Goal: Information Seeking & Learning: Learn about a topic

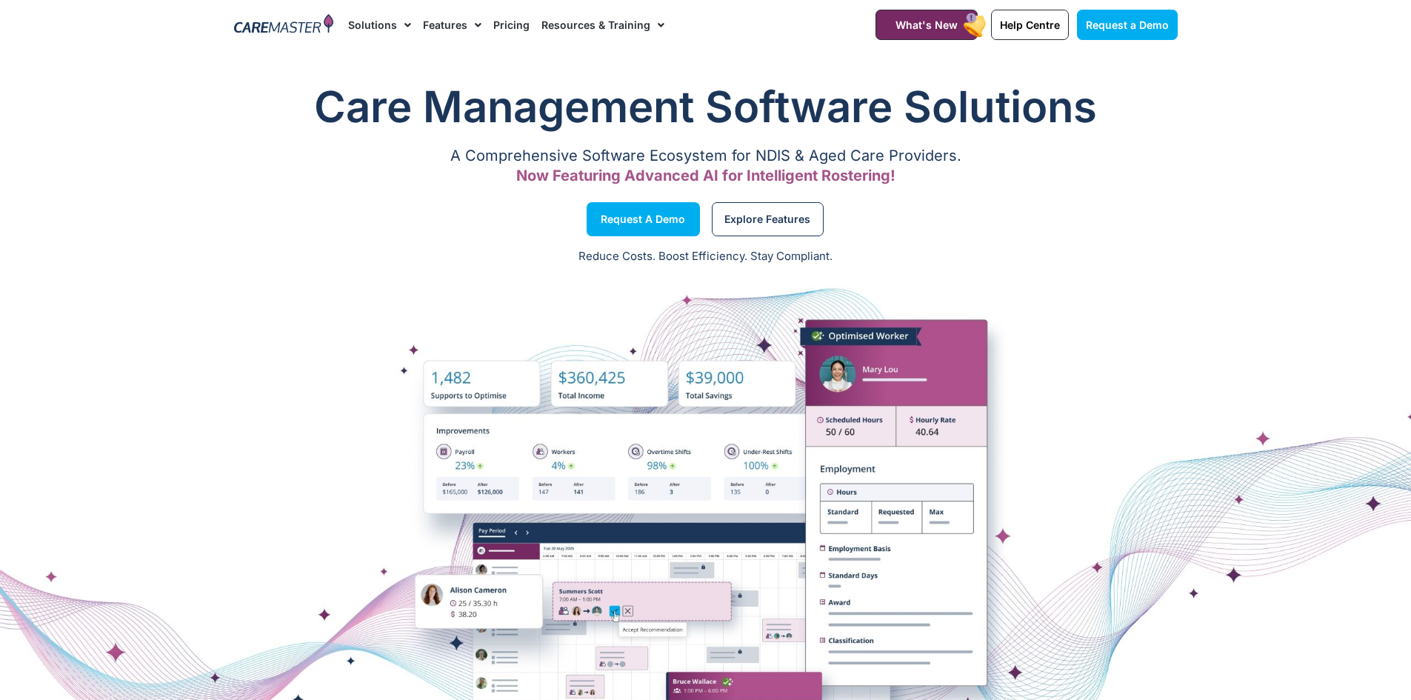
click at [509, 32] on link "Pricing" at bounding box center [511, 25] width 36 height 50
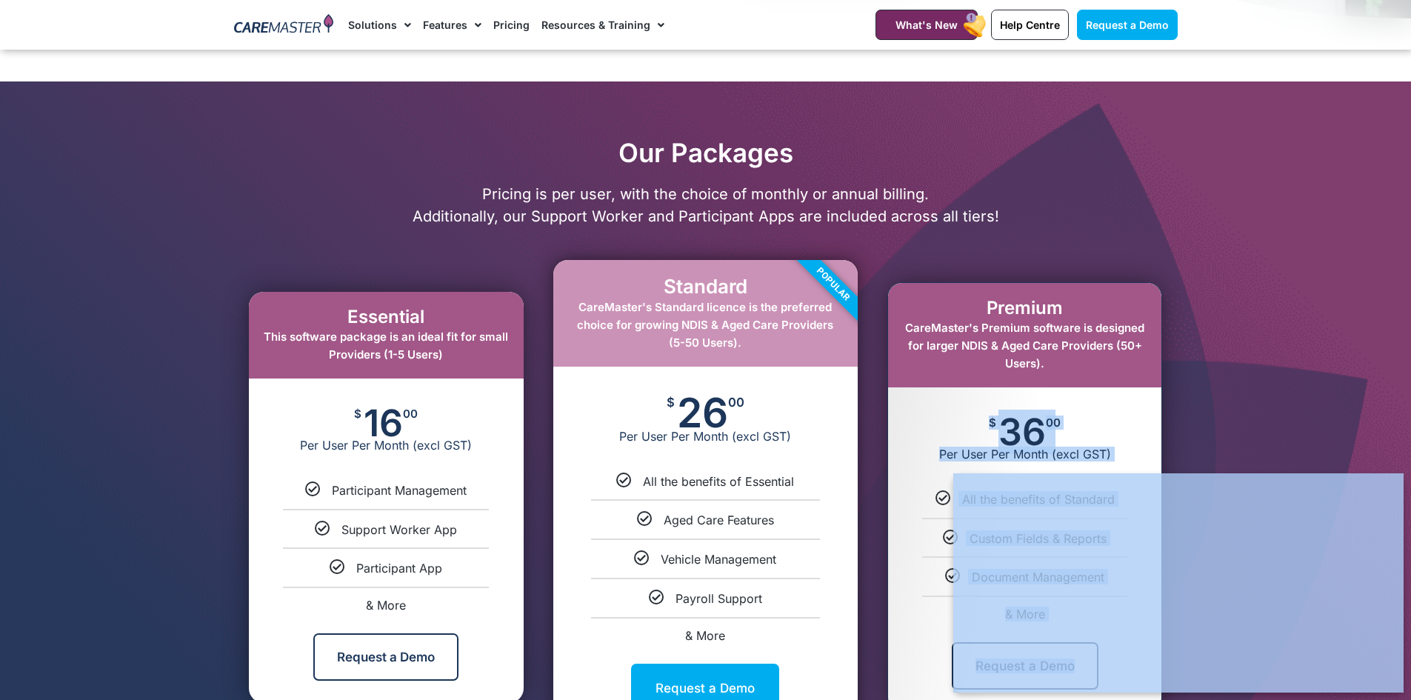
drag, startPoint x: 1067, startPoint y: 439, endPoint x: 1110, endPoint y: 548, distance: 116.4
click at [178, 160] on section "Our Packages Pricing is per user, with the choice of monthly or annual billing.…" at bounding box center [705, 440] width 1411 height 716
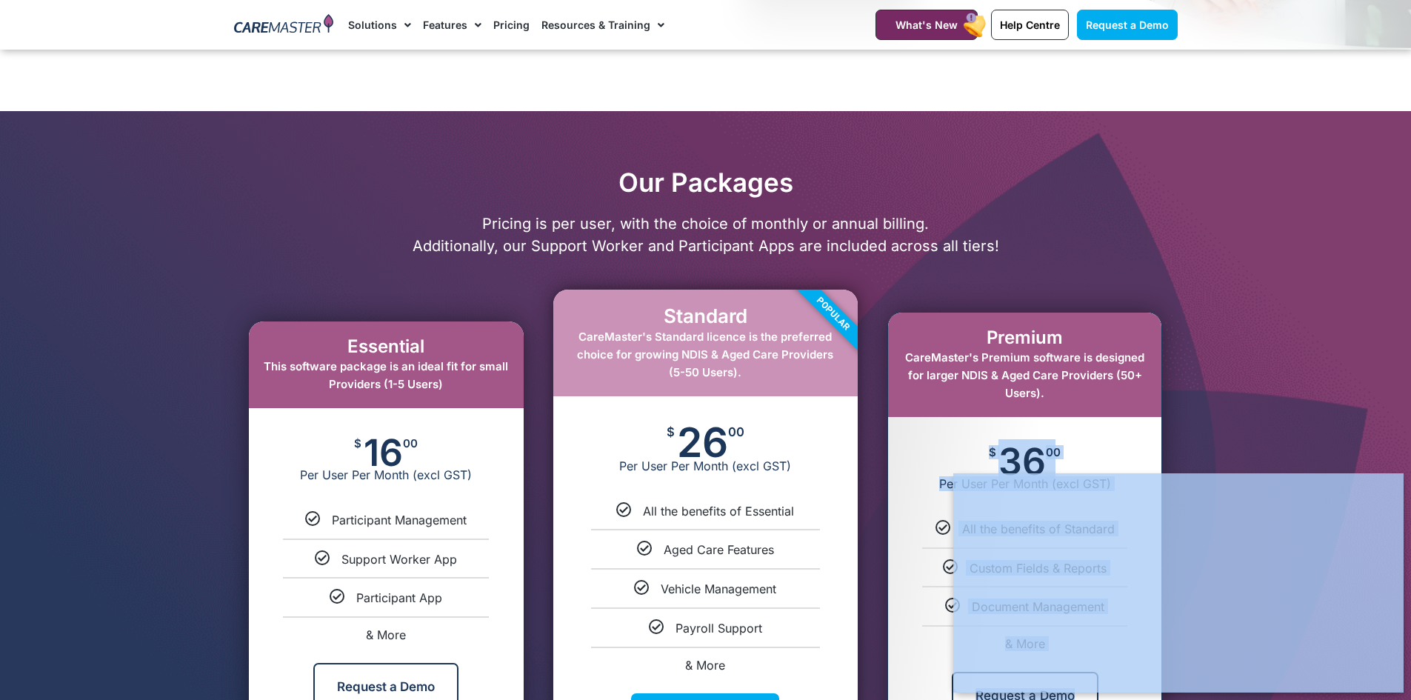
scroll to position [519, 0]
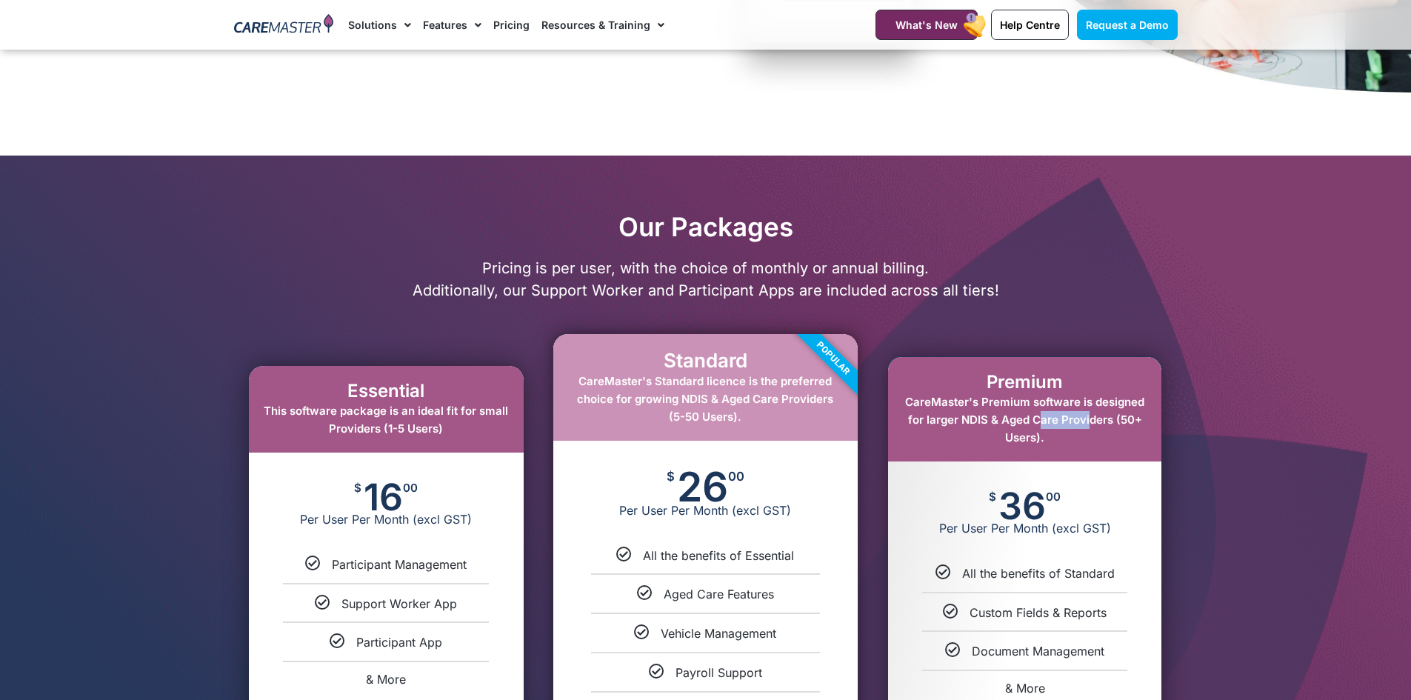
drag, startPoint x: 1037, startPoint y: 412, endPoint x: 1082, endPoint y: 459, distance: 65.5
click at [1080, 454] on div "Premium CareMaster's Premium software is designed for larger NDIS & Aged Care P…" at bounding box center [1024, 409] width 273 height 104
click at [1082, 498] on div "$ 36 00 Per User Per Month (excl GST)" at bounding box center [1024, 514] width 273 height 104
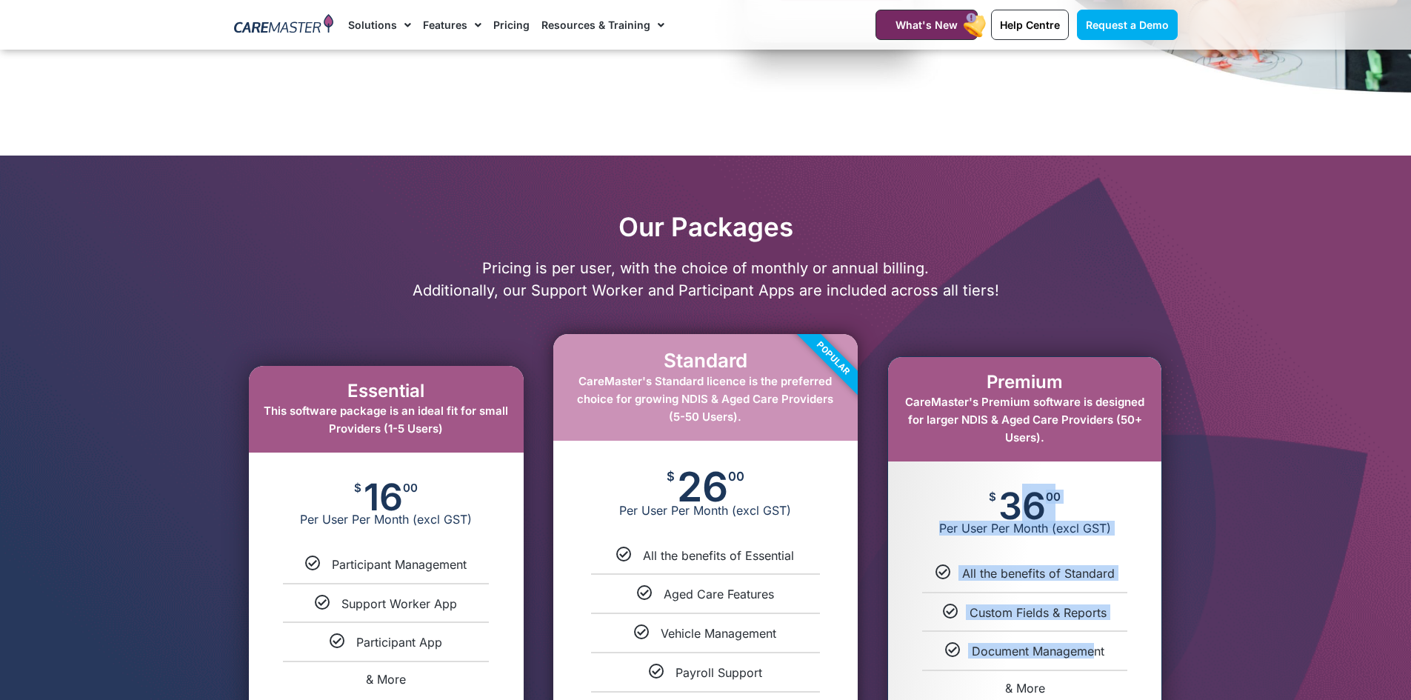
scroll to position [963, 0]
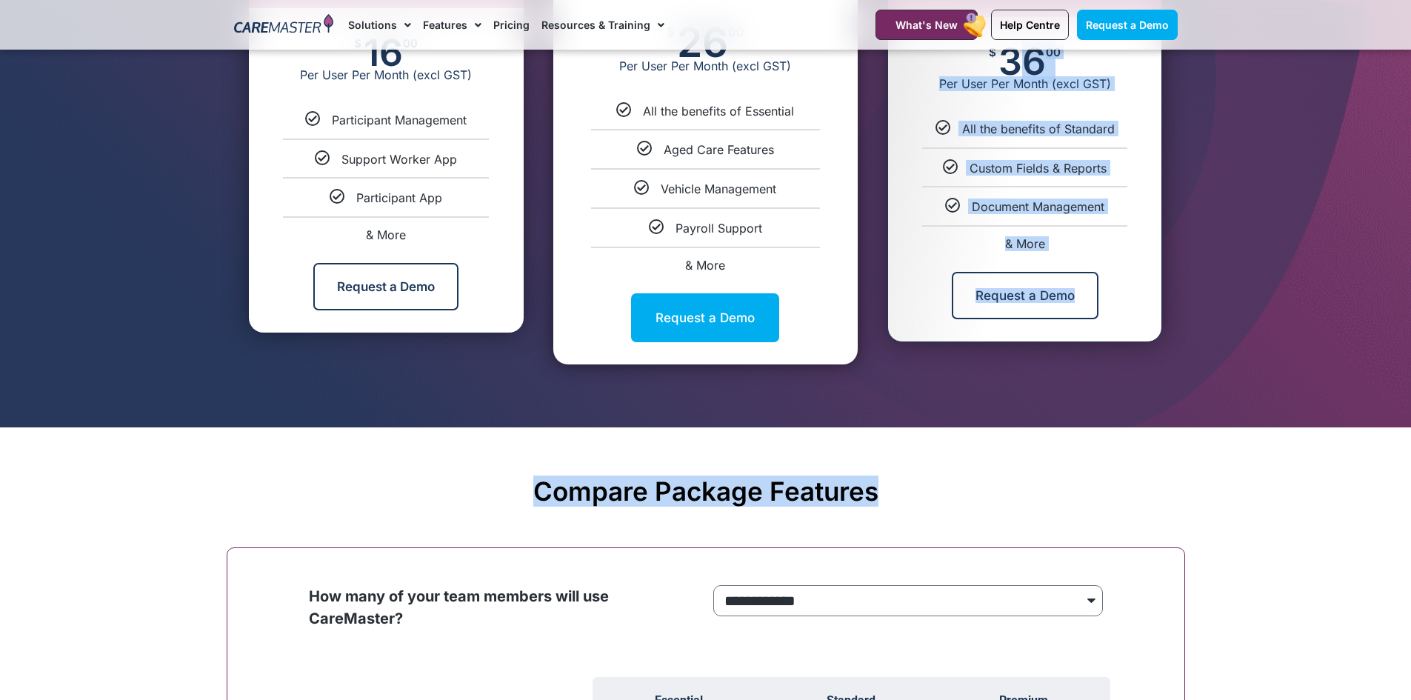
drag, startPoint x: 998, startPoint y: 488, endPoint x: 1048, endPoint y: 447, distance: 65.3
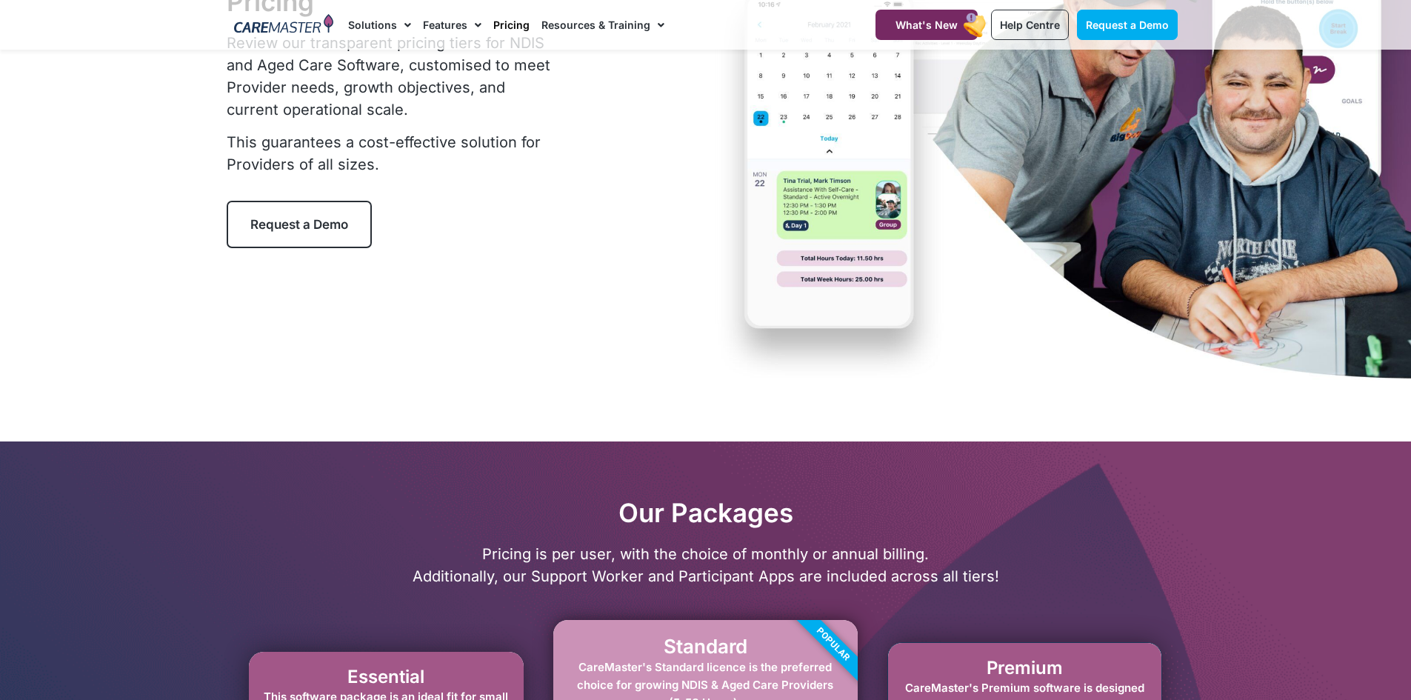
scroll to position [0, 0]
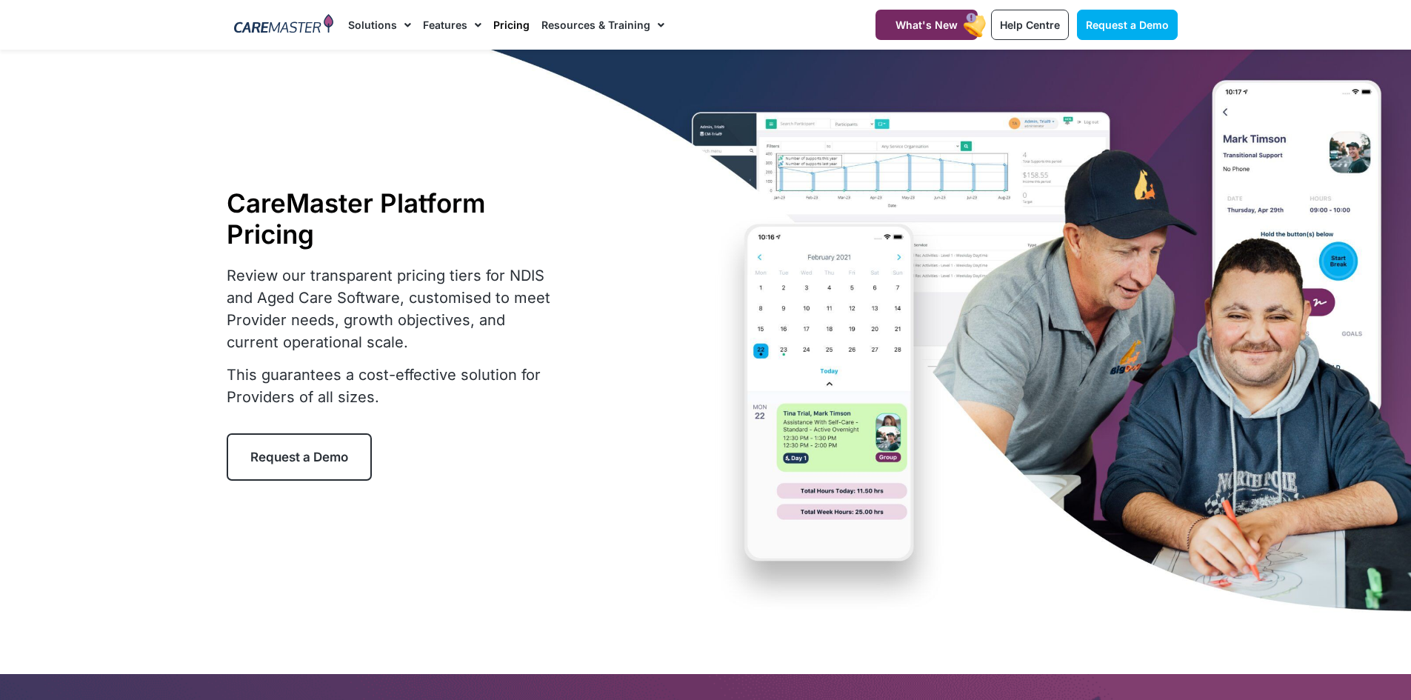
click at [898, 191] on div "CareMaster Platform Pricing Review our transparent pricing tiers for NDIS and A…" at bounding box center [706, 334] width 959 height 569
click at [875, 368] on div "CareMaster Platform Pricing Review our transparent pricing tiers for NDIS and A…" at bounding box center [706, 334] width 959 height 569
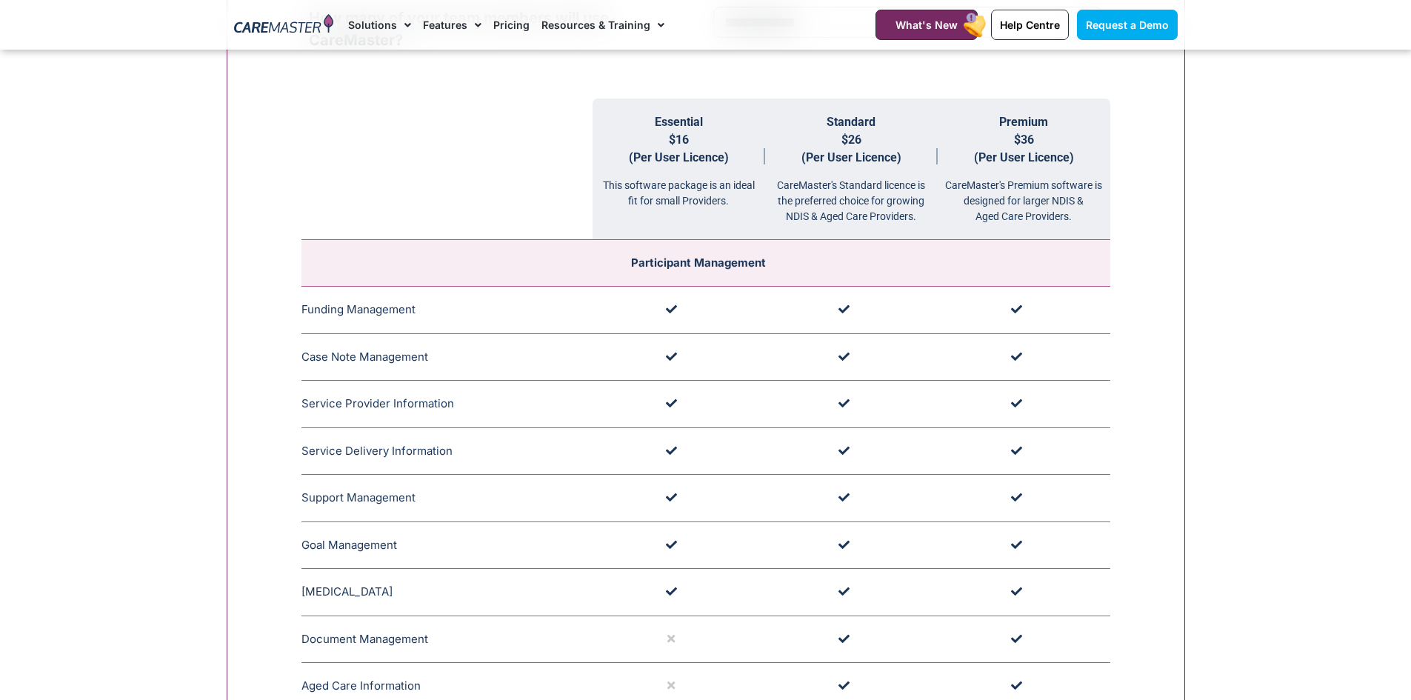
scroll to position [1556, 0]
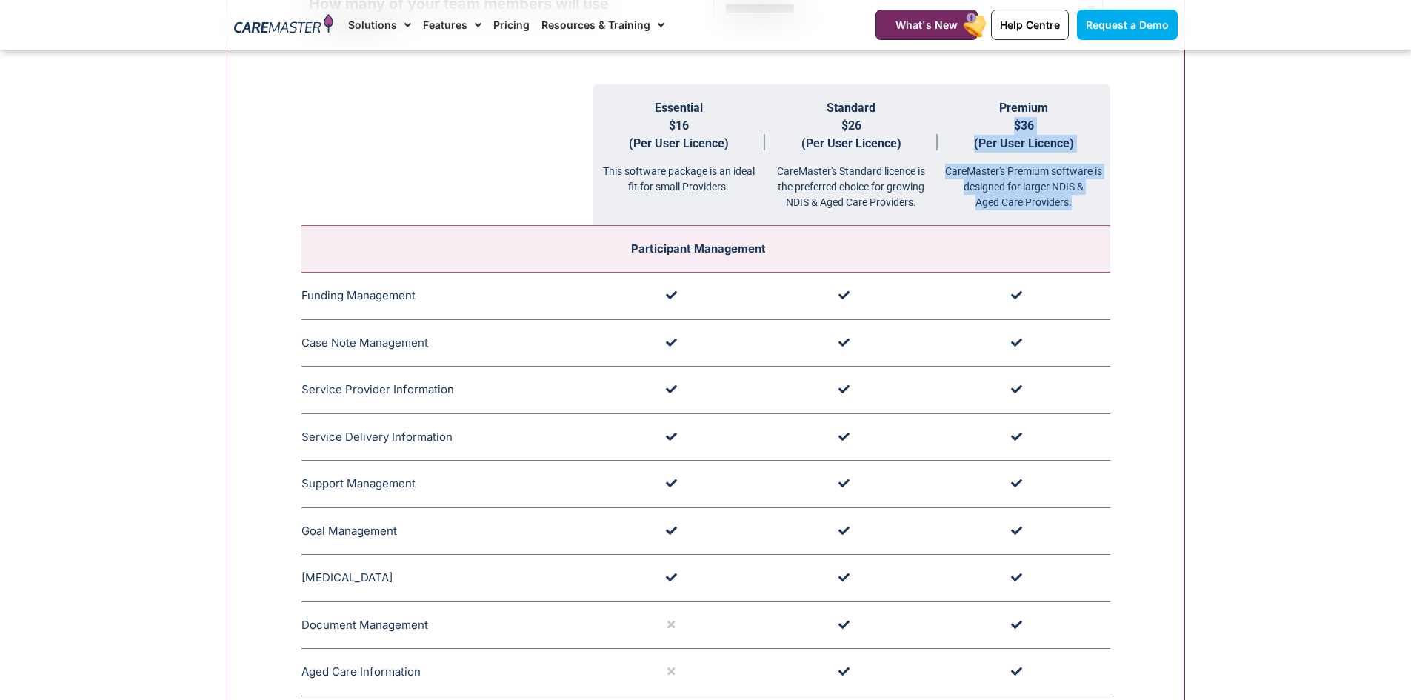
drag, startPoint x: 1007, startPoint y: 124, endPoint x: 1075, endPoint y: 207, distance: 107.4
click at [1075, 207] on th "Premium $36 (Per User Licence) CareMaster's Premium software is designed for la…" at bounding box center [1024, 155] width 173 height 142
copy th "$36 (Per User Licence) CareMaster's Premium software is designed for larger NDI…"
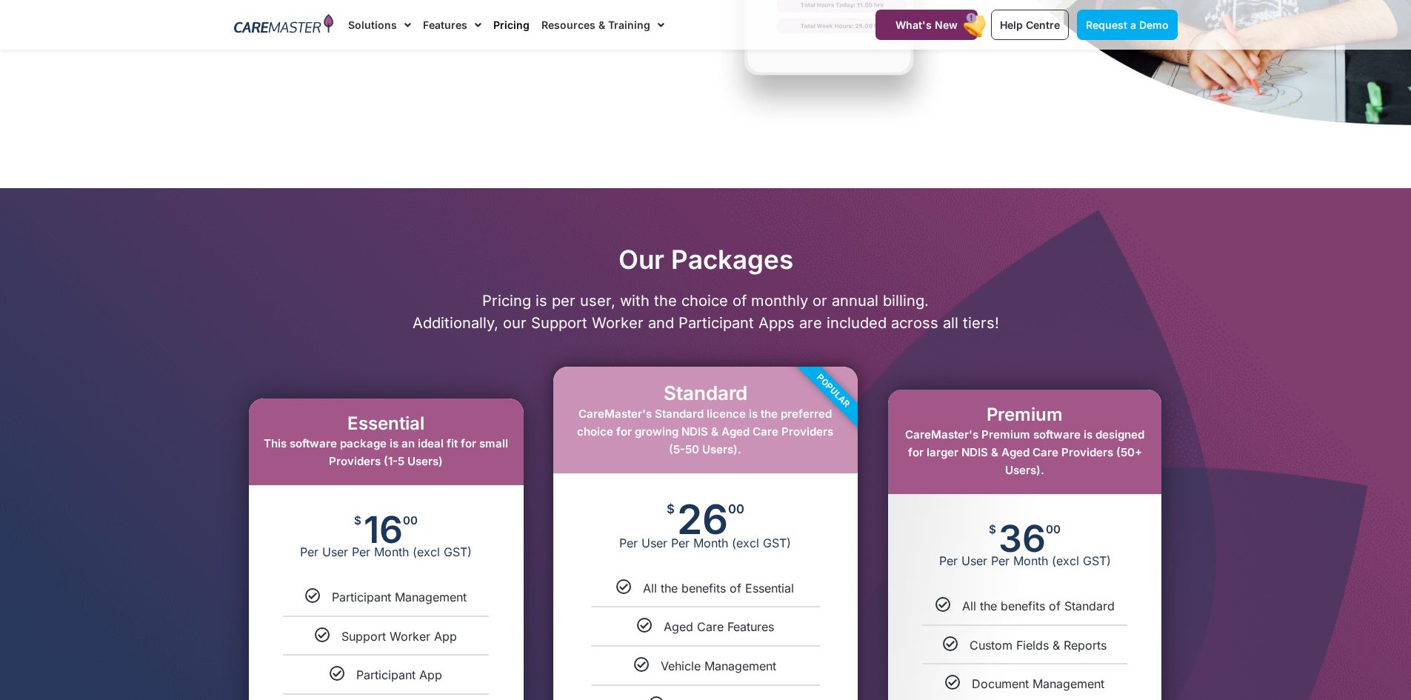
scroll to position [815, 0]
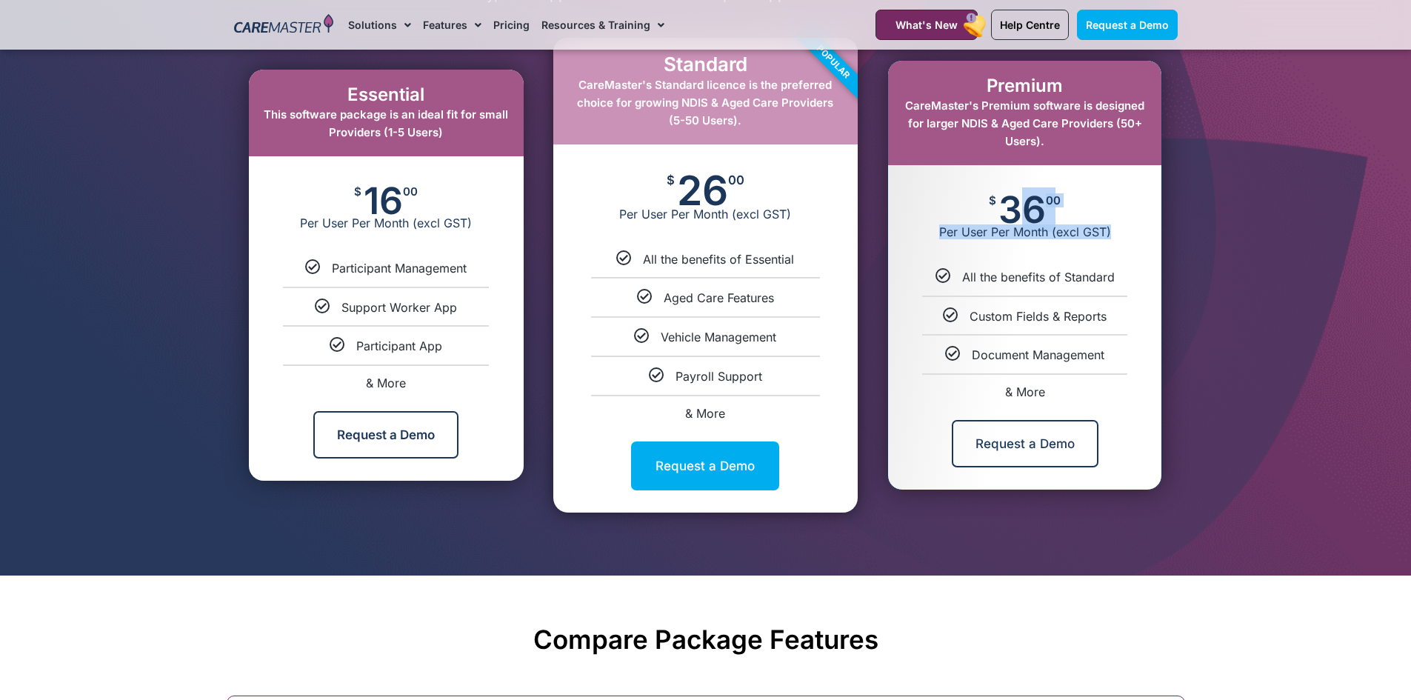
drag, startPoint x: 1002, startPoint y: 202, endPoint x: 1134, endPoint y: 245, distance: 139.4
click at [1137, 239] on div "$ 36 00 Per User Per Month (excl GST)" at bounding box center [1024, 217] width 273 height 104
copy div "36 00 Per User Per Month (excl GST)"
drag, startPoint x: 1119, startPoint y: 281, endPoint x: 1000, endPoint y: 208, distance: 139.0
click at [997, 209] on div "Premium CareMaster's Premium software is designed for larger NDIS & Aged Care P…" at bounding box center [1024, 275] width 273 height 429
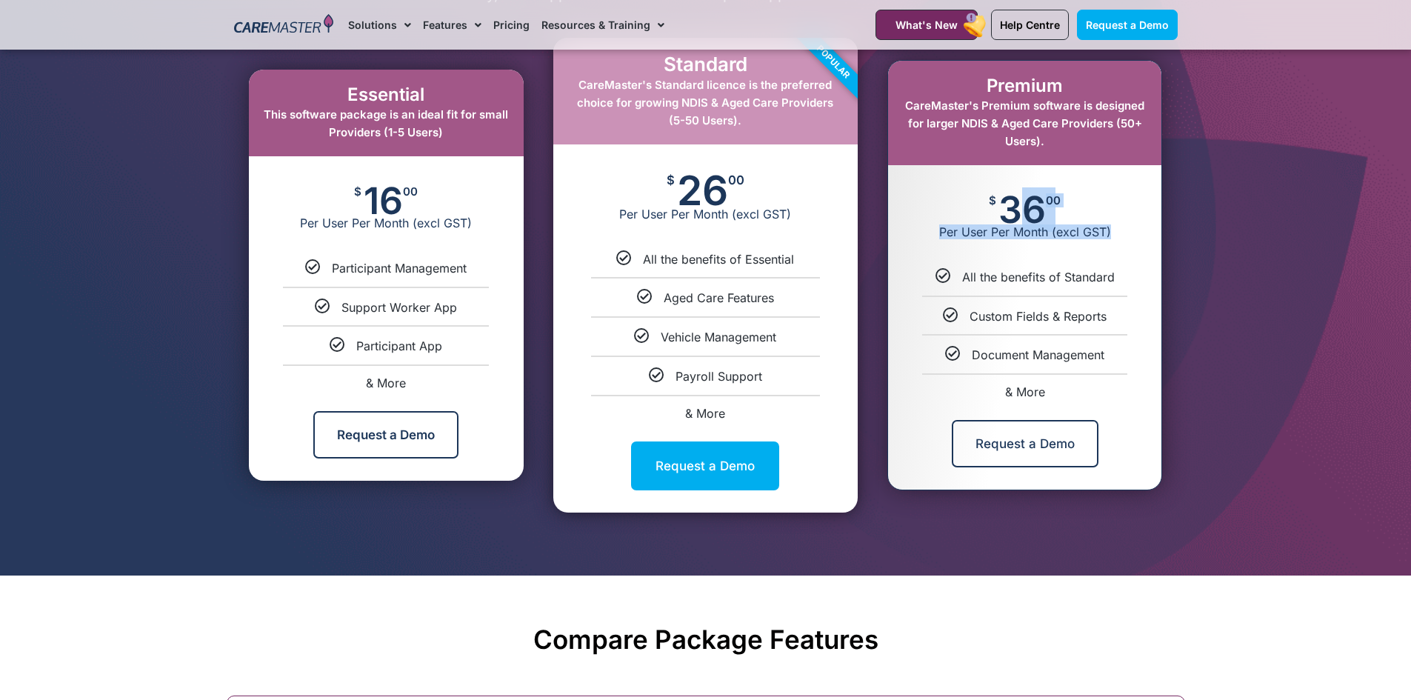
copy div "36 00 Per User Per Month (excl GST) All the benefits of Standard"
click at [1014, 221] on span "36" at bounding box center [1022, 210] width 47 height 30
drag, startPoint x: 1002, startPoint y: 208, endPoint x: 1112, endPoint y: 242, distance: 114.8
click at [1112, 242] on div "$ 36 00 Per User Per Month (excl GST)" at bounding box center [1024, 217] width 273 height 104
copy div "36 00 Per User Per Month (excl GST)"
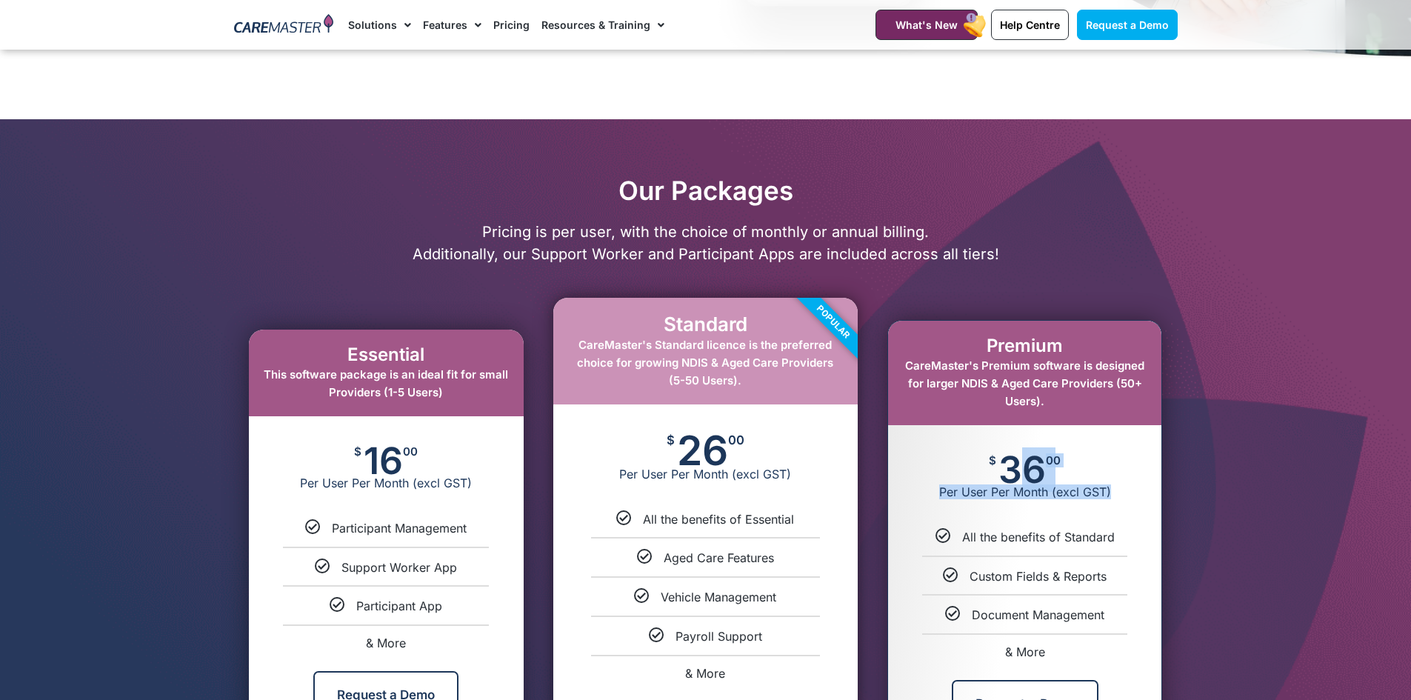
scroll to position [519, 0]
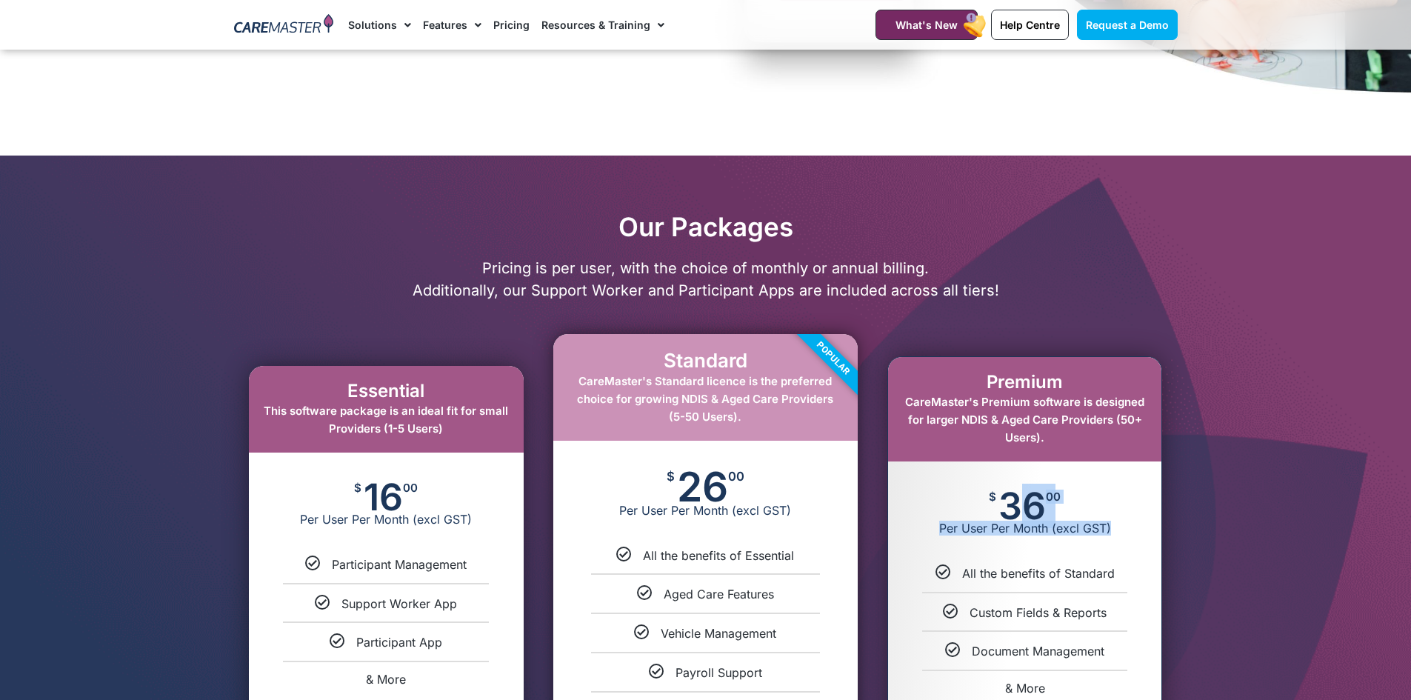
drag, startPoint x: 914, startPoint y: 394, endPoint x: 1082, endPoint y: 457, distance: 179.6
click at [1082, 457] on div "Premium CareMaster's Premium software is designed for larger NDIS & Aged Care P…" at bounding box center [1024, 409] width 273 height 104
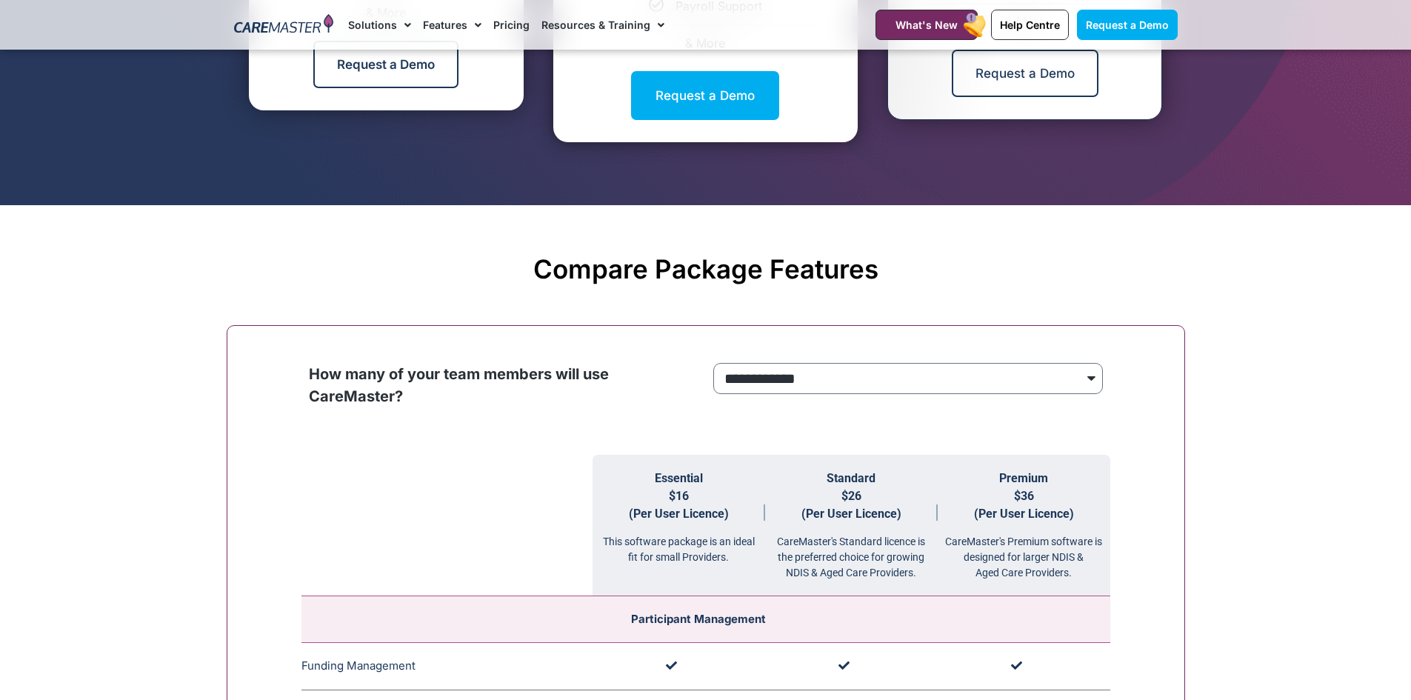
scroll to position [1334, 0]
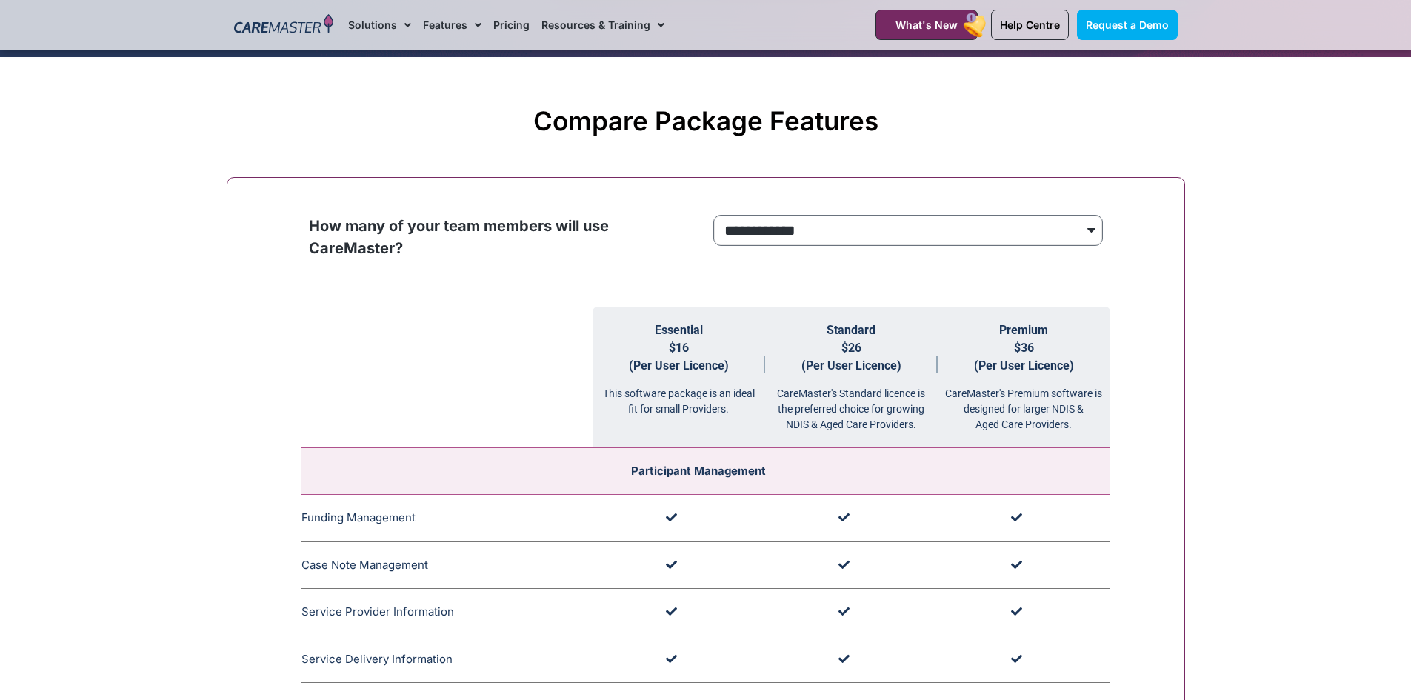
click at [922, 222] on select "**********" at bounding box center [909, 230] width 390 height 31
select select "***"
click at [714, 216] on select "**********" at bounding box center [909, 230] width 390 height 31
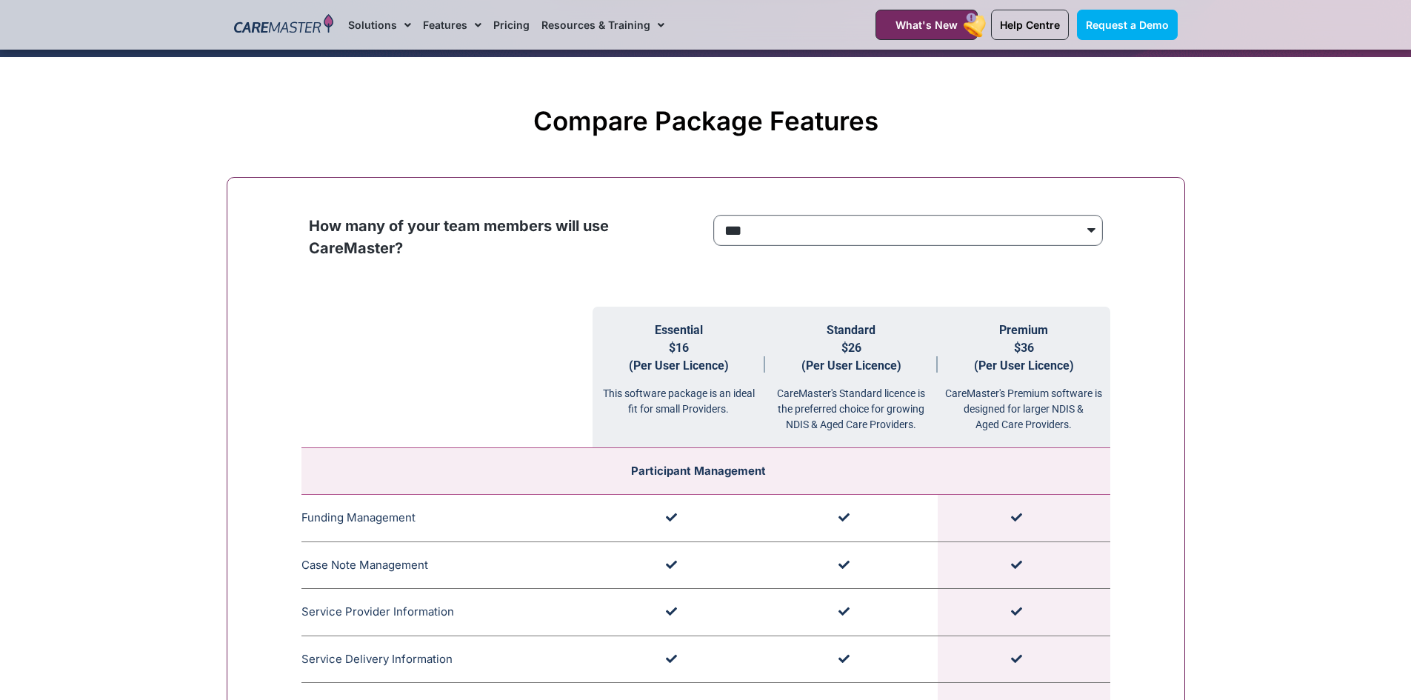
scroll to position [1704, 0]
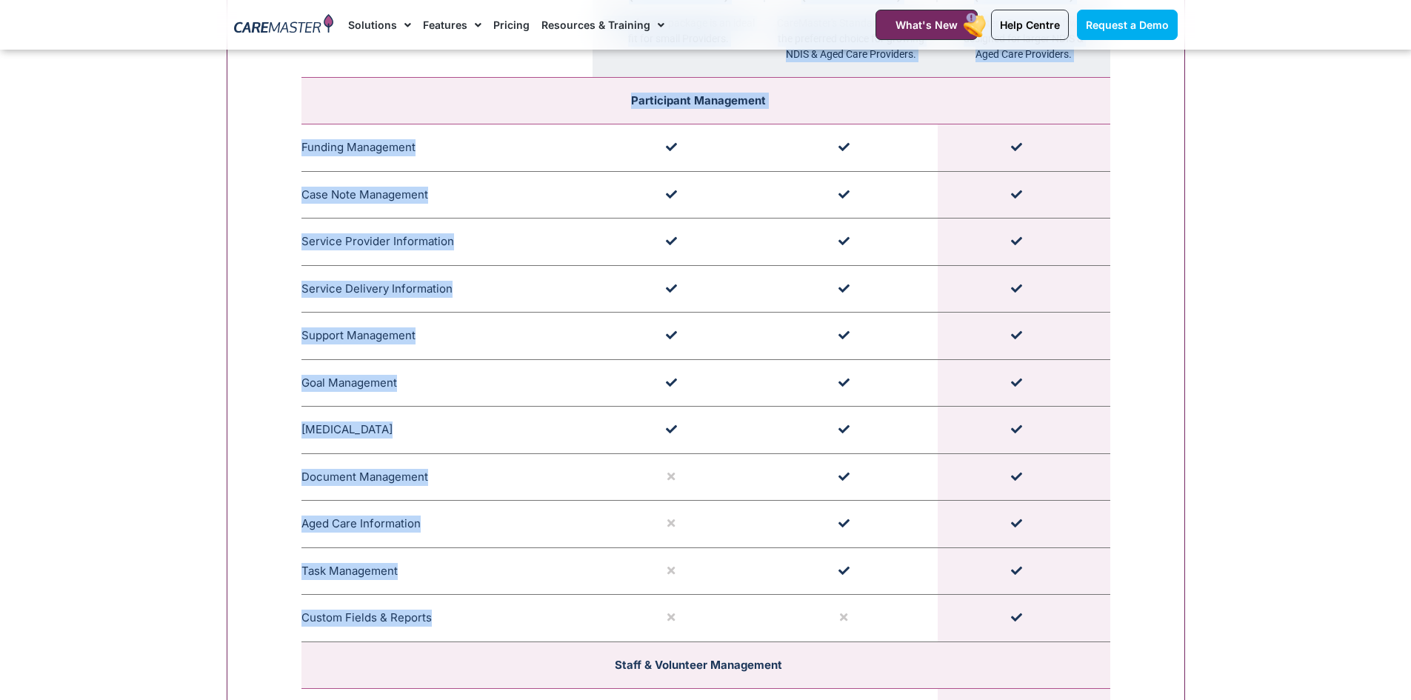
drag, startPoint x: 290, startPoint y: 137, endPoint x: 1043, endPoint y: 629, distance: 899.3
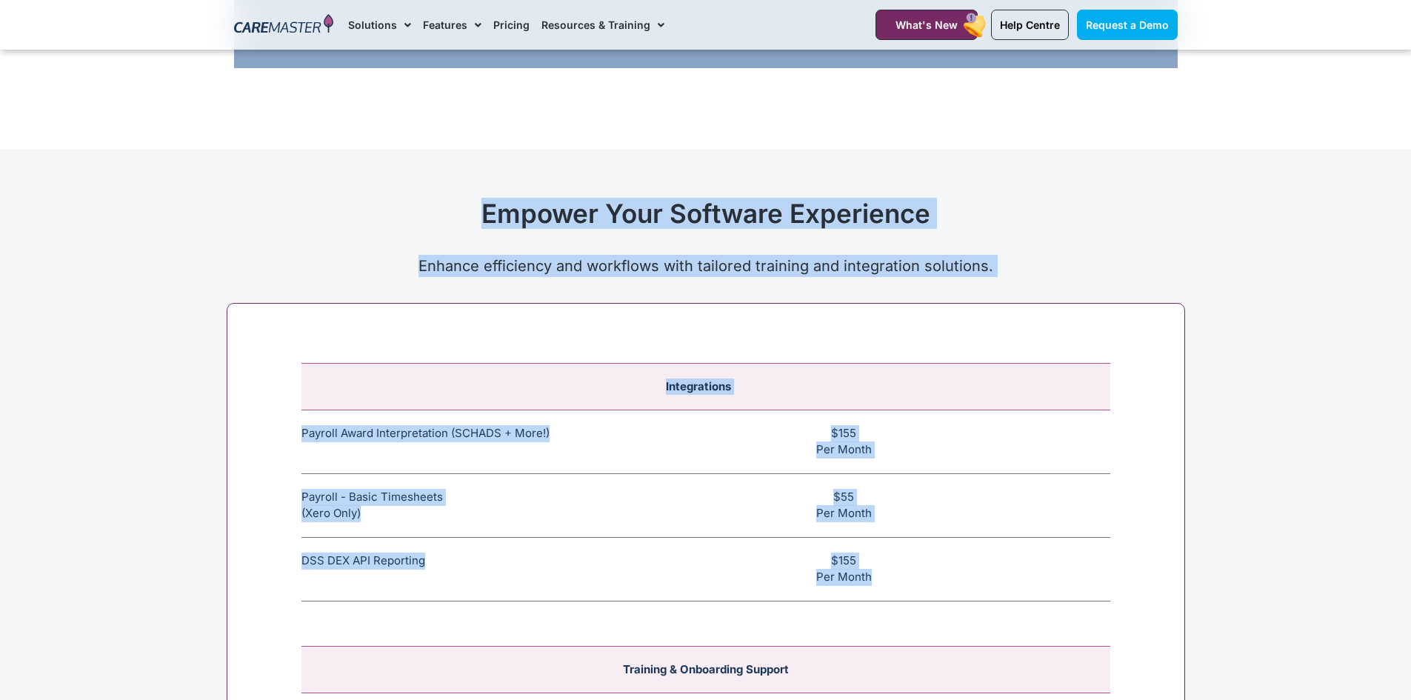
scroll to position [5409, 0]
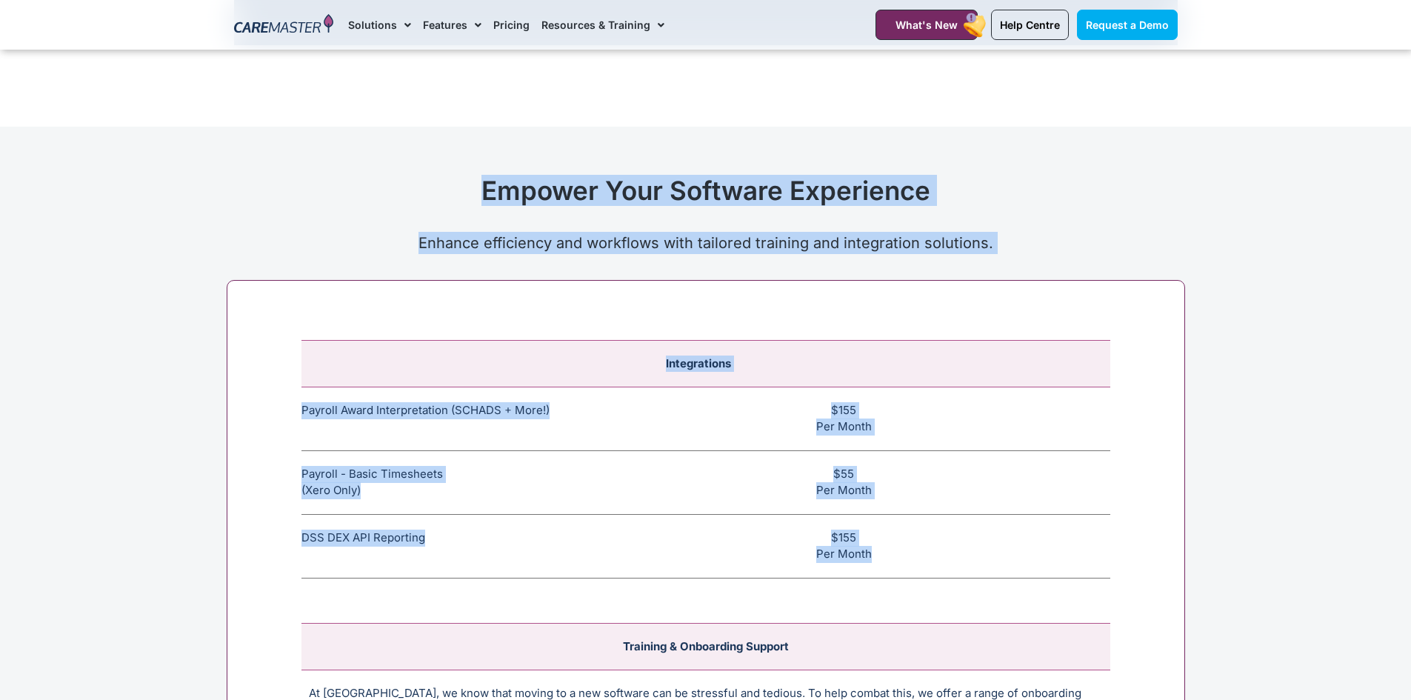
drag, startPoint x: 307, startPoint y: 196, endPoint x: 1016, endPoint y: 610, distance: 820.5
click at [942, 572] on td "$155 Per Month" at bounding box center [852, 546] width 518 height 64
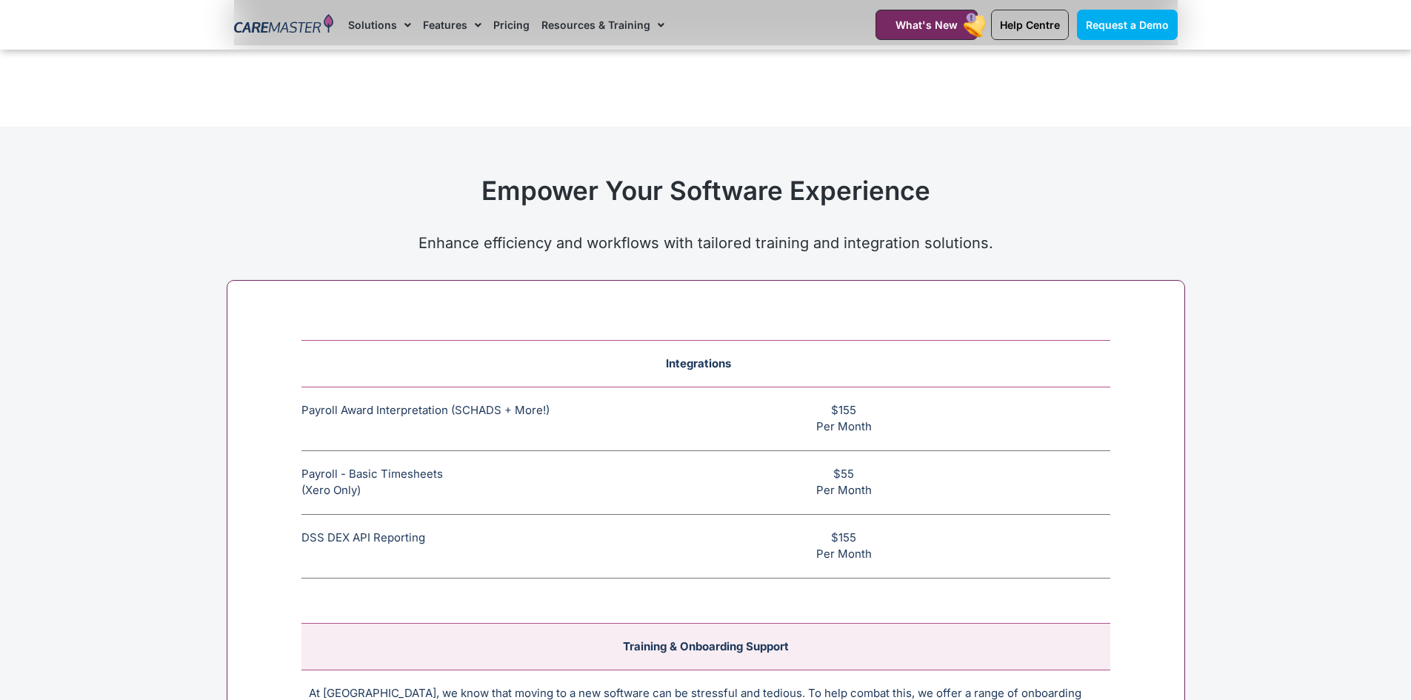
drag, startPoint x: 914, startPoint y: 555, endPoint x: 319, endPoint y: 373, distance: 623.0
click at [319, 373] on tbody "Integrations Payroll Award Interpretation (SCHADS + More!) The SCHADS Award int…" at bounding box center [706, 459] width 809 height 238
click at [545, 369] on td "Integrations" at bounding box center [706, 363] width 809 height 47
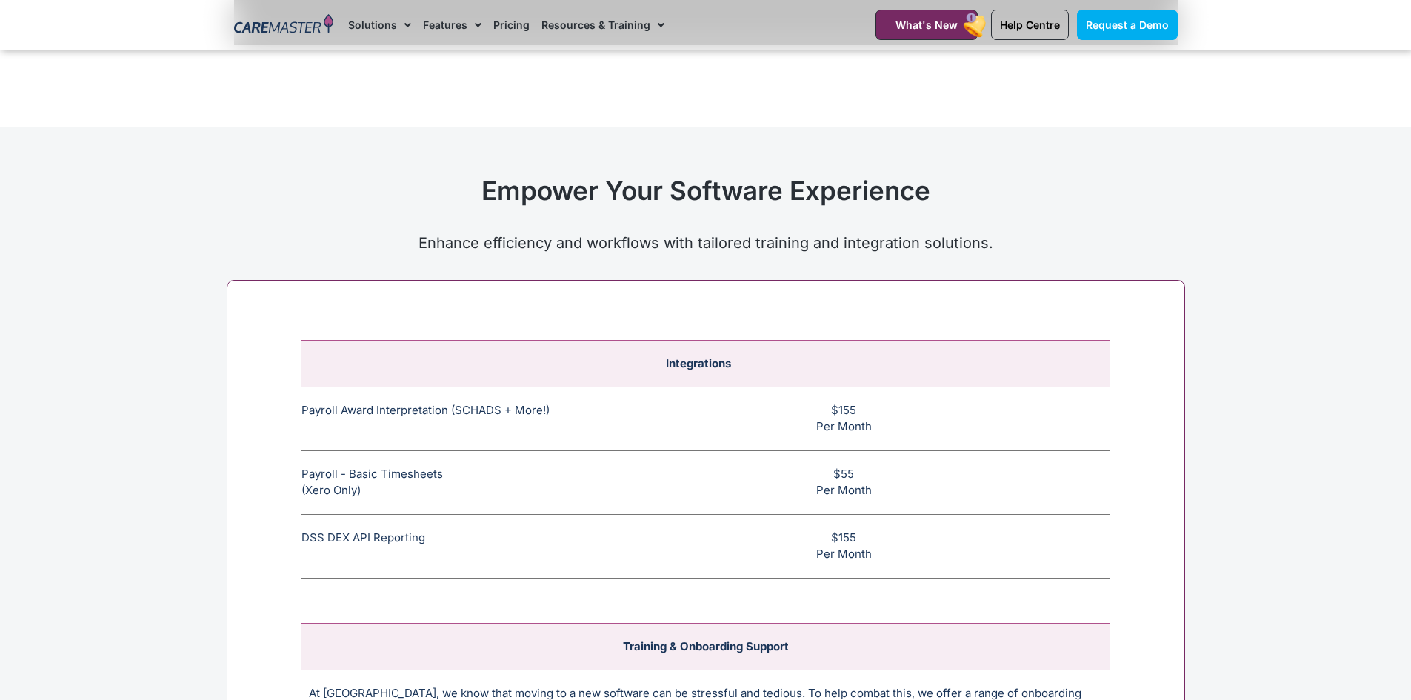
drag, startPoint x: 629, startPoint y: 355, endPoint x: 1321, endPoint y: 471, distance: 701.7
click at [1134, 508] on div "Integrations Payroll Award Interpretation (SCHADS + More!) The SCHADS Award int…" at bounding box center [706, 640] width 959 height 720
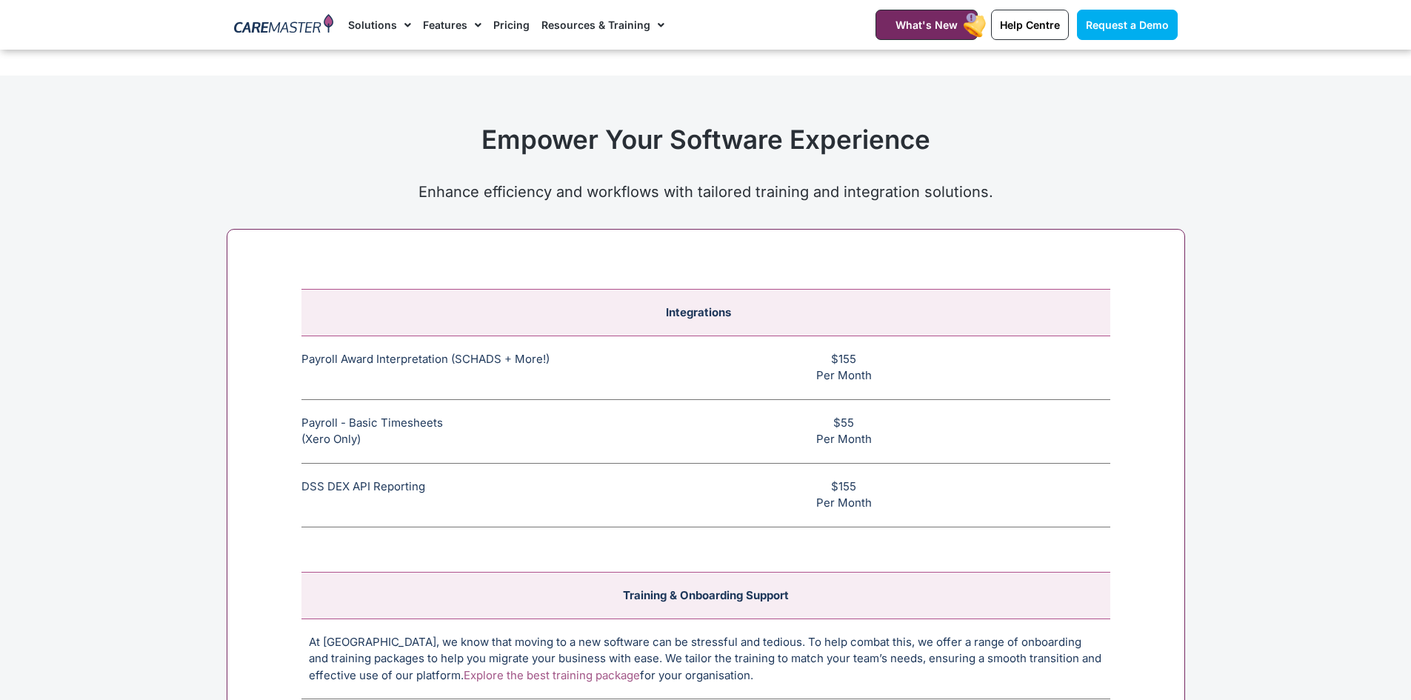
scroll to position [5483, 0]
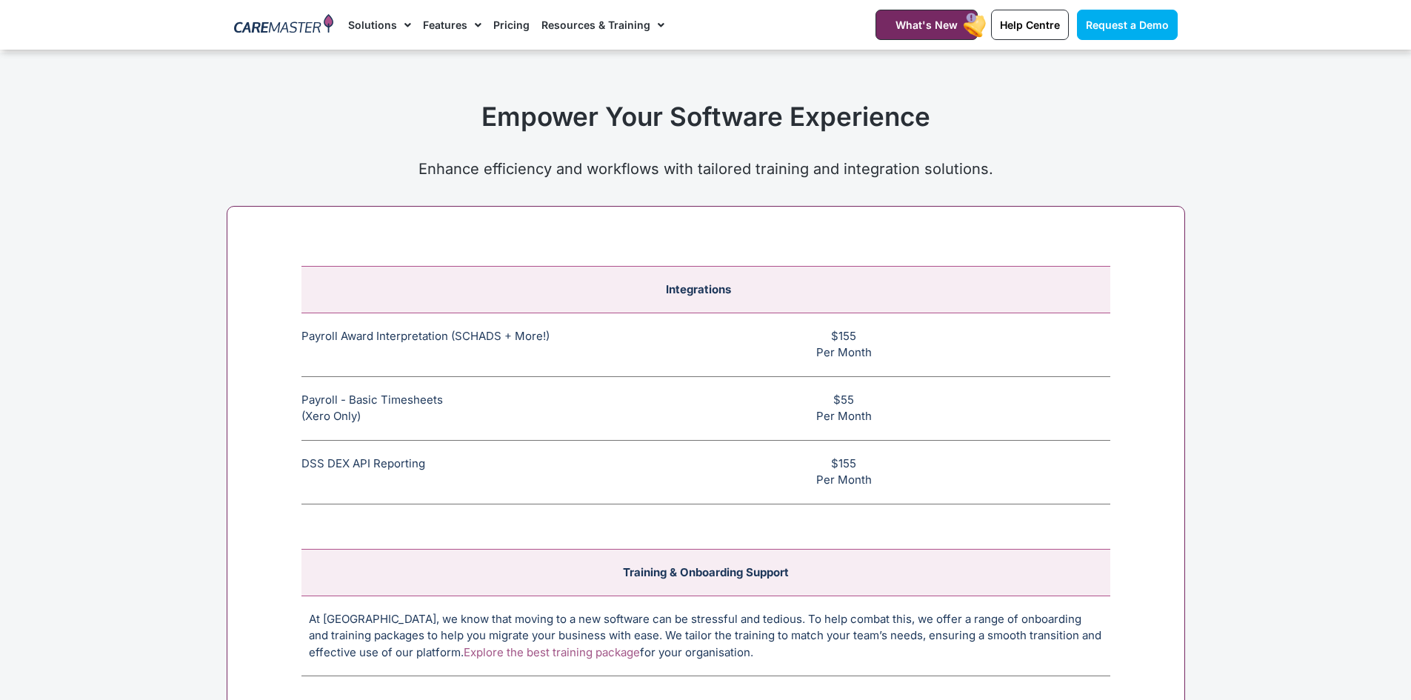
click at [1263, 395] on section "Integrations Payroll Award Interpretation (SCHADS + More!) The SCHADS Award int…" at bounding box center [705, 592] width 1411 height 787
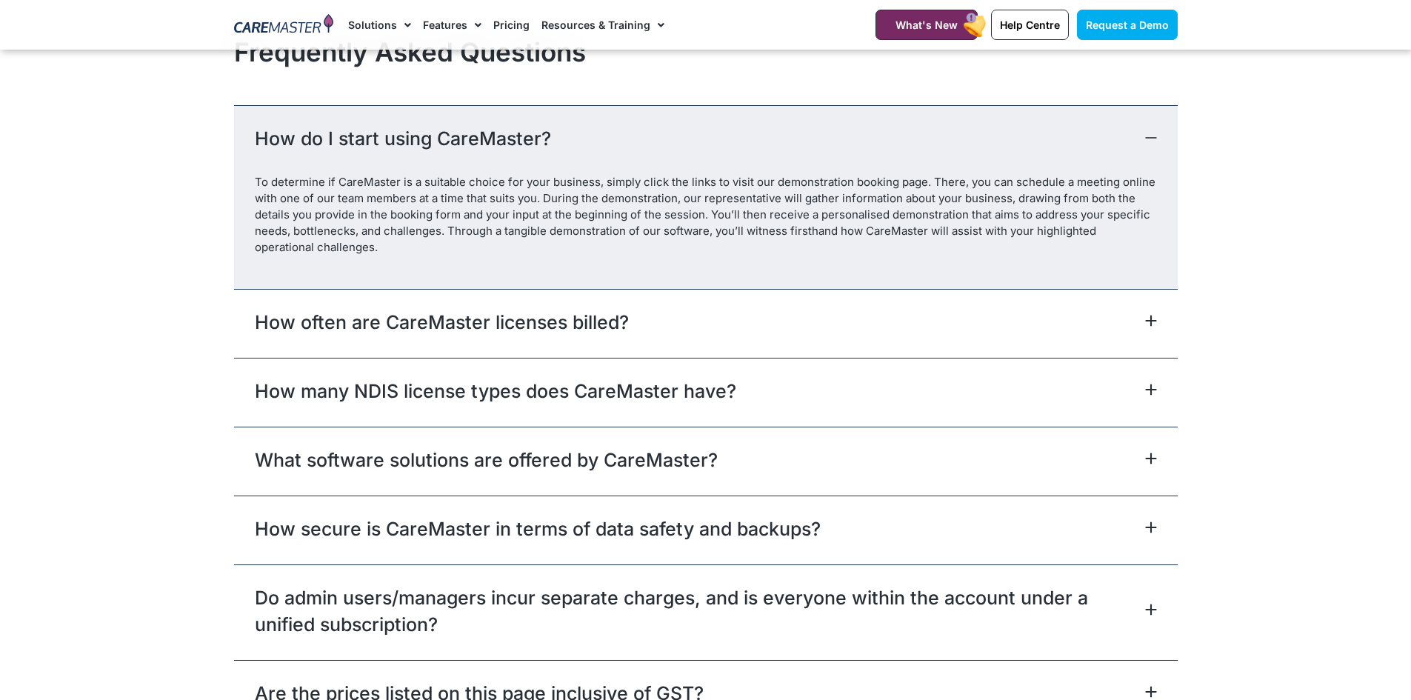
scroll to position [6520, 0]
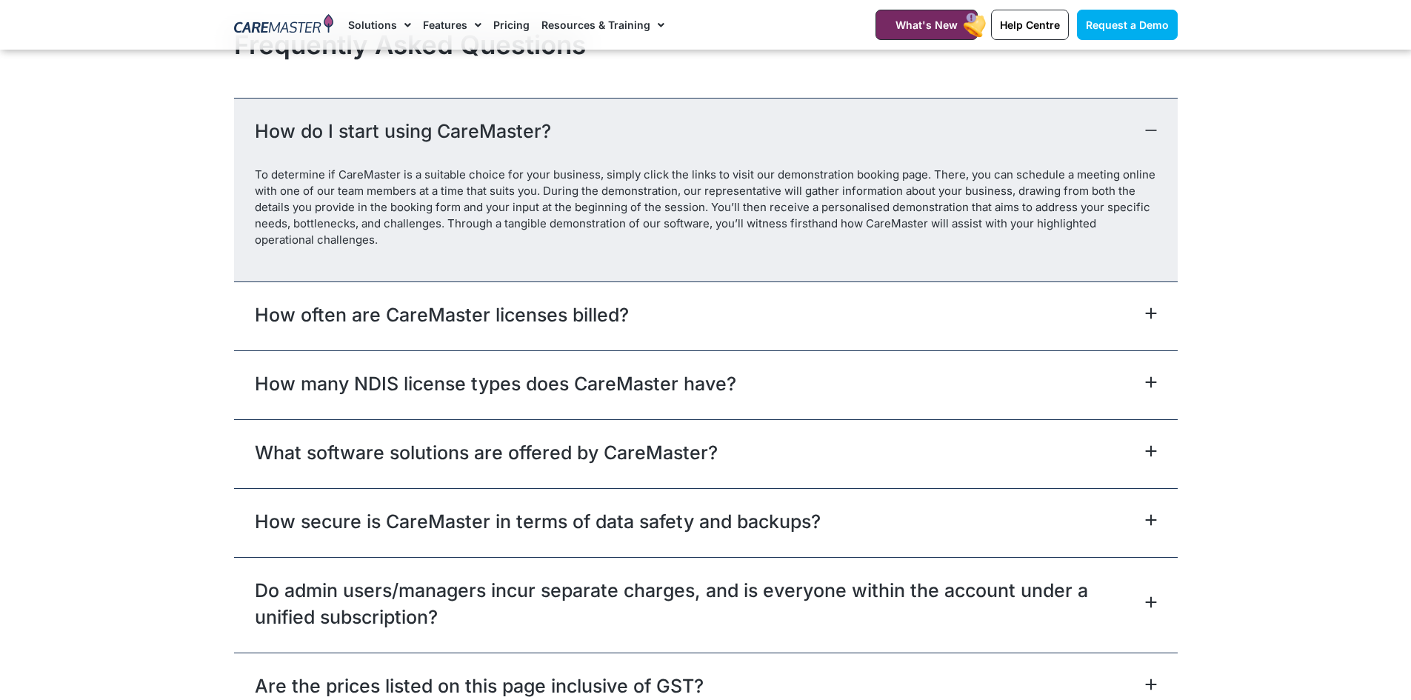
click at [1164, 309] on div "How often are CareMaster licenses billed?" at bounding box center [706, 316] width 944 height 69
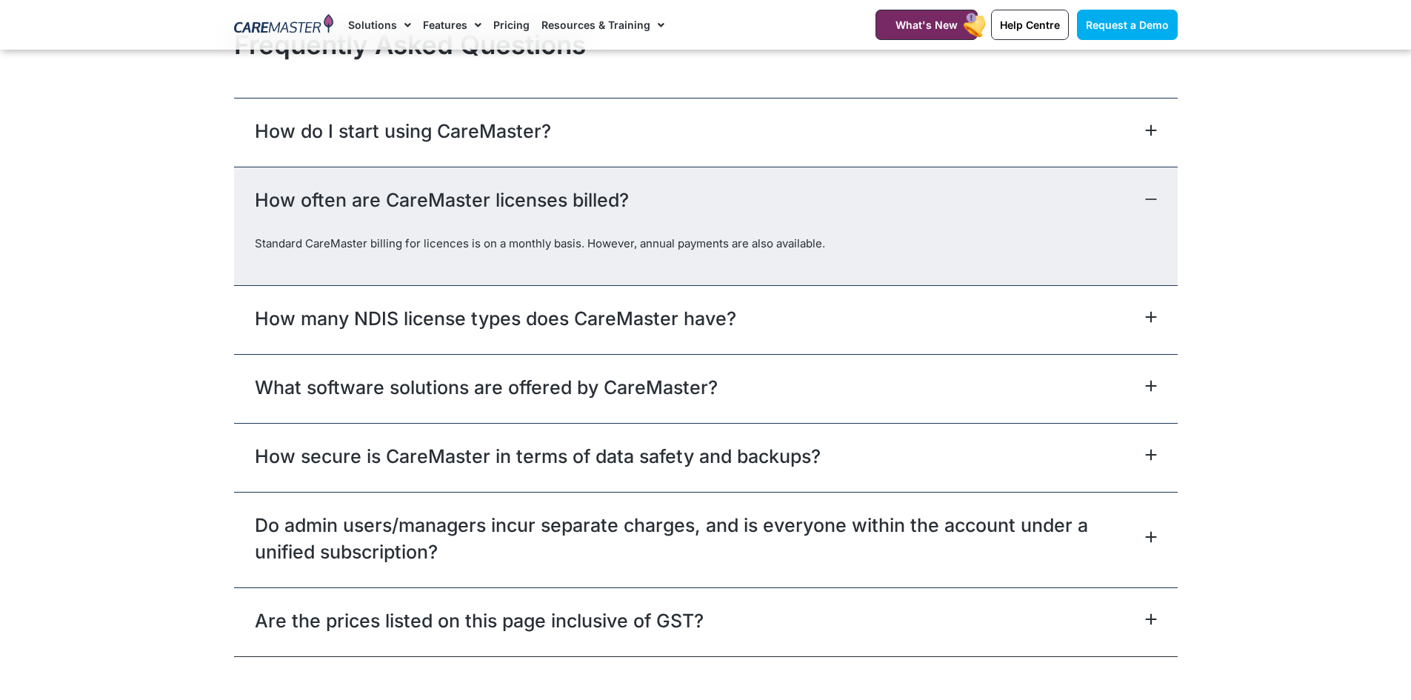
click at [1157, 324] on div "How many NDIS license types does CareMaster have?" at bounding box center [706, 319] width 944 height 69
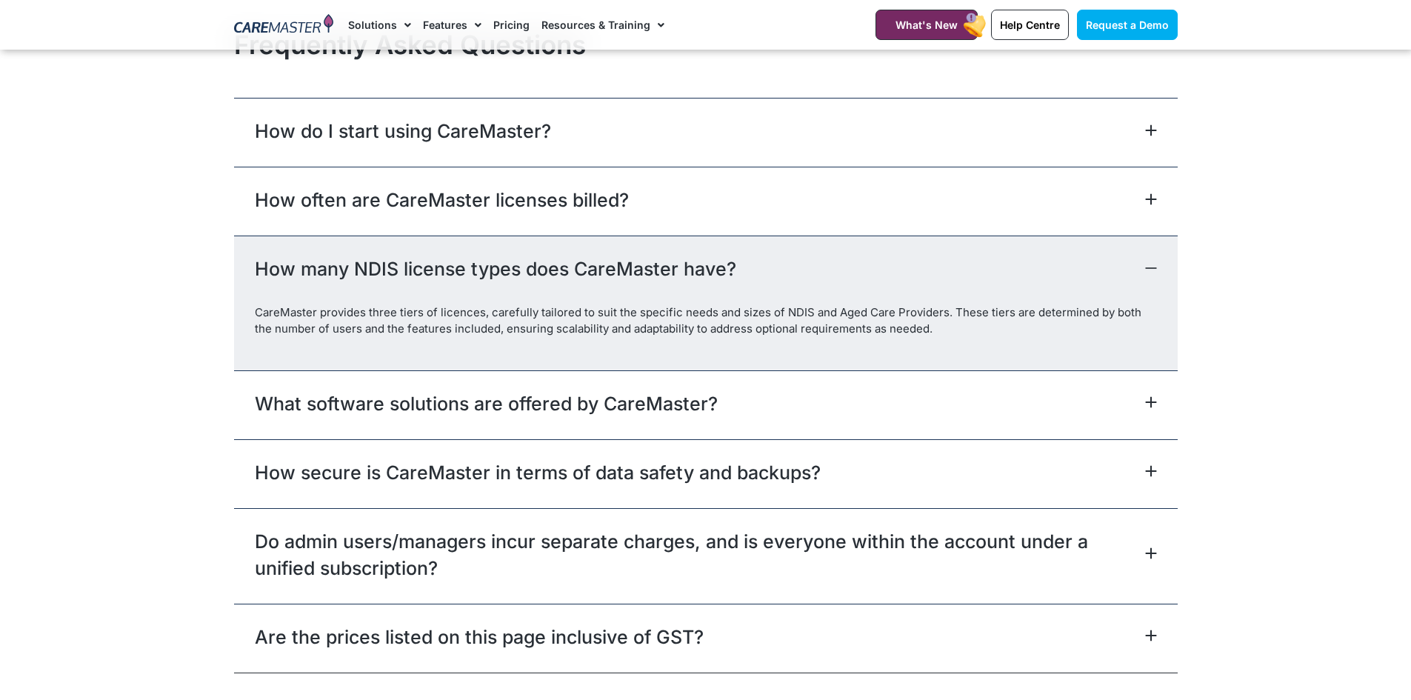
click at [1168, 396] on div "What software solutions are offered by CareMaster?" at bounding box center [706, 404] width 944 height 69
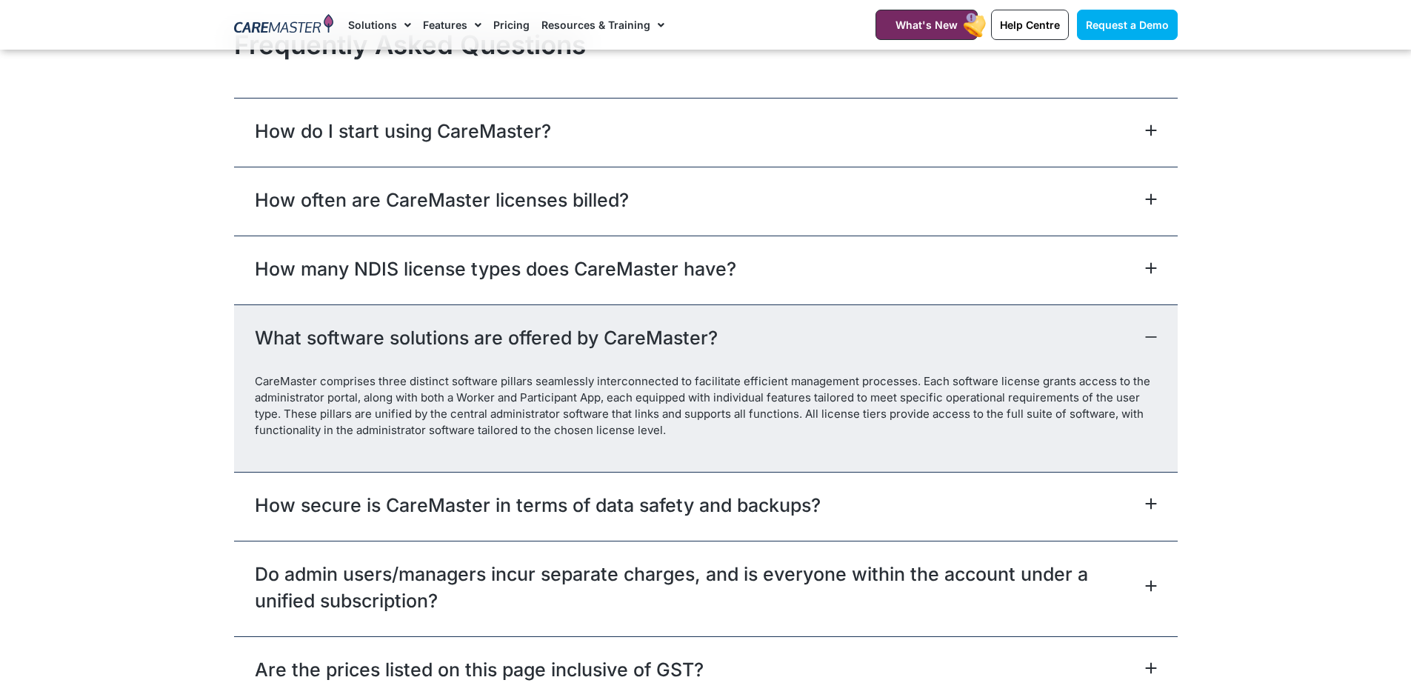
drag, startPoint x: 1140, startPoint y: 491, endPoint x: 1157, endPoint y: 551, distance: 61.9
click at [1140, 498] on div "How secure is CareMaster in terms of data safety and backups?" at bounding box center [706, 506] width 944 height 69
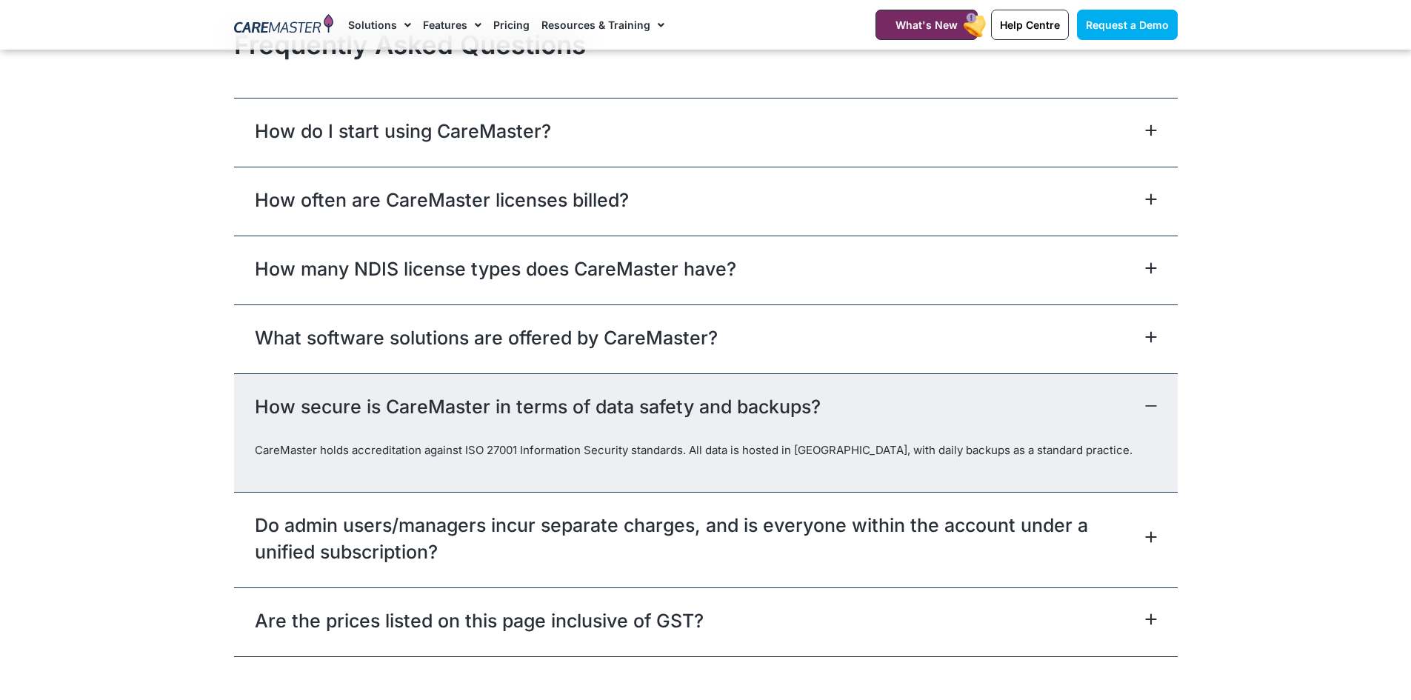
drag, startPoint x: 1158, startPoint y: 578, endPoint x: 1149, endPoint y: 586, distance: 12.1
click at [1156, 578] on div "Do admin users/managers incur separate charges, and is everyone within the acco…" at bounding box center [706, 540] width 944 height 96
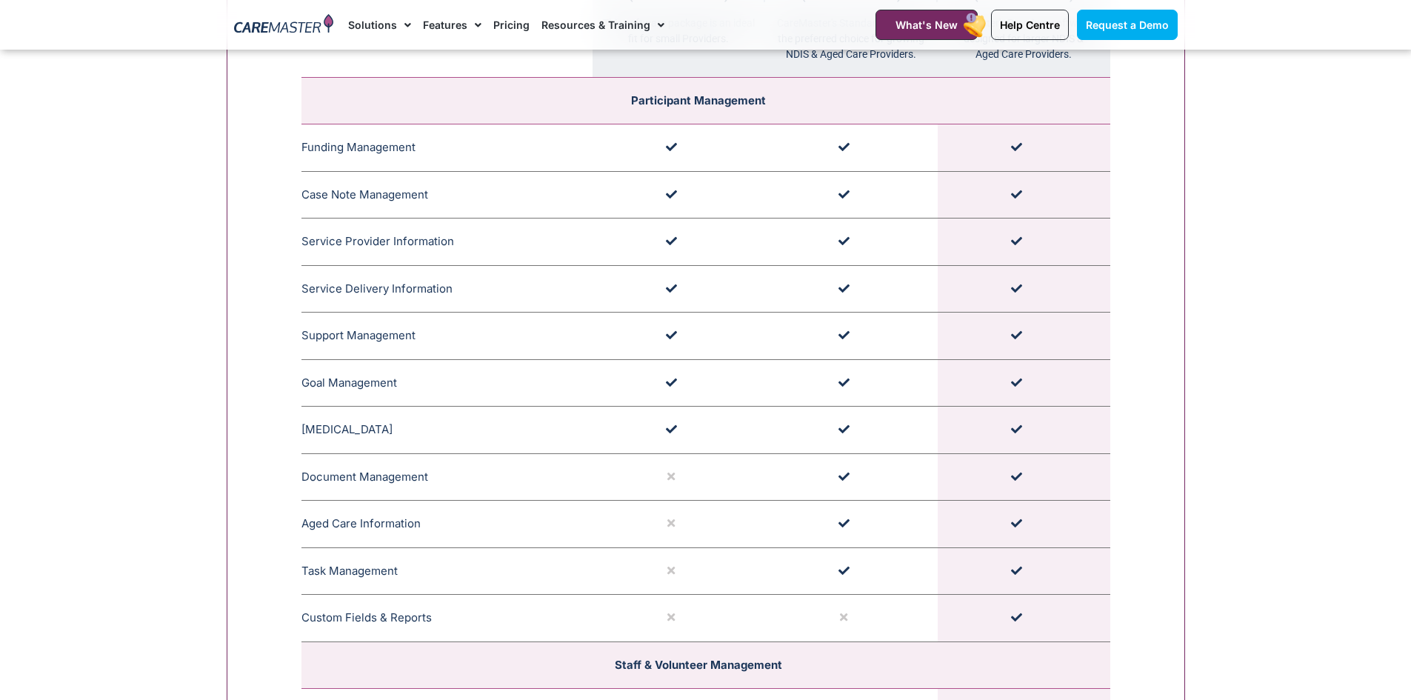
scroll to position [1408, 0]
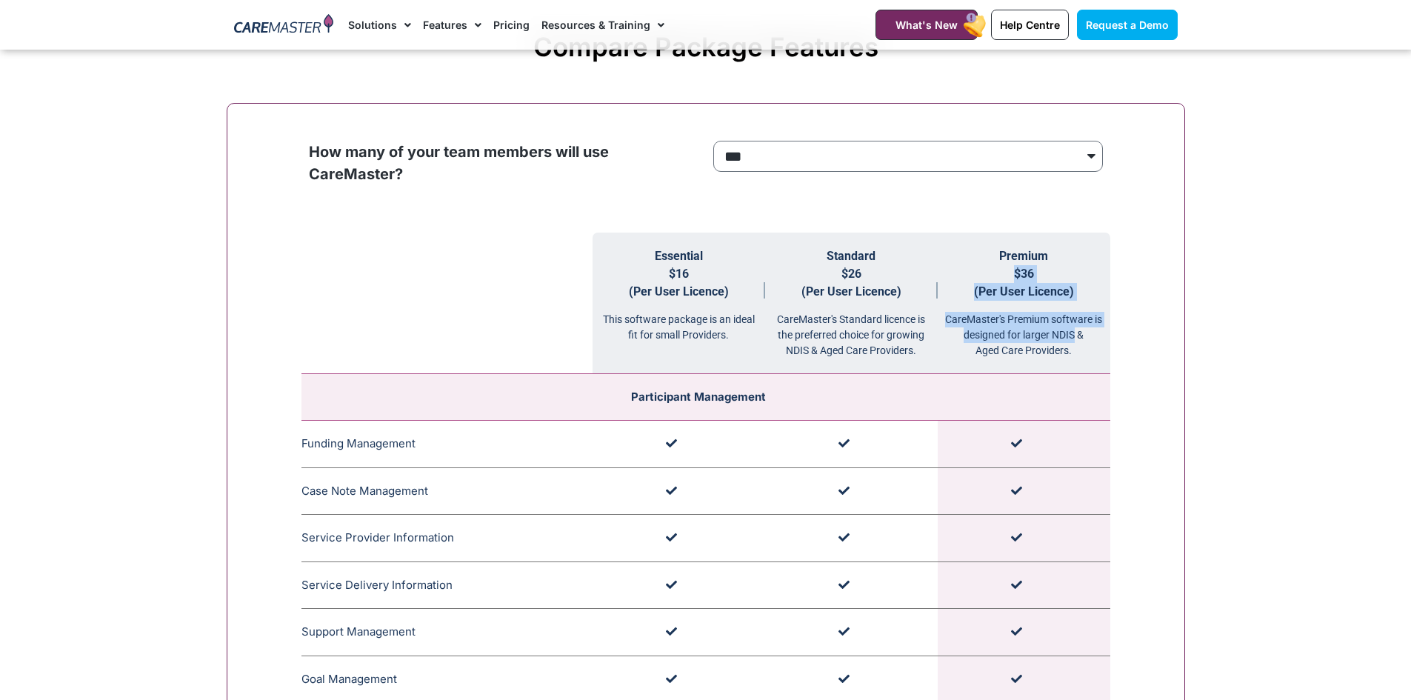
drag, startPoint x: 988, startPoint y: 273, endPoint x: 1074, endPoint y: 344, distance: 111.6
click at [1074, 344] on th "Premium $36 (Per User Licence) CareMaster's Premium software is designed for la…" at bounding box center [1024, 304] width 173 height 142
click at [1077, 350] on div "CareMaster's Premium software is designed for larger NDIS & Aged Care Providers." at bounding box center [1024, 330] width 173 height 58
drag, startPoint x: 1077, startPoint y: 350, endPoint x: 992, endPoint y: 245, distance: 134.9
click at [992, 245] on th "Premium $36 (Per User Licence) CareMaster's Premium software is designed for la…" at bounding box center [1024, 304] width 173 height 142
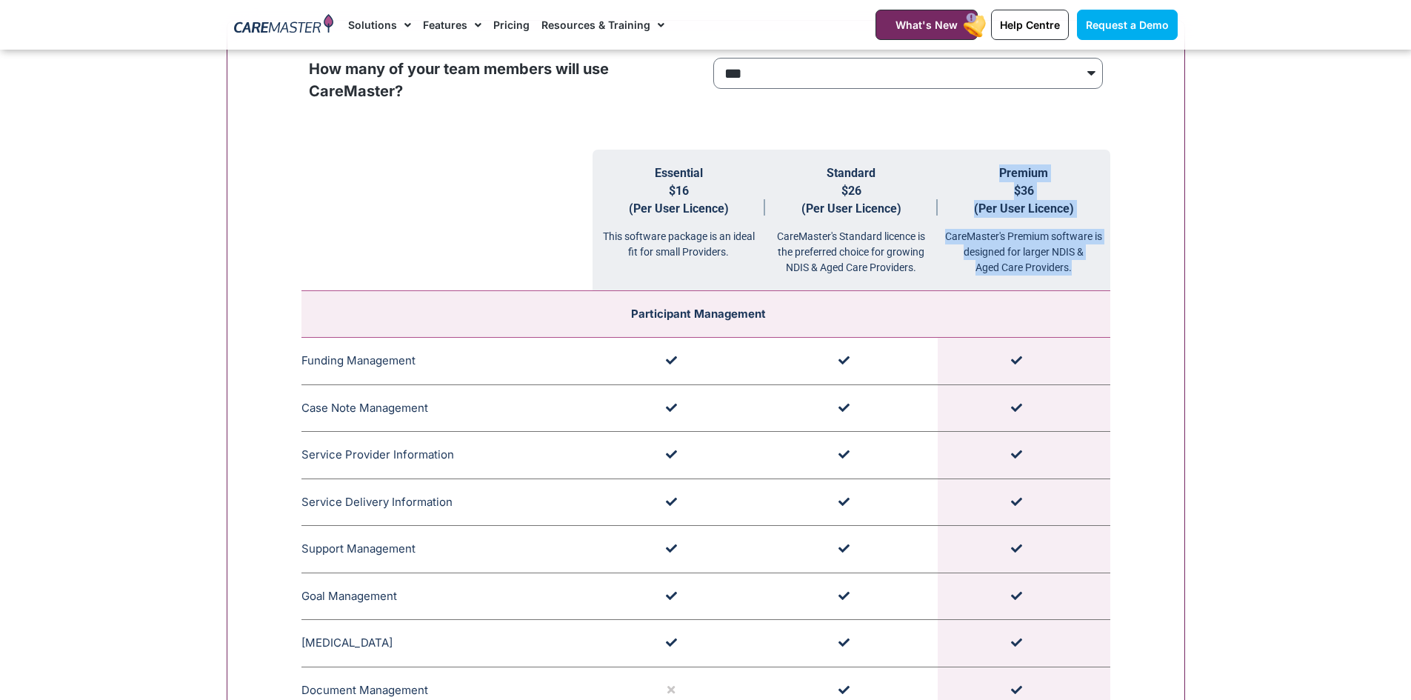
scroll to position [1630, 0]
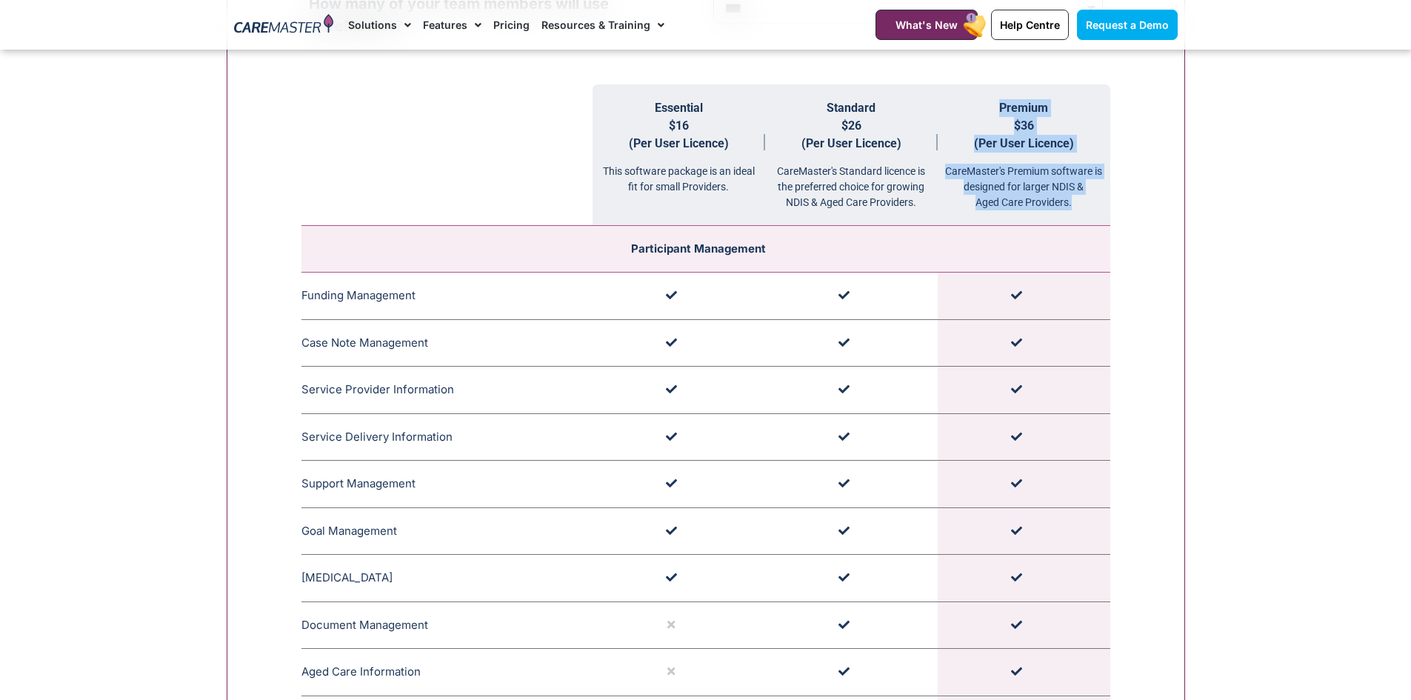
drag, startPoint x: 986, startPoint y: 107, endPoint x: 1088, endPoint y: 208, distance: 143.6
click at [1088, 208] on th "Premium $36 (Per User Licence) CareMaster's Premium software is designed for la…" at bounding box center [1024, 155] width 173 height 142
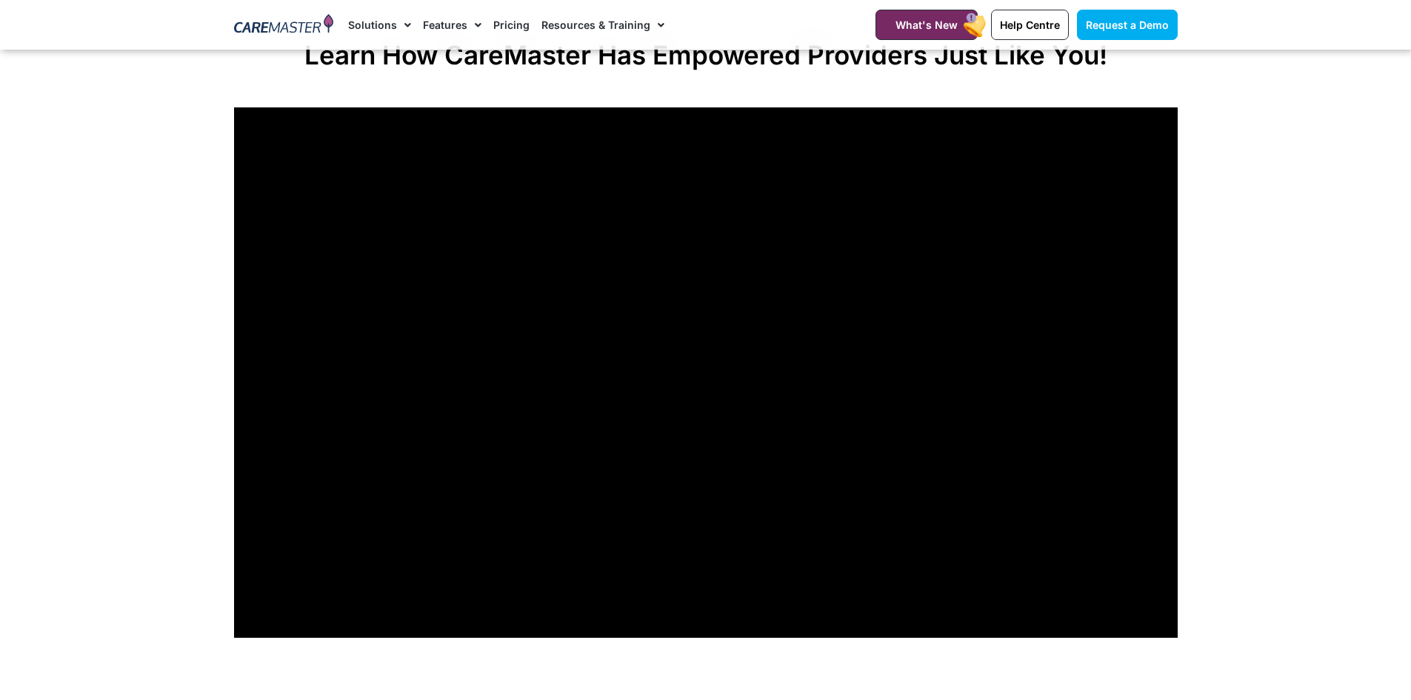
scroll to position [5483, 0]
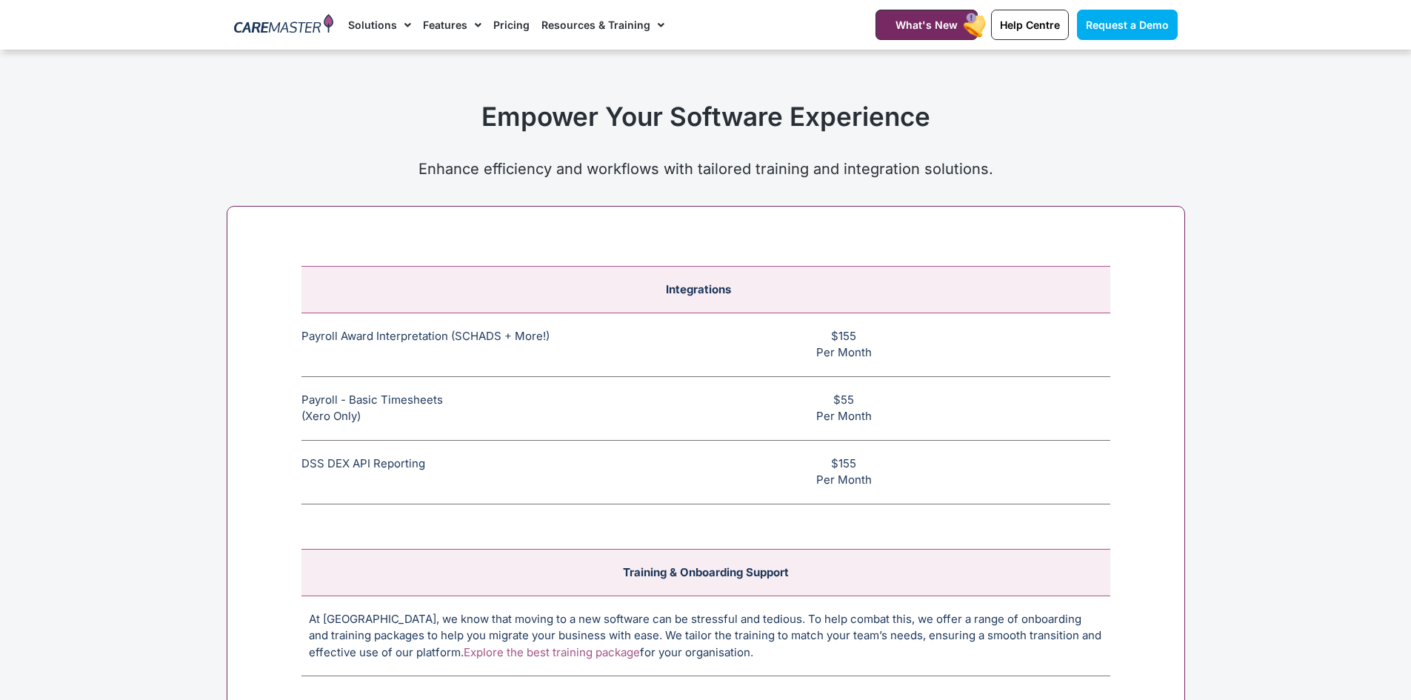
drag, startPoint x: 615, startPoint y: 287, endPoint x: 887, endPoint y: 480, distance: 333.7
click at [885, 485] on tbody "Integrations Payroll Award Interpretation (SCHADS + More!) The SCHADS Award int…" at bounding box center [706, 385] width 809 height 238
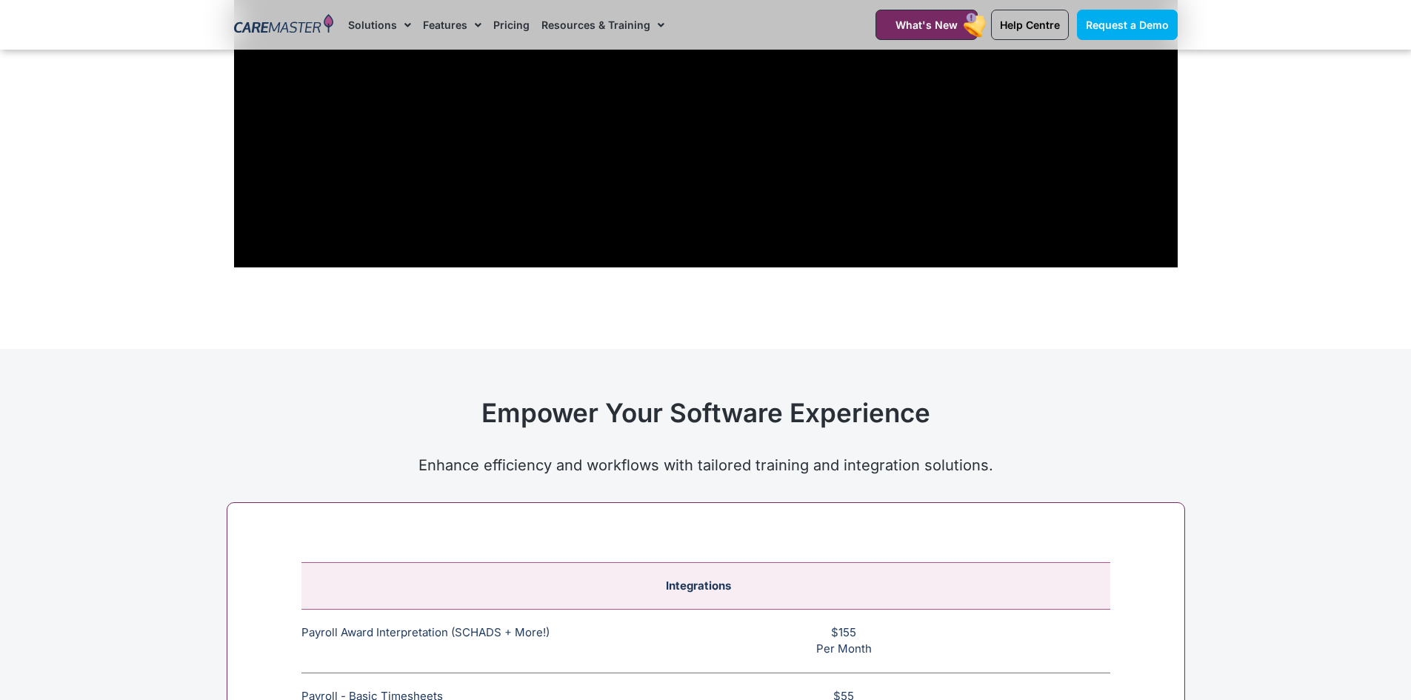
scroll to position [5409, 0]
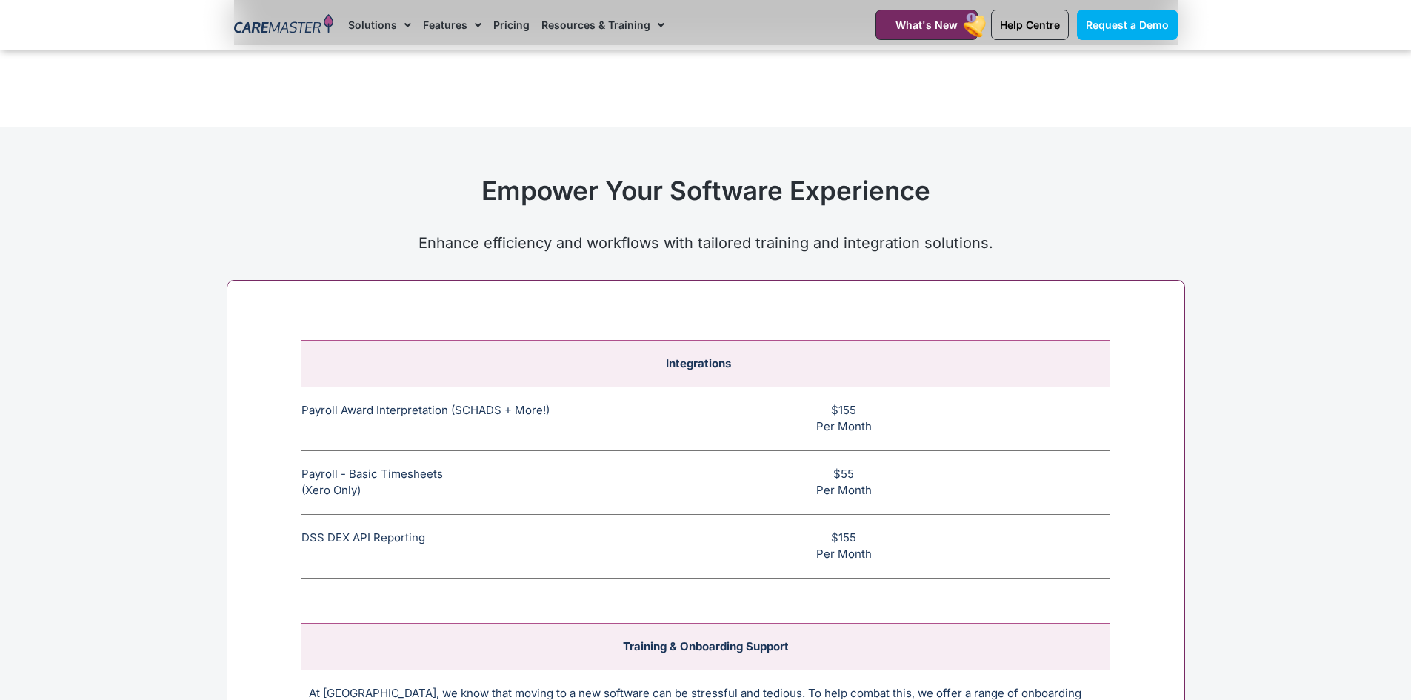
click at [1011, 571] on td "$155 Per Month" at bounding box center [852, 546] width 518 height 64
drag, startPoint x: 882, startPoint y: 560, endPoint x: 301, endPoint y: 536, distance: 581.4
click at [302, 536] on tr "DSS DEX API Reporting This feature allows CHSP and DSS services to be reported …" at bounding box center [706, 546] width 809 height 64
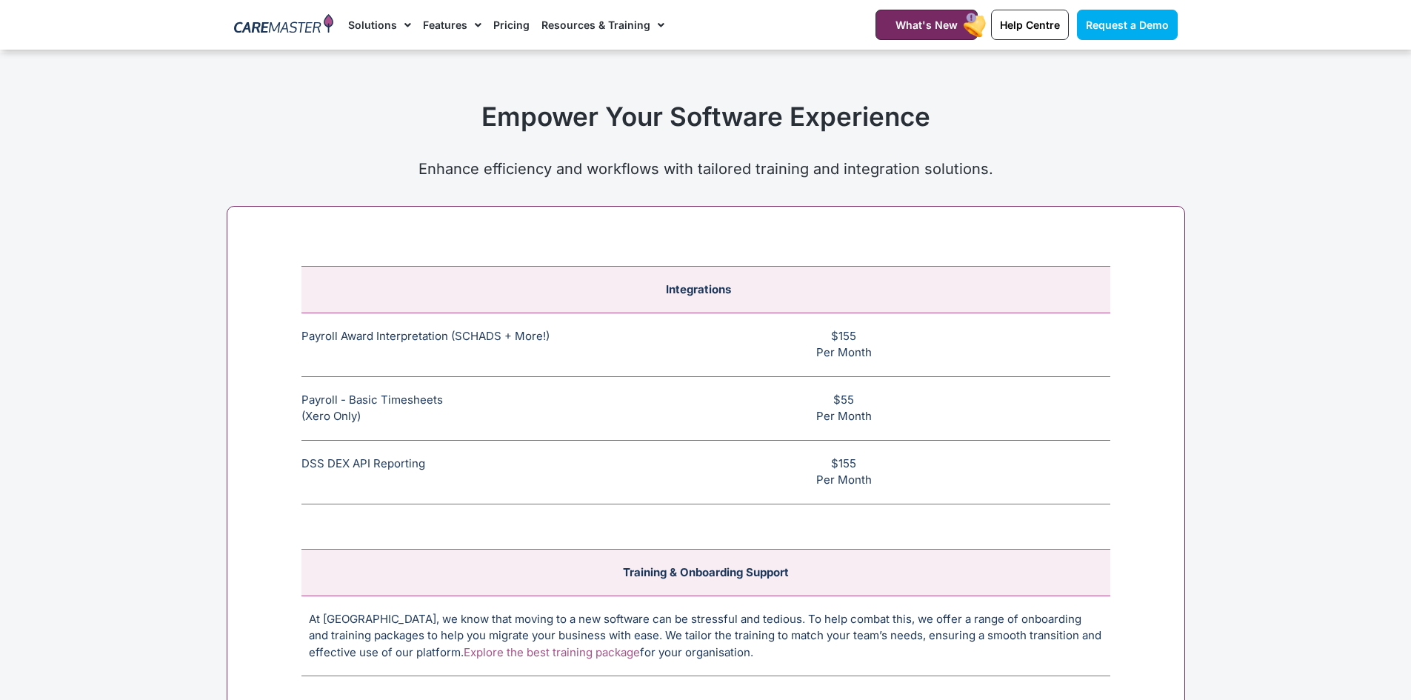
click at [1130, 486] on div "Integrations Payroll Award Interpretation (SCHADS + More!) The SCHADS Award int…" at bounding box center [706, 566] width 959 height 720
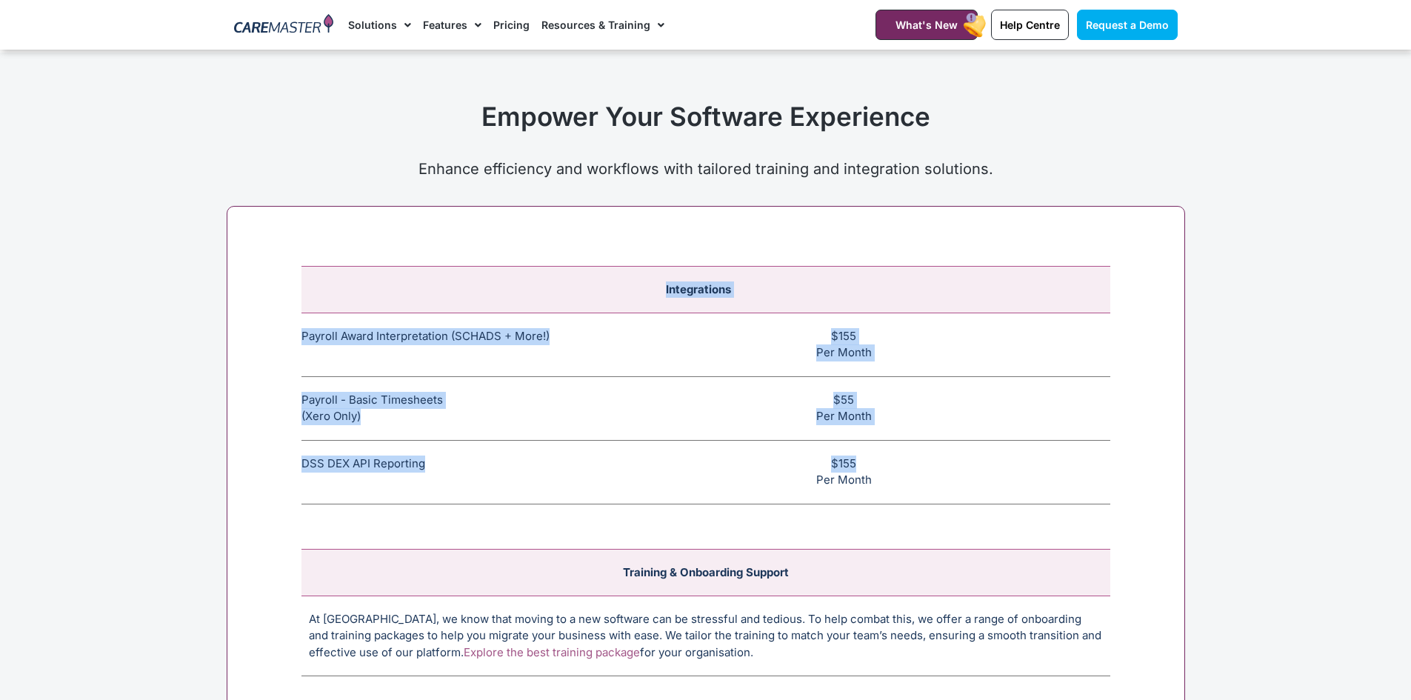
drag, startPoint x: 965, startPoint y: 465, endPoint x: 607, endPoint y: 494, distance: 359.1
click at [297, 469] on div "Integrations Payroll Award Interpretation (SCHADS + More!) The SCHADS Award int…" at bounding box center [706, 566] width 959 height 720
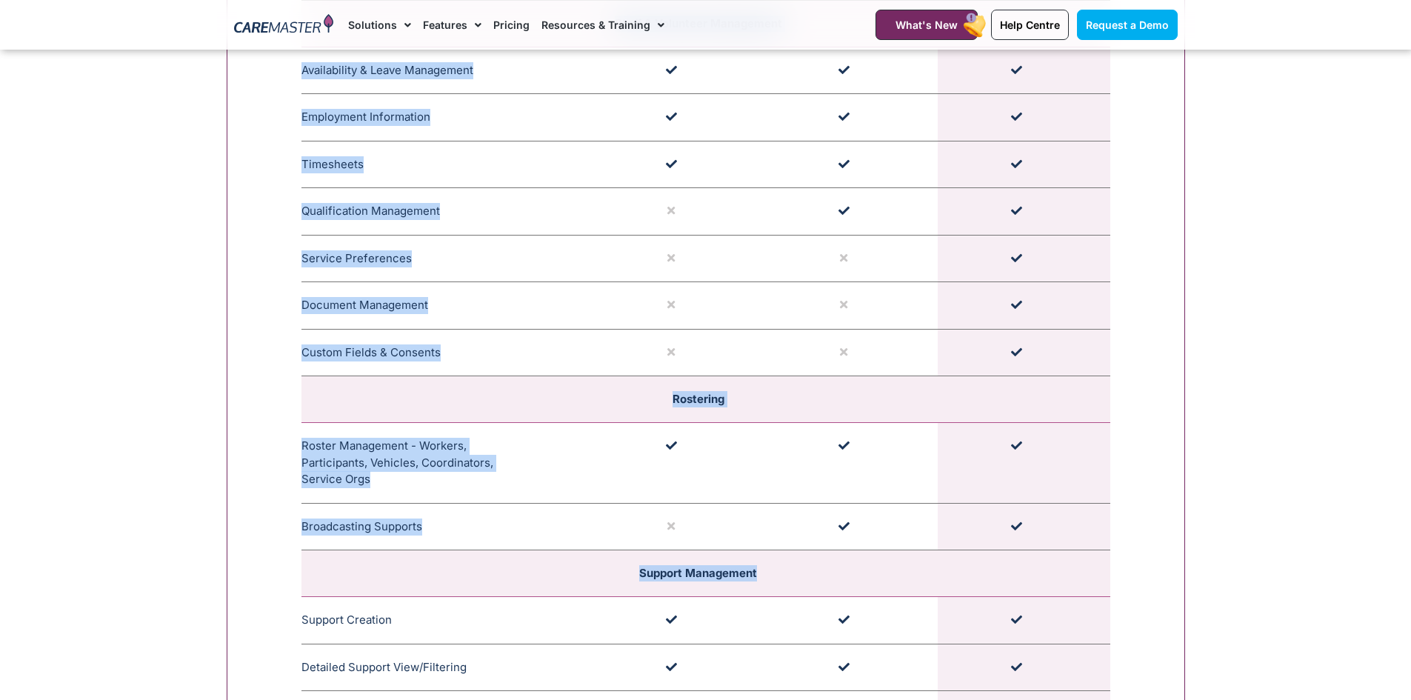
scroll to position [2371, 0]
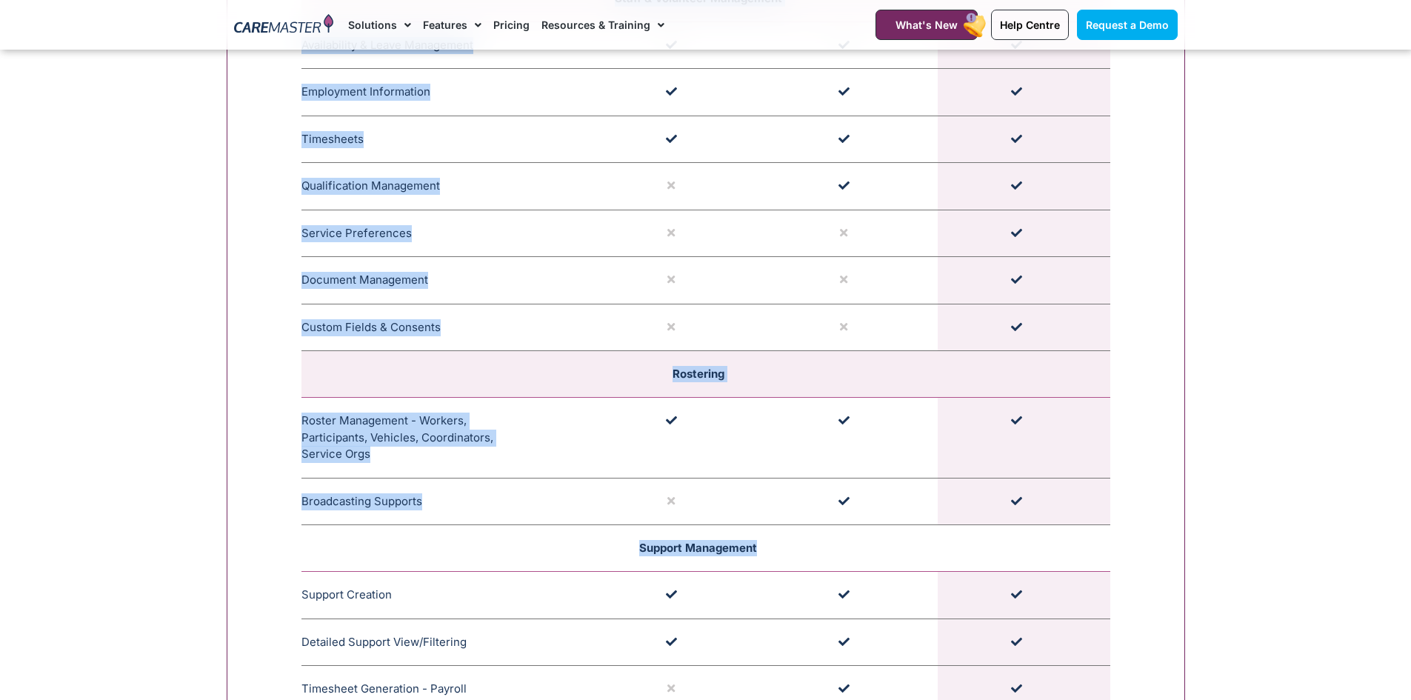
drag, startPoint x: 300, startPoint y: 148, endPoint x: 982, endPoint y: 554, distance: 793.4
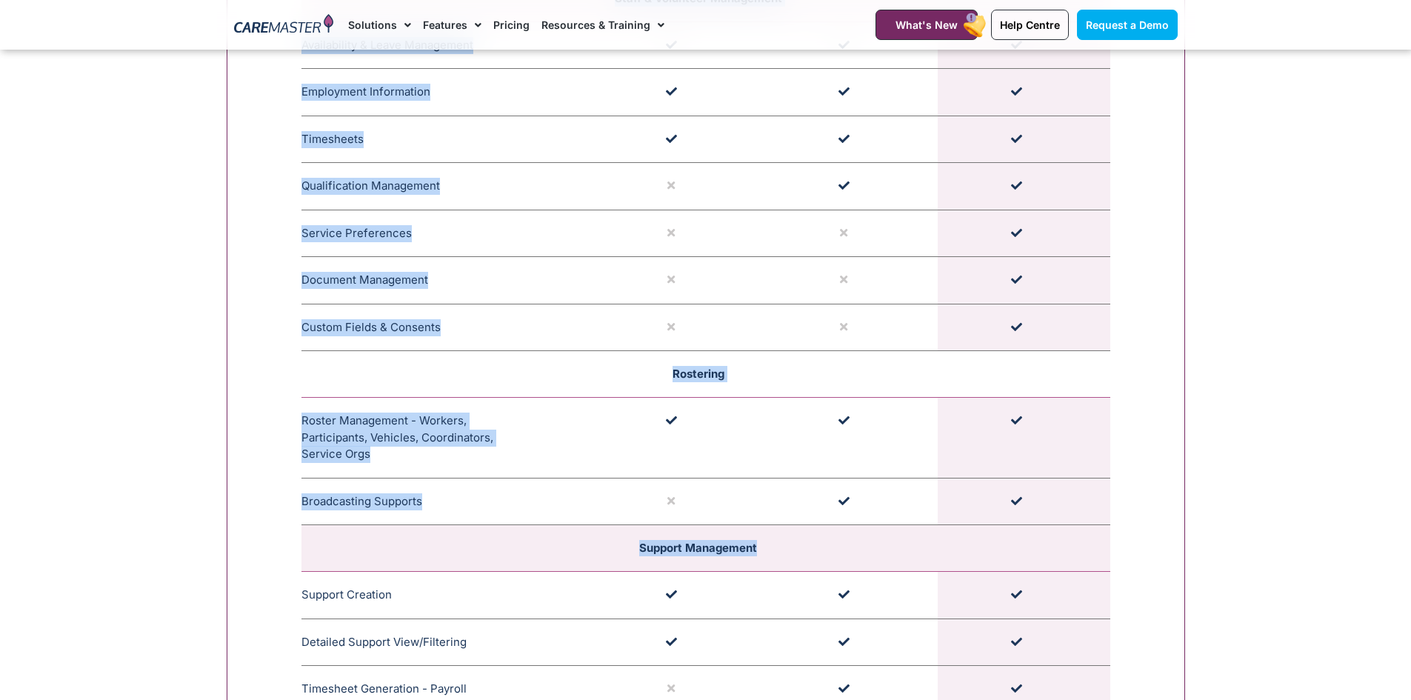
click at [620, 371] on td "Rostering" at bounding box center [706, 374] width 809 height 47
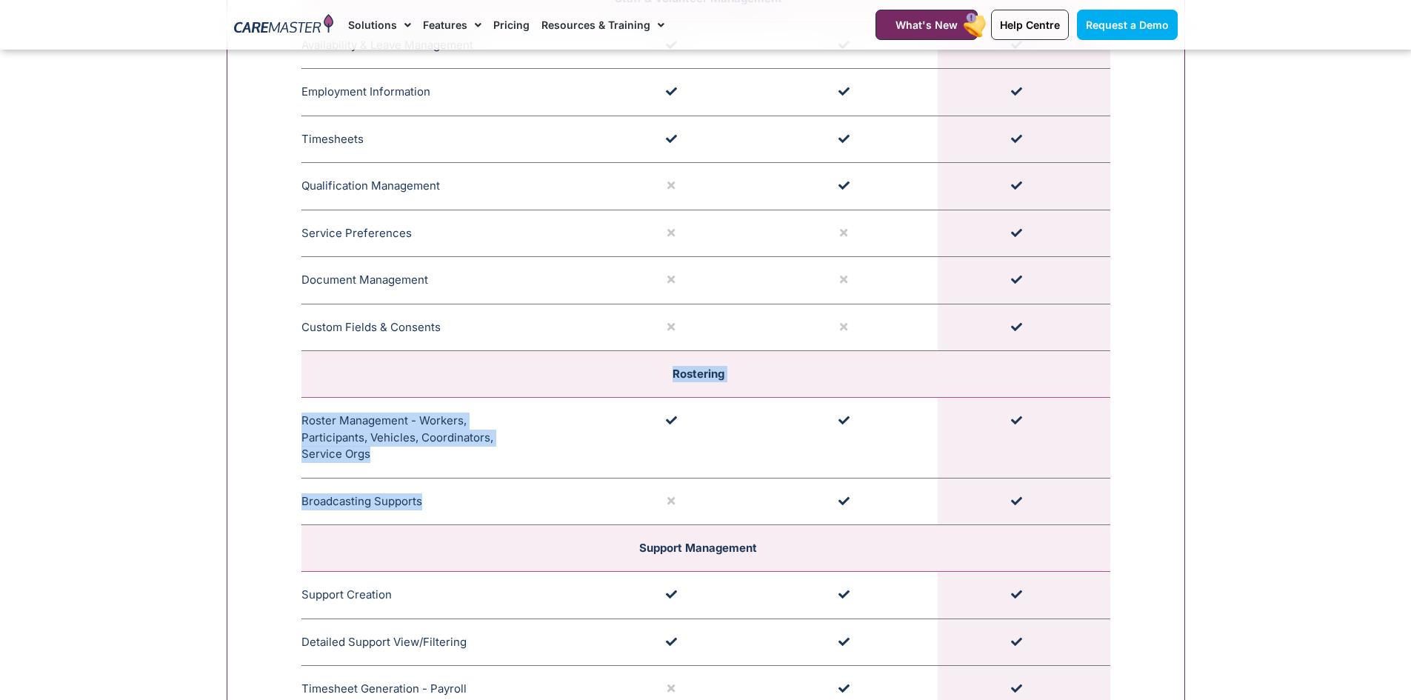
drag, startPoint x: 630, startPoint y: 369, endPoint x: 1076, endPoint y: 499, distance: 464.7
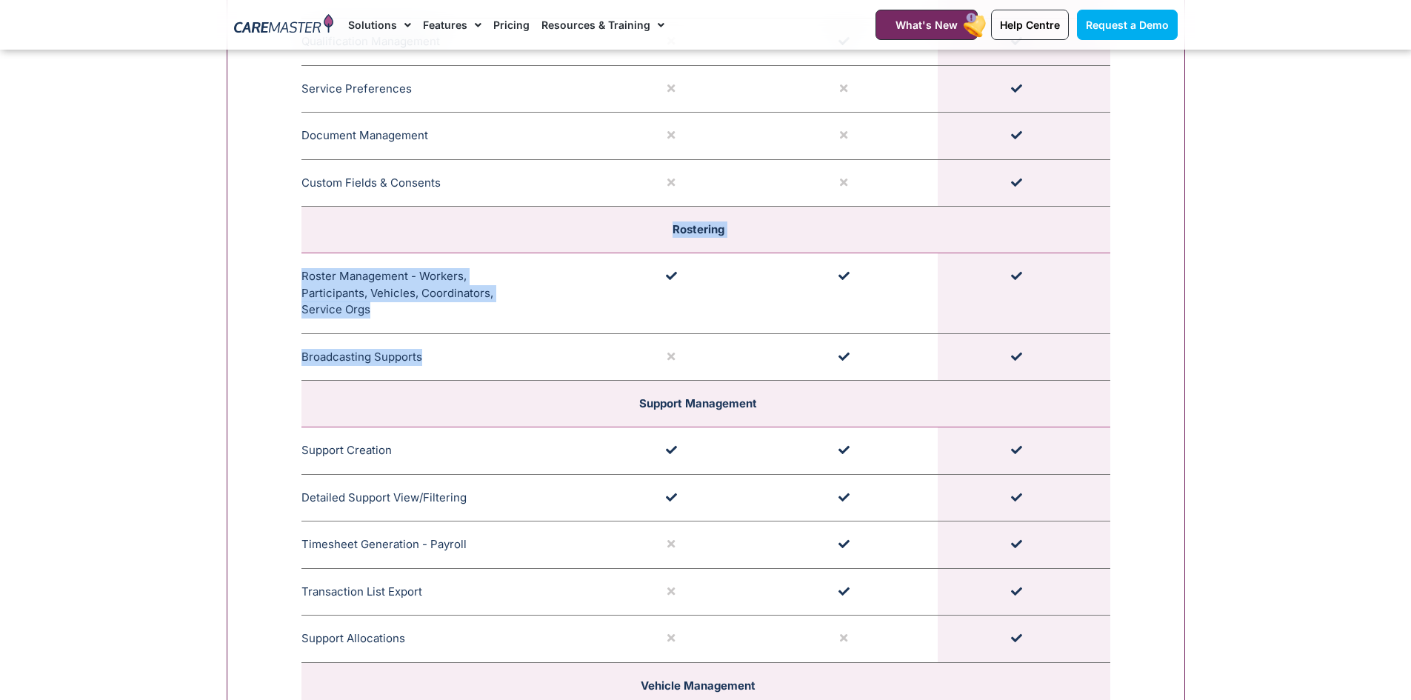
scroll to position [2519, 0]
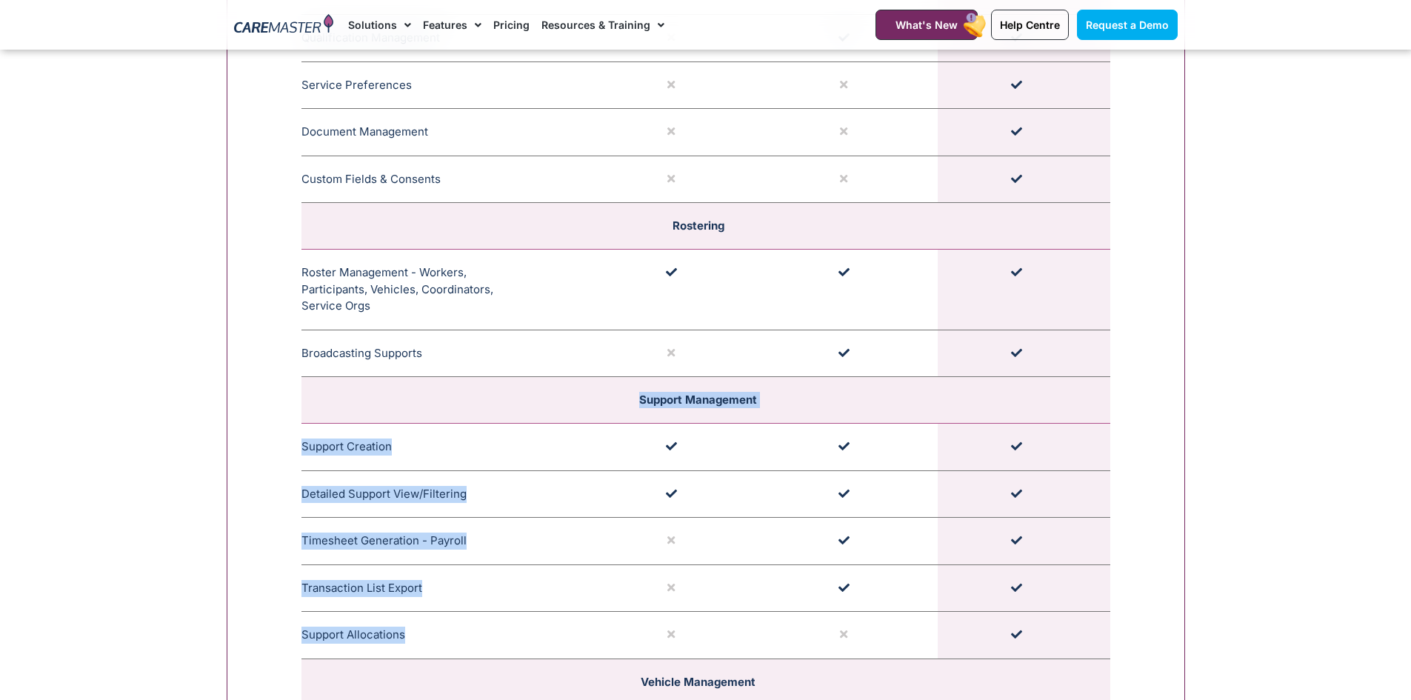
drag, startPoint x: 590, startPoint y: 385, endPoint x: 1071, endPoint y: 634, distance: 541.8
click at [1073, 637] on tbody "Participant Management Funding Management CareMaster's Funding Management ensur…" at bounding box center [706, 699] width 809 height 2873
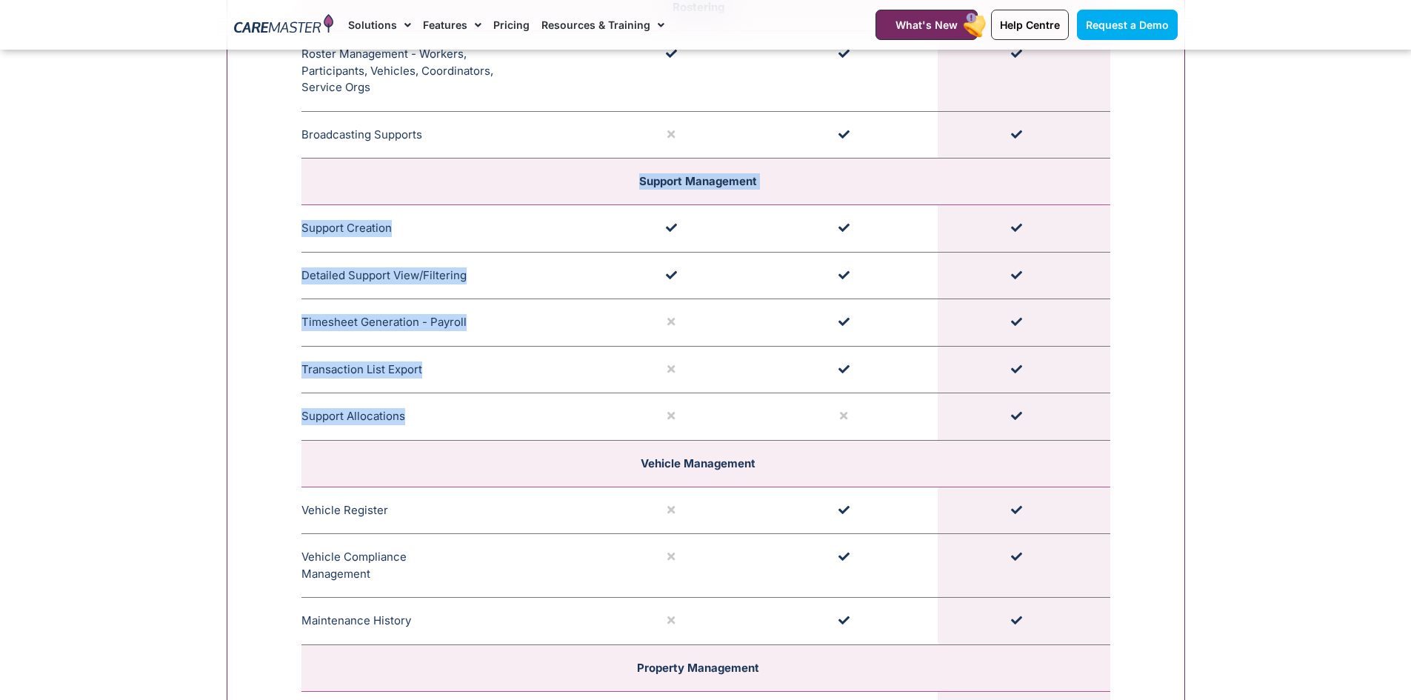
scroll to position [2741, 0]
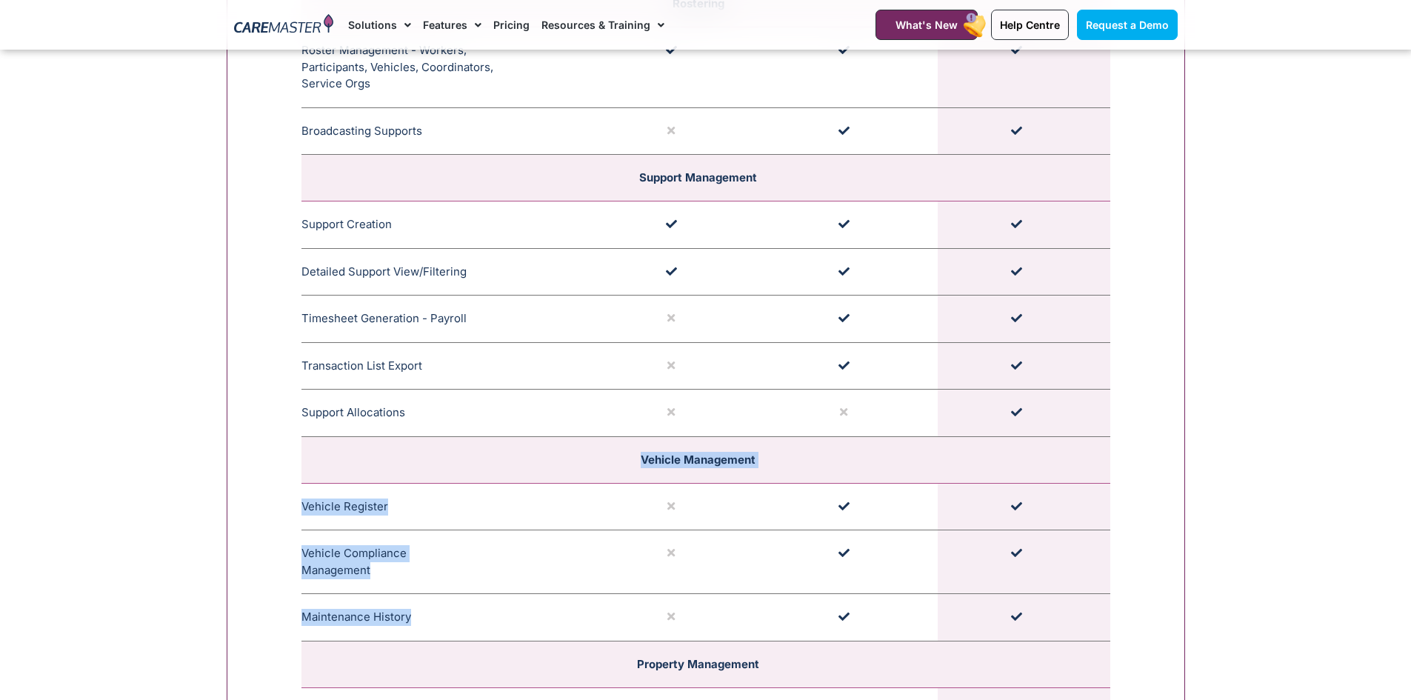
drag, startPoint x: 600, startPoint y: 442, endPoint x: 1068, endPoint y: 622, distance: 500.7
click at [1068, 622] on tbody "Participant Management Funding Management CareMaster's Funding Management ensur…" at bounding box center [706, 476] width 809 height 2873
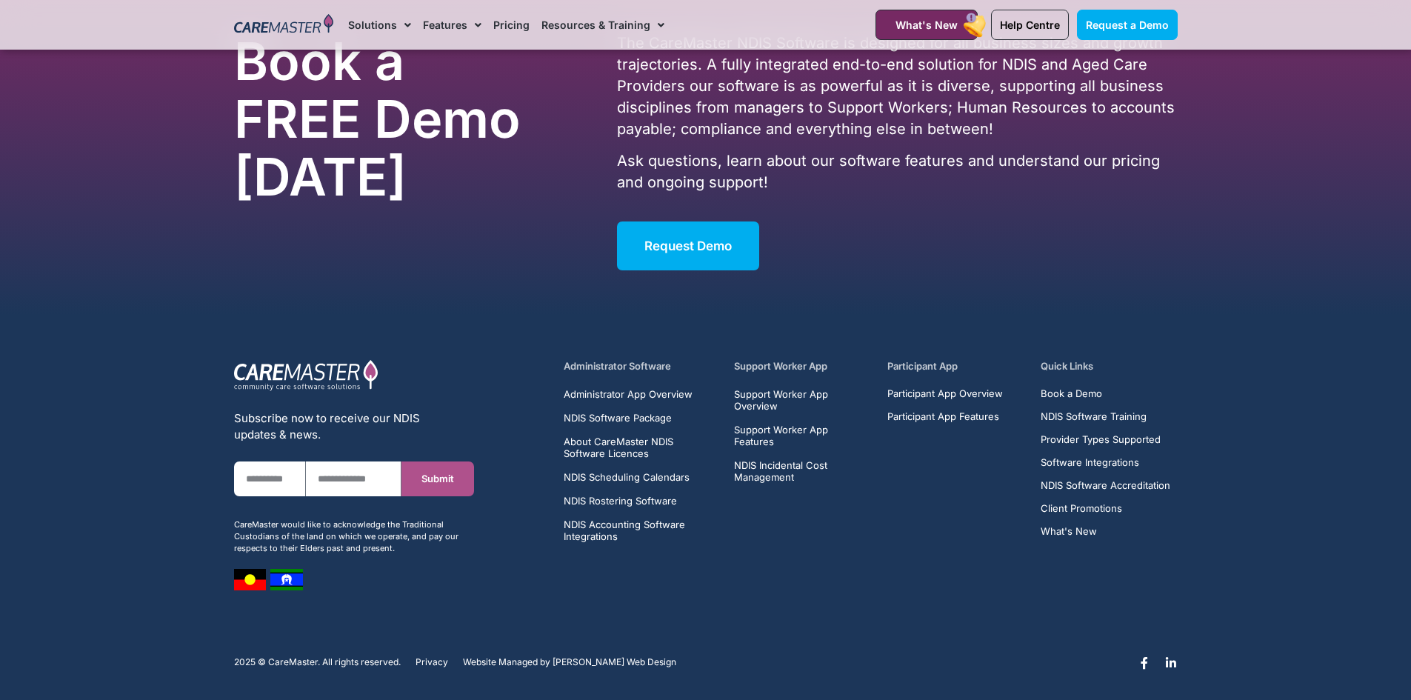
scroll to position [7333, 0]
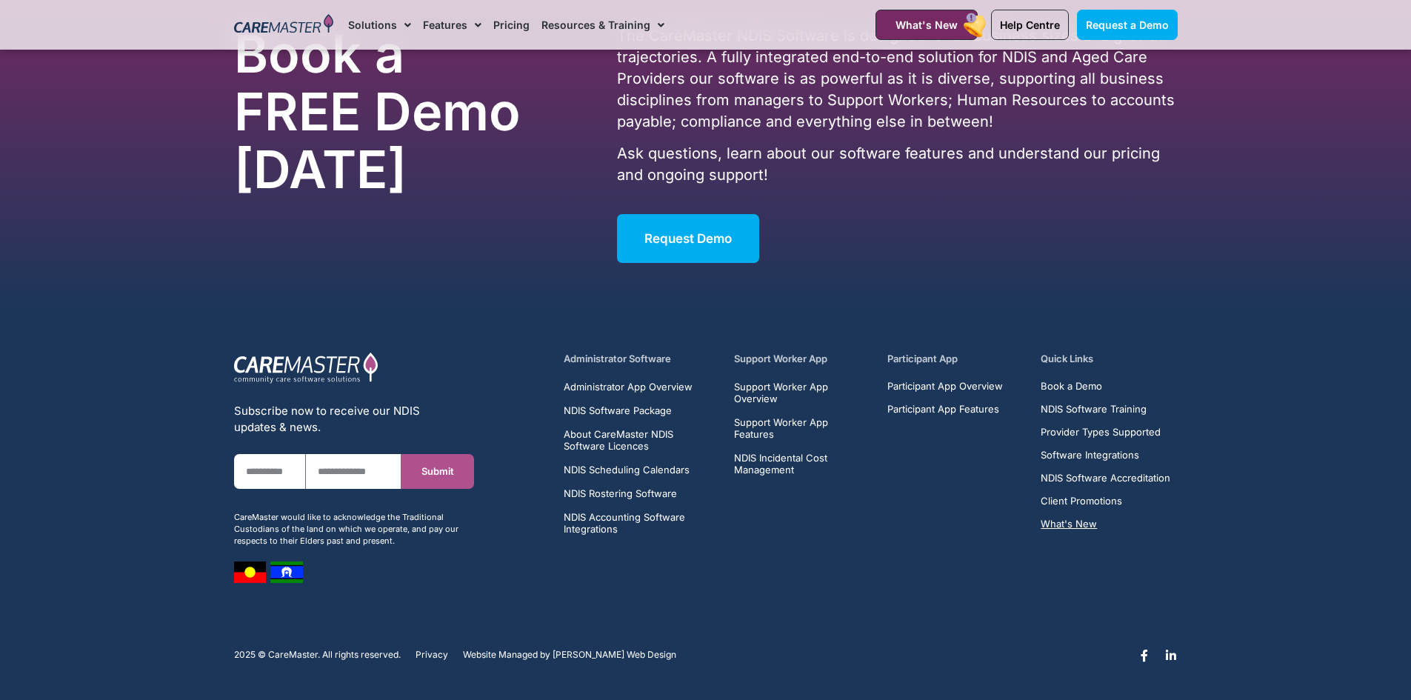
click at [1085, 522] on span "What's New" at bounding box center [1069, 524] width 56 height 11
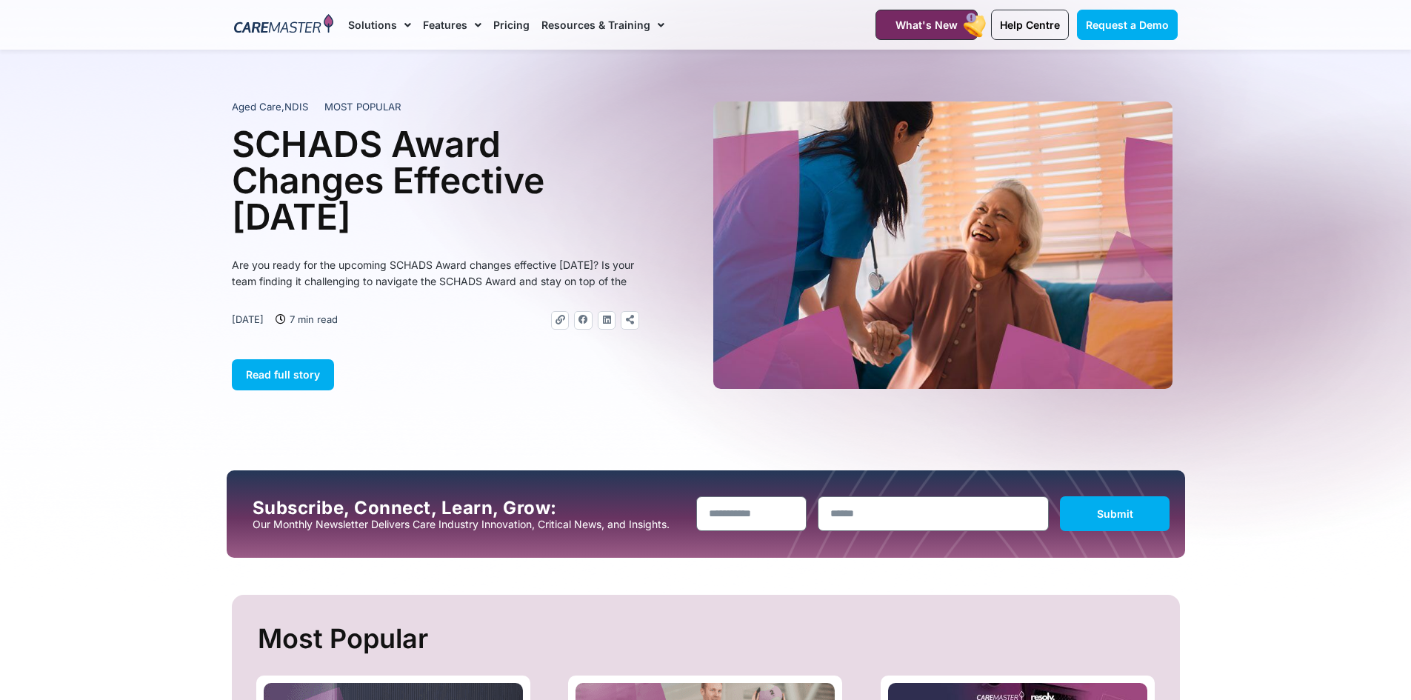
click at [306, 21] on img at bounding box center [284, 25] width 100 height 22
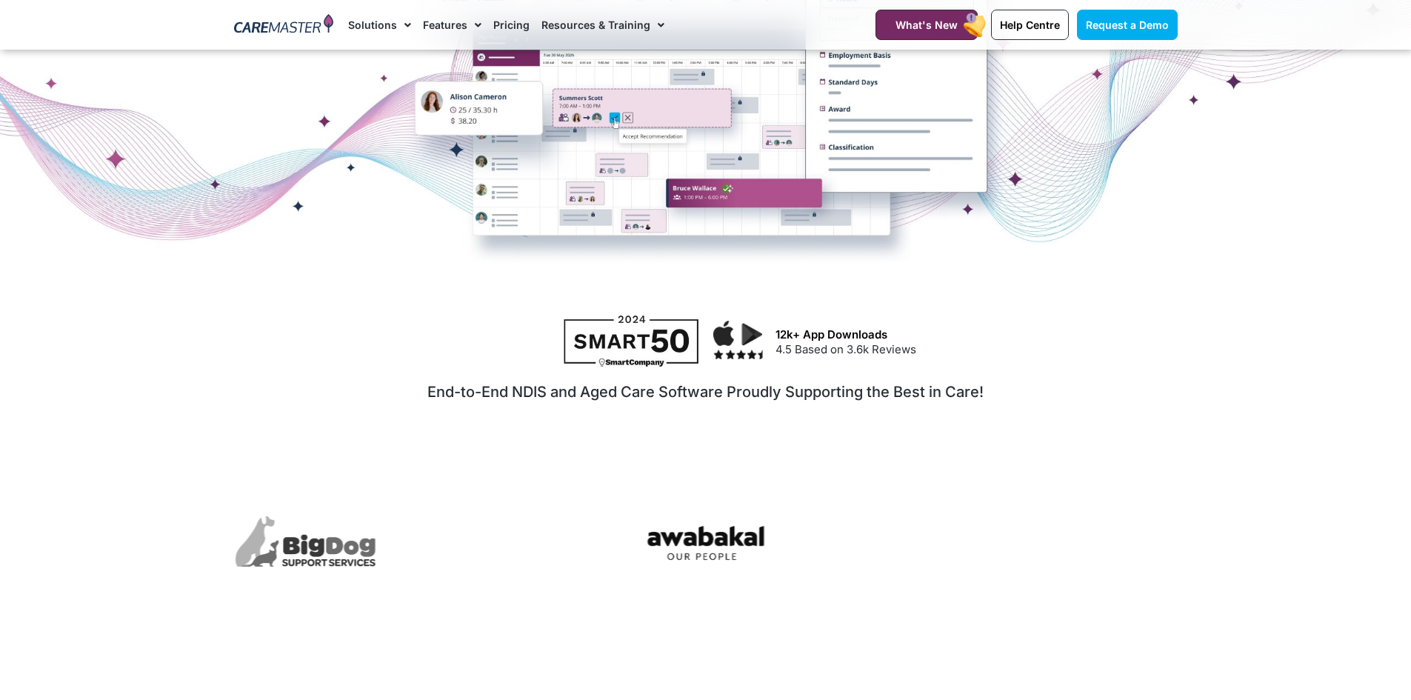
scroll to position [519, 0]
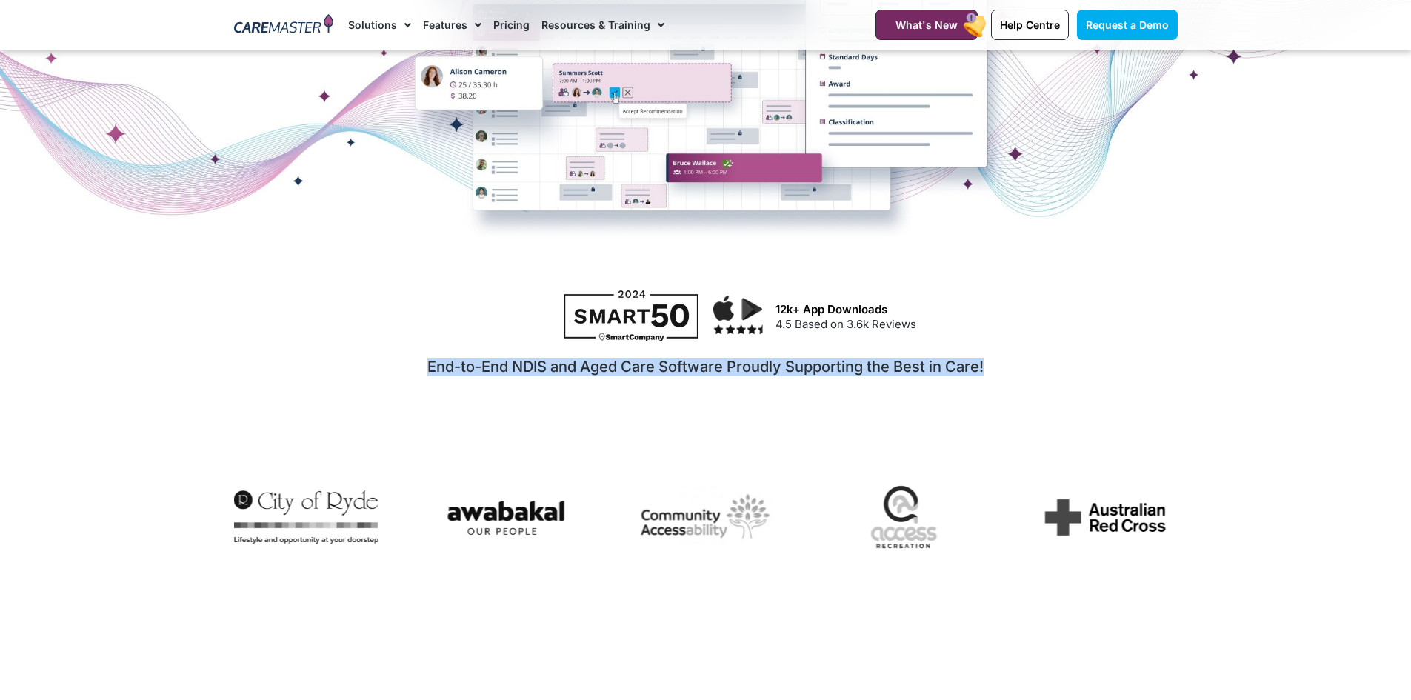
drag, startPoint x: 418, startPoint y: 357, endPoint x: 1013, endPoint y: 394, distance: 596.1
click at [1013, 394] on div "End-to-End NDIS and Aged Care Software Proudly Supporting the Best in Care!" at bounding box center [706, 395] width 944 height 92
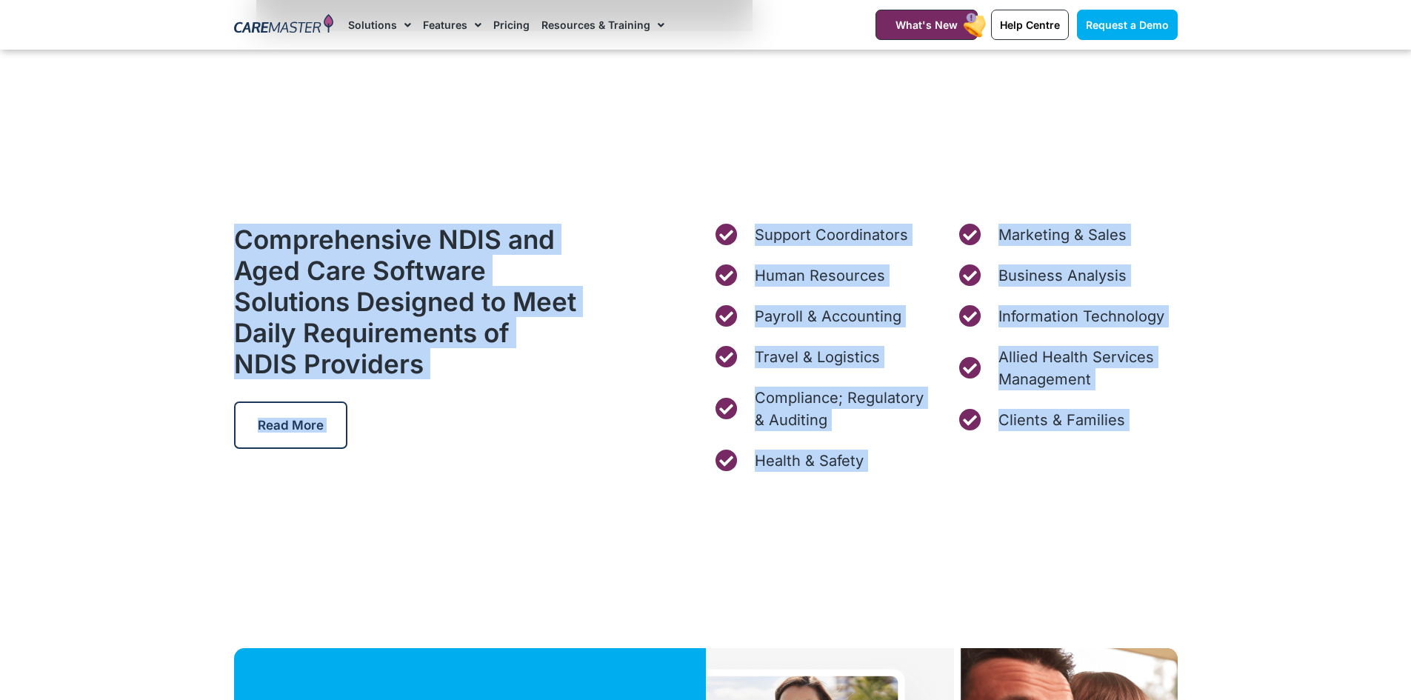
scroll to position [4668, 0]
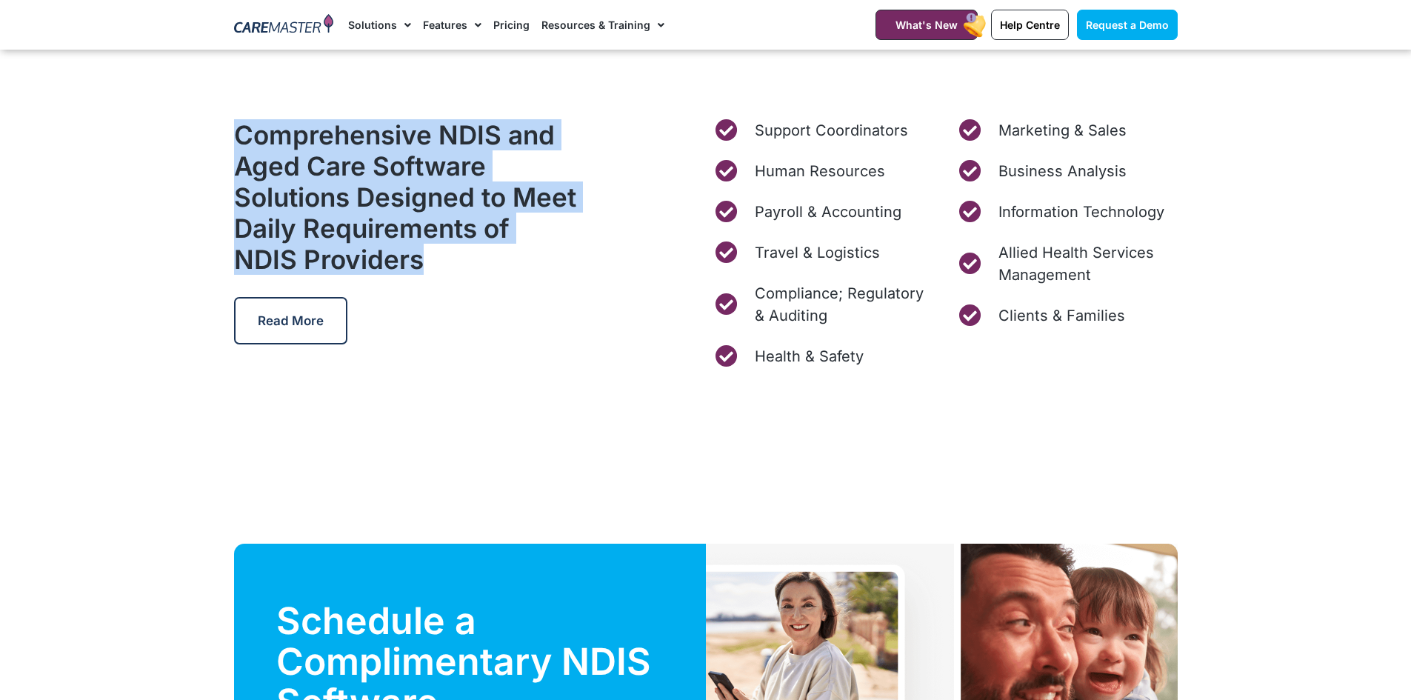
drag, startPoint x: 791, startPoint y: 102, endPoint x: 515, endPoint y: 287, distance: 332.1
click at [515, 287] on div "Care Management Software Solutions A Comprehensive Software Ecosystem for NDIS …" at bounding box center [705, 175] width 1411 height 9808
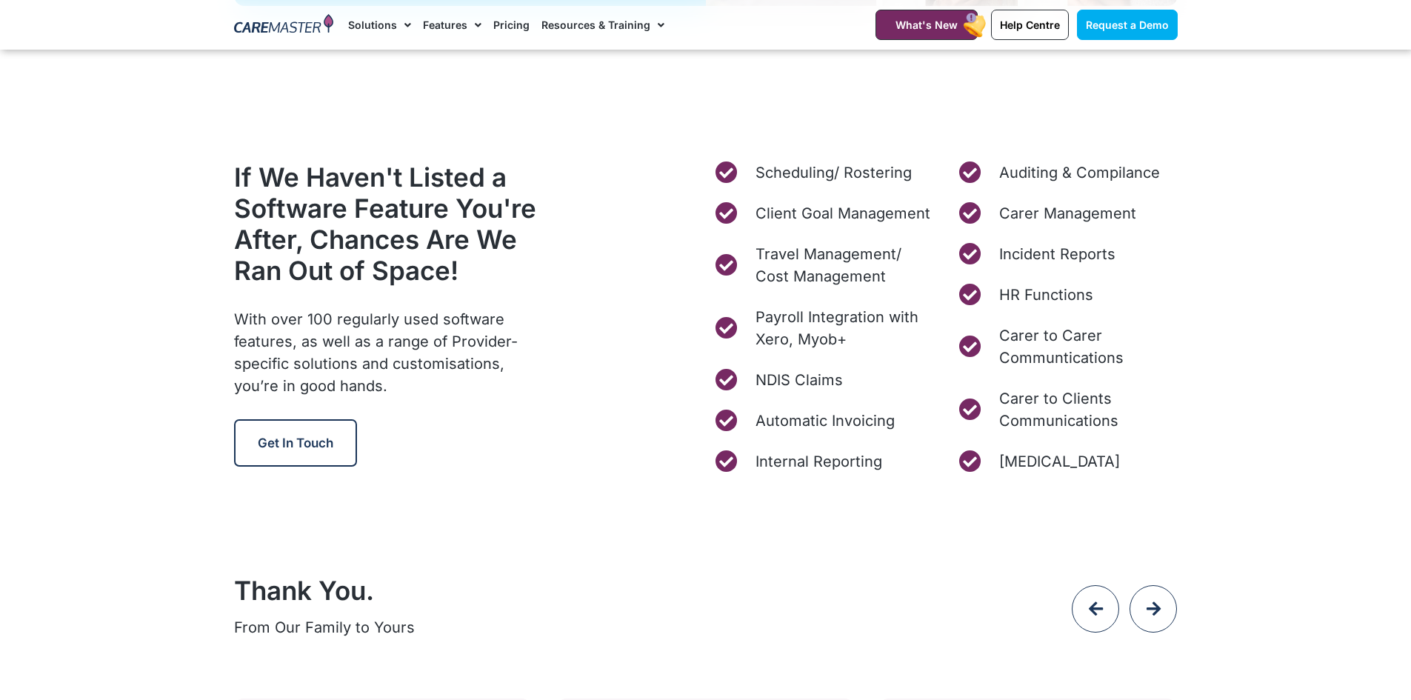
scroll to position [5705, 0]
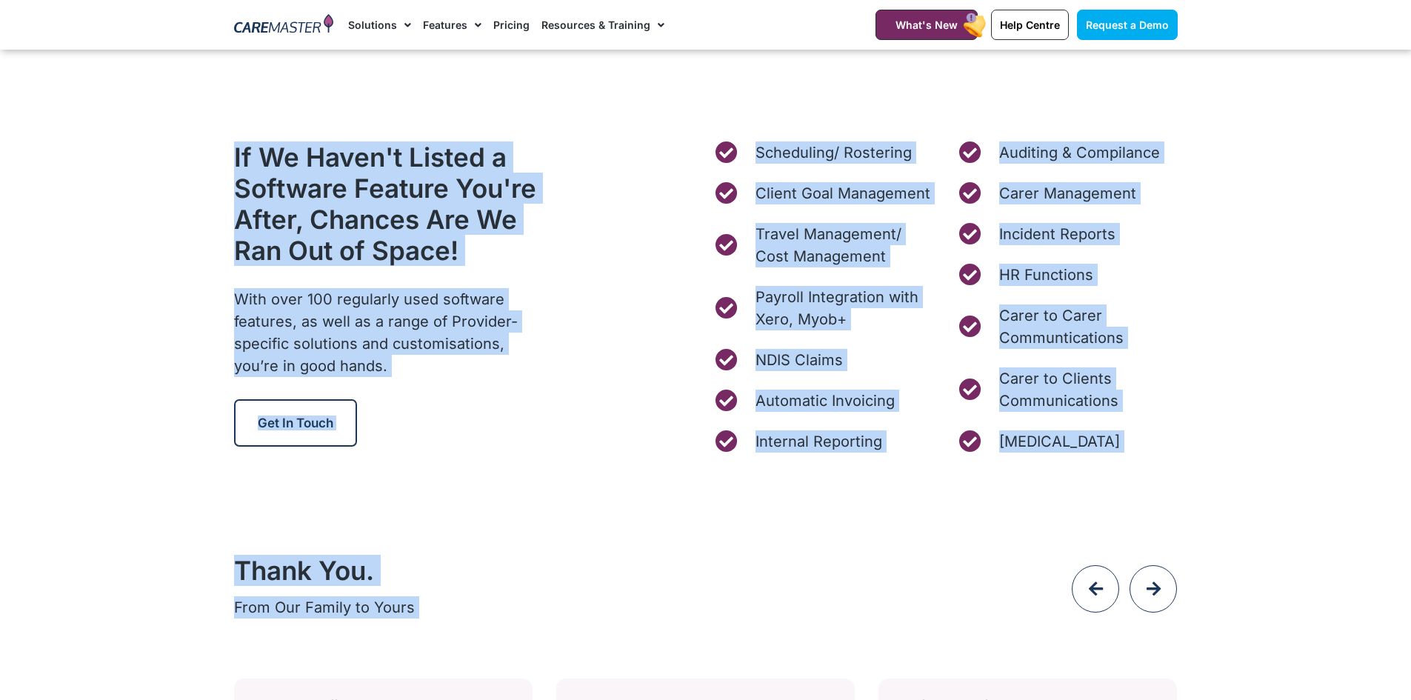
drag, startPoint x: 230, startPoint y: 137, endPoint x: 1271, endPoint y: 471, distance: 1093.3
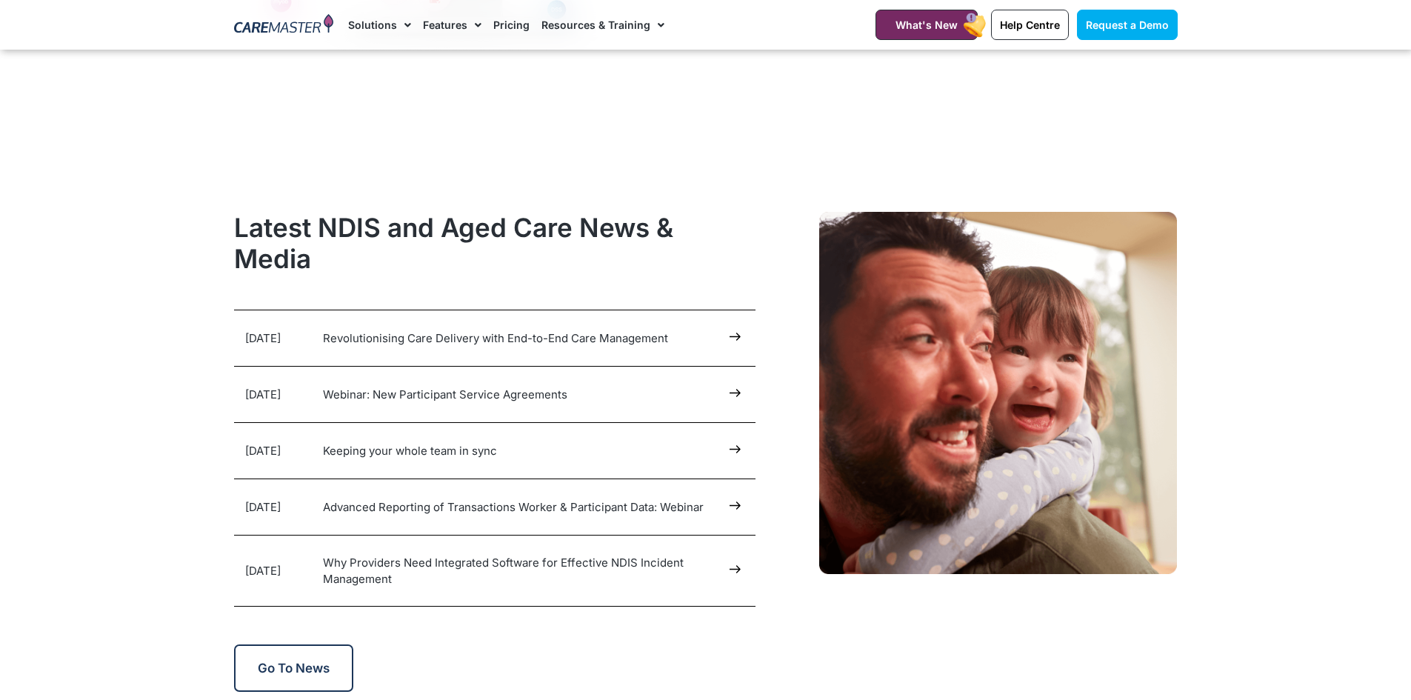
scroll to position [8002, 0]
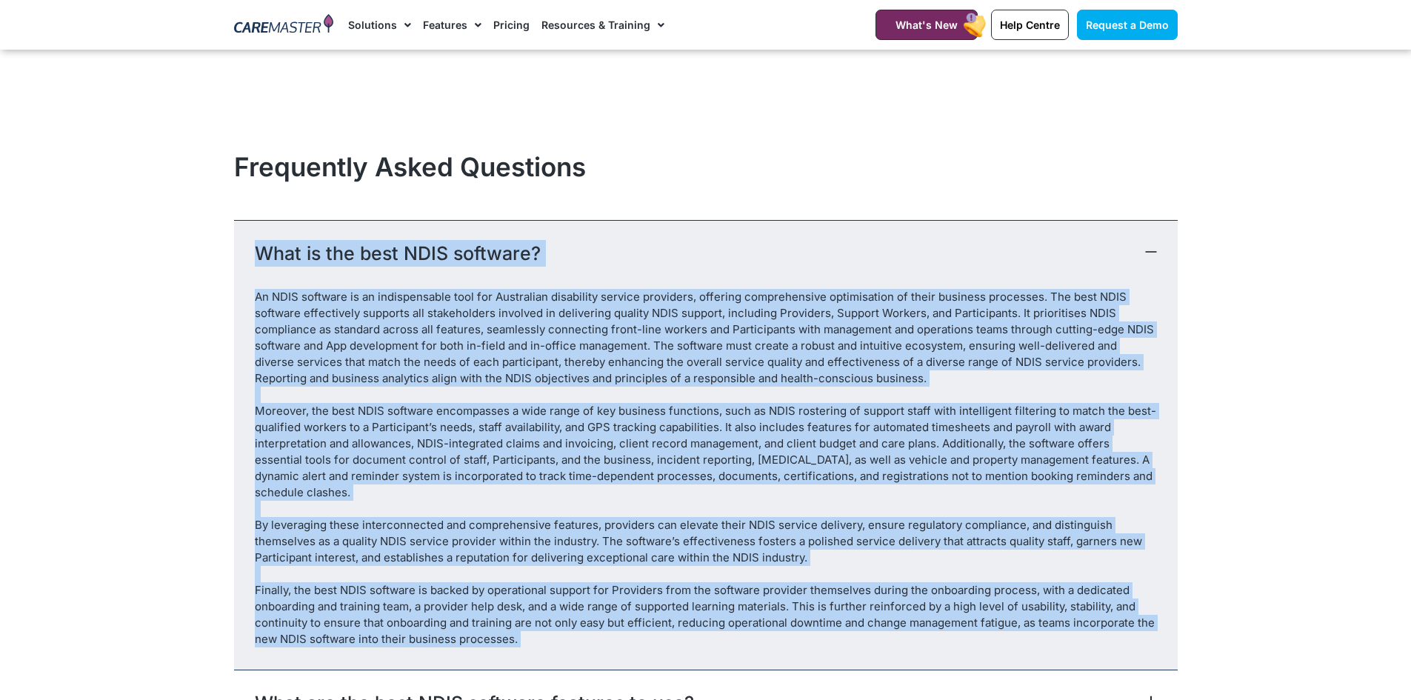
drag, startPoint x: 237, startPoint y: 250, endPoint x: 1154, endPoint y: 663, distance: 1005.5
click at [1154, 663] on div "What is the best NDIS software? An NDIS software is an indispensable tool for A…" at bounding box center [706, 445] width 944 height 450
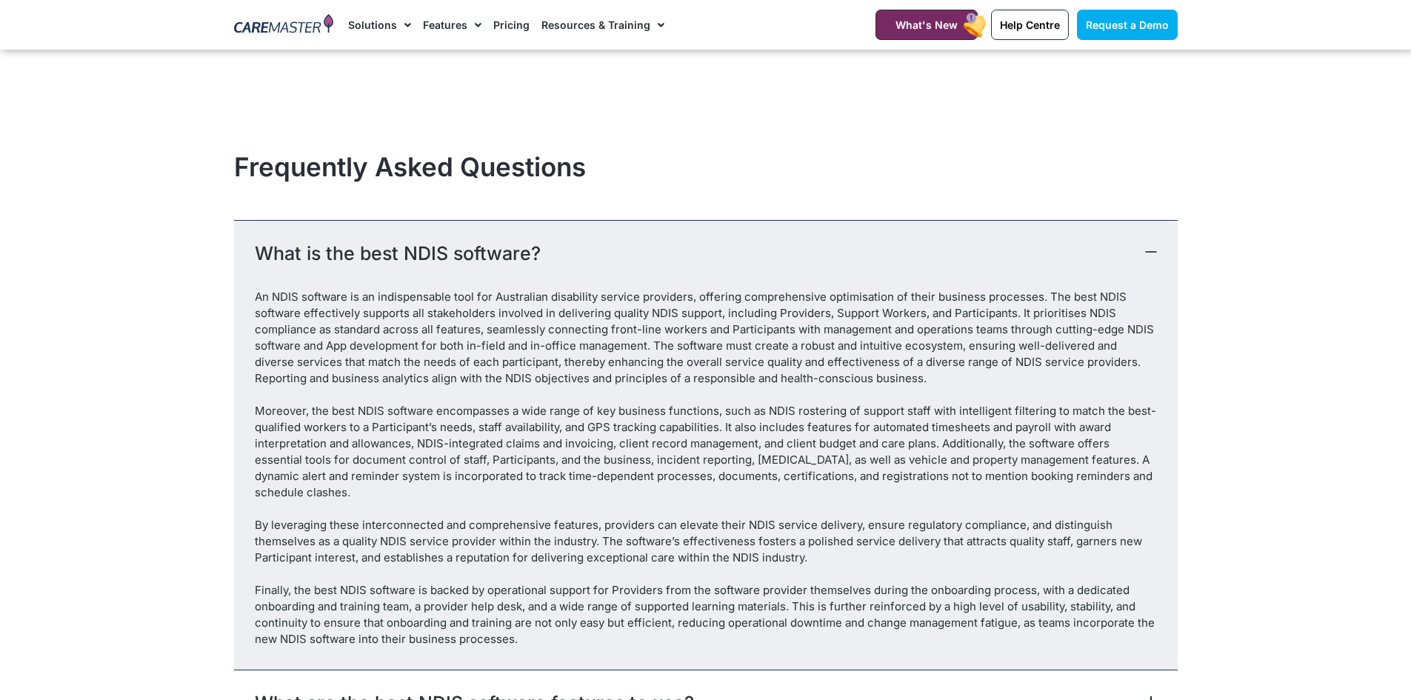
click at [1139, 265] on div "What is the best NDIS software?" at bounding box center [706, 254] width 944 height 69
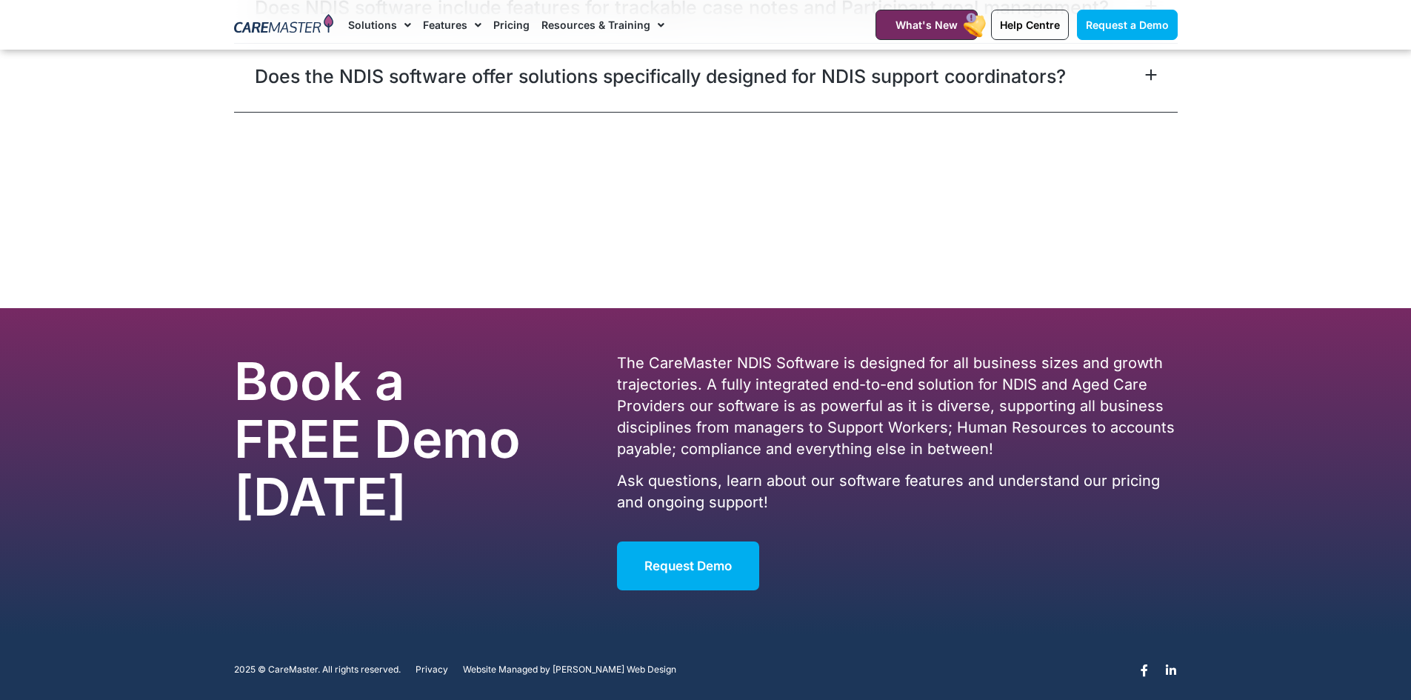
scroll to position [8744, 0]
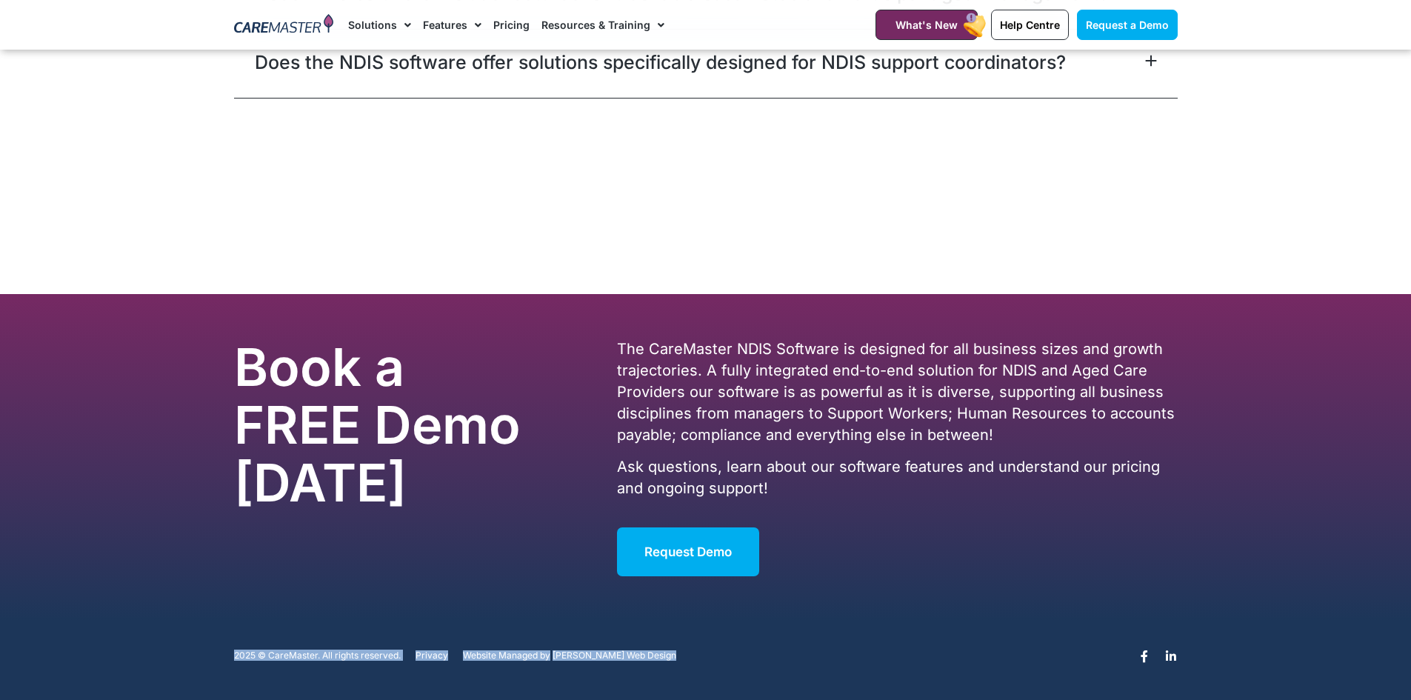
drag, startPoint x: 247, startPoint y: 650, endPoint x: 1097, endPoint y: 646, distance: 850.6
click at [1097, 646] on div "2025 © CareMaster. All rights reserved. Privacy Website Managed by Paul Napper …" at bounding box center [706, 661] width 959 height 36
click at [1174, 654] on icon at bounding box center [1171, 657] width 12 height 12
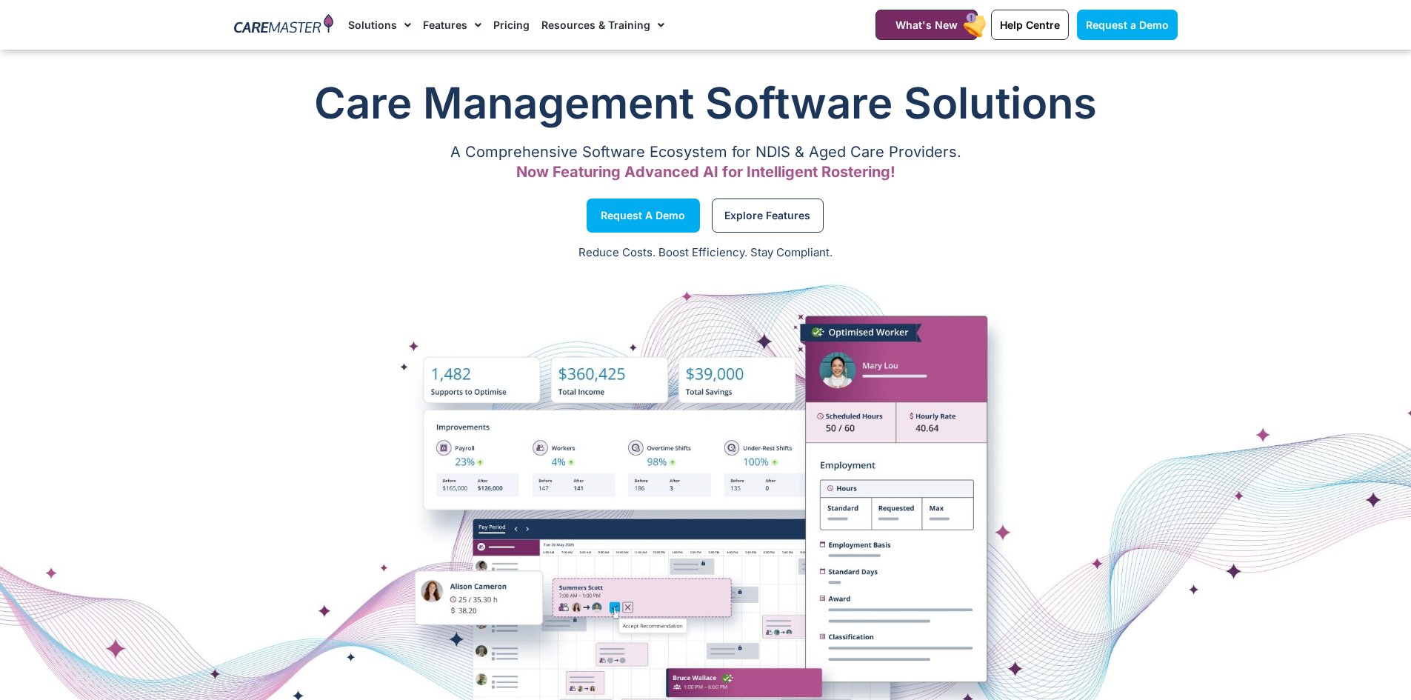
scroll to position [0, 0]
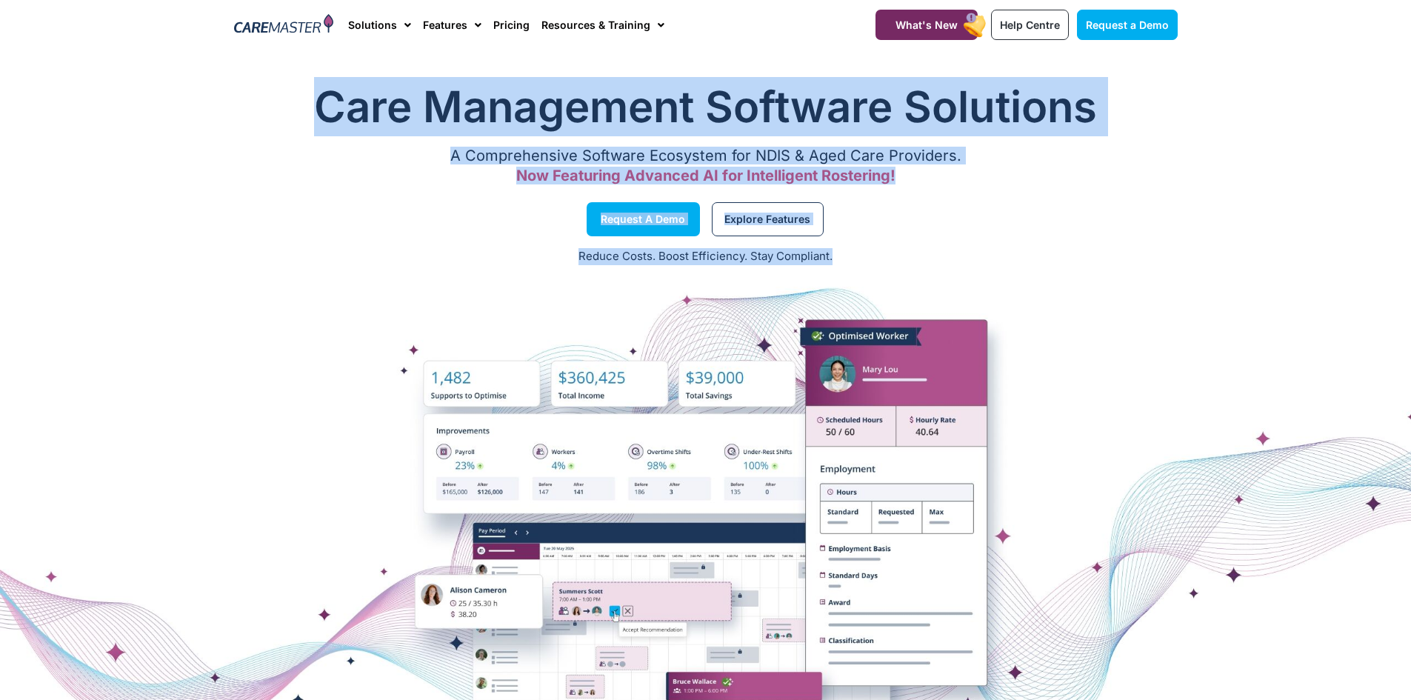
drag, startPoint x: 321, startPoint y: 98, endPoint x: 1099, endPoint y: 543, distance: 896.4
click at [1091, 558] on div "Care Management Software Solutions A Comprehensive Software Ecosystem for NDIS …" at bounding box center [705, 432] width 1411 height 725
click at [1109, 498] on div at bounding box center [705, 535] width 1411 height 370
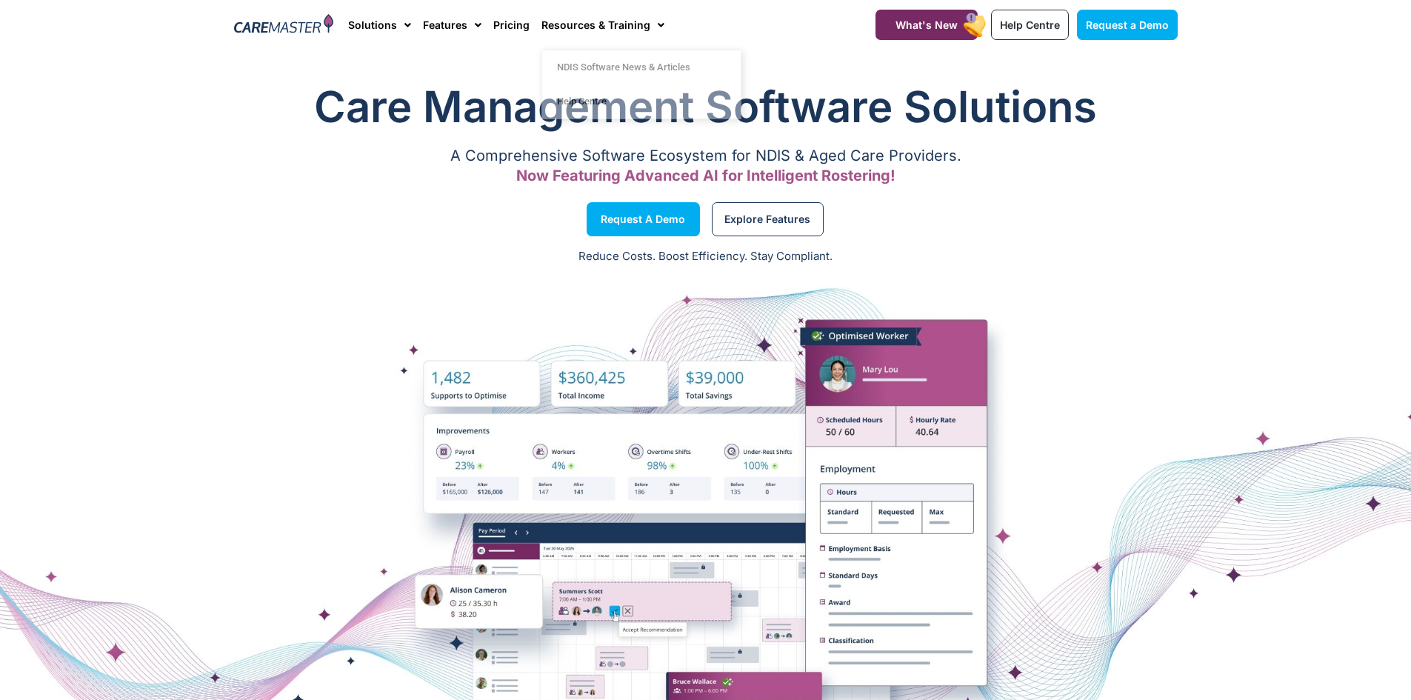
click at [1056, 133] on h1 "Care Management Software Solutions" at bounding box center [706, 106] width 944 height 59
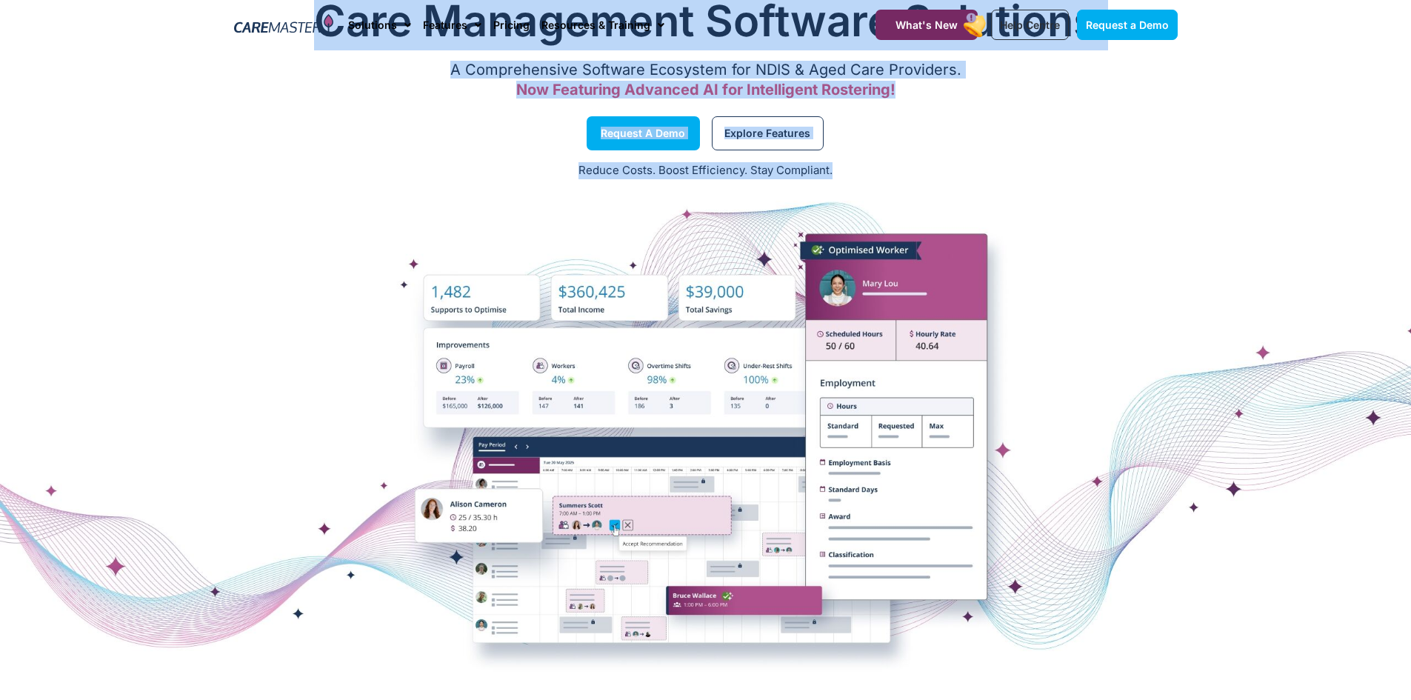
scroll to position [296, 0]
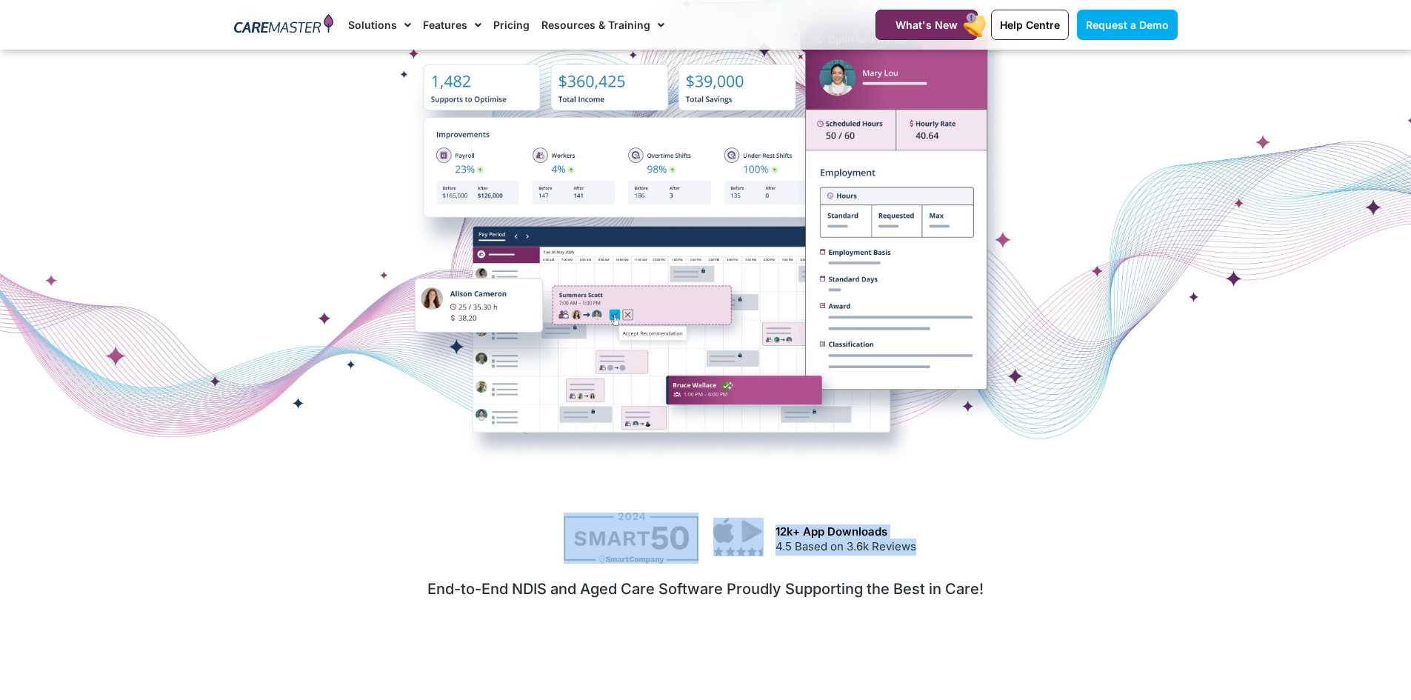
drag, startPoint x: 312, startPoint y: 93, endPoint x: 1092, endPoint y: 556, distance: 906.9
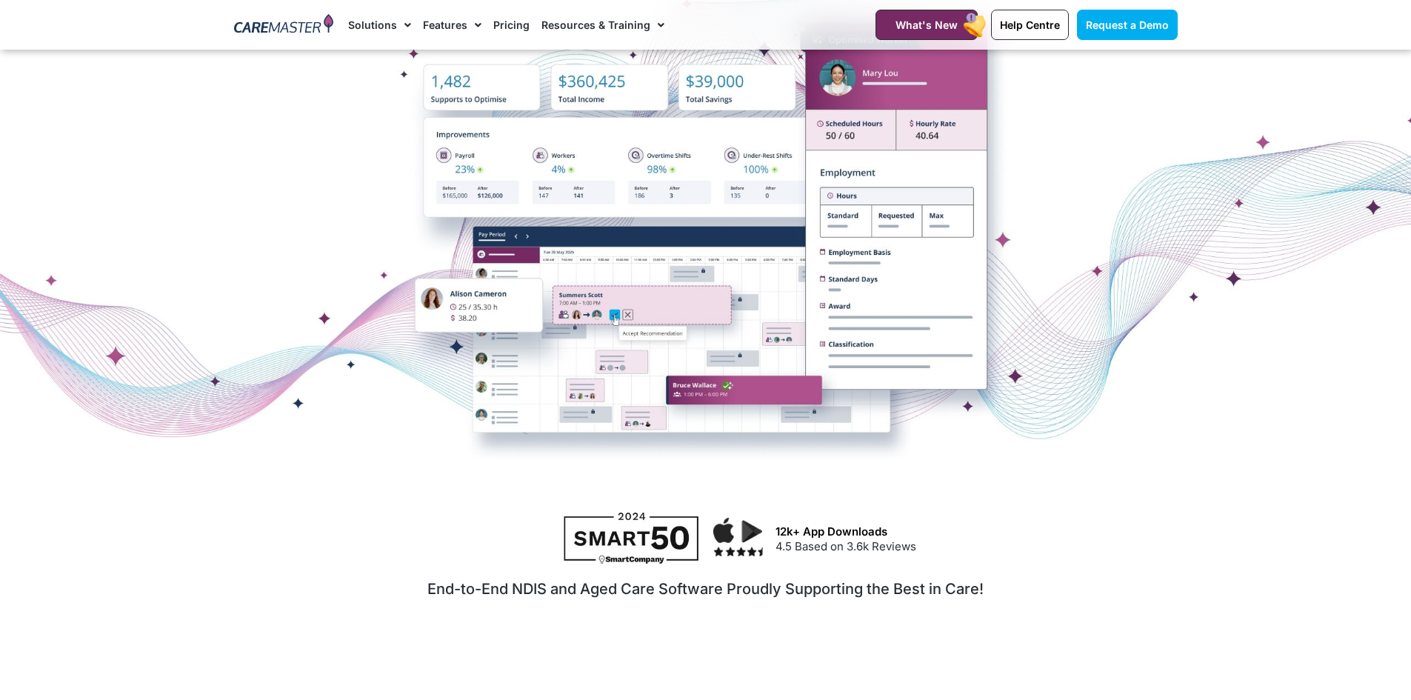
click at [1135, 612] on div "End-to-End NDIS and Aged Care Software Proudly Supporting the Best in Care!" at bounding box center [706, 617] width 944 height 92
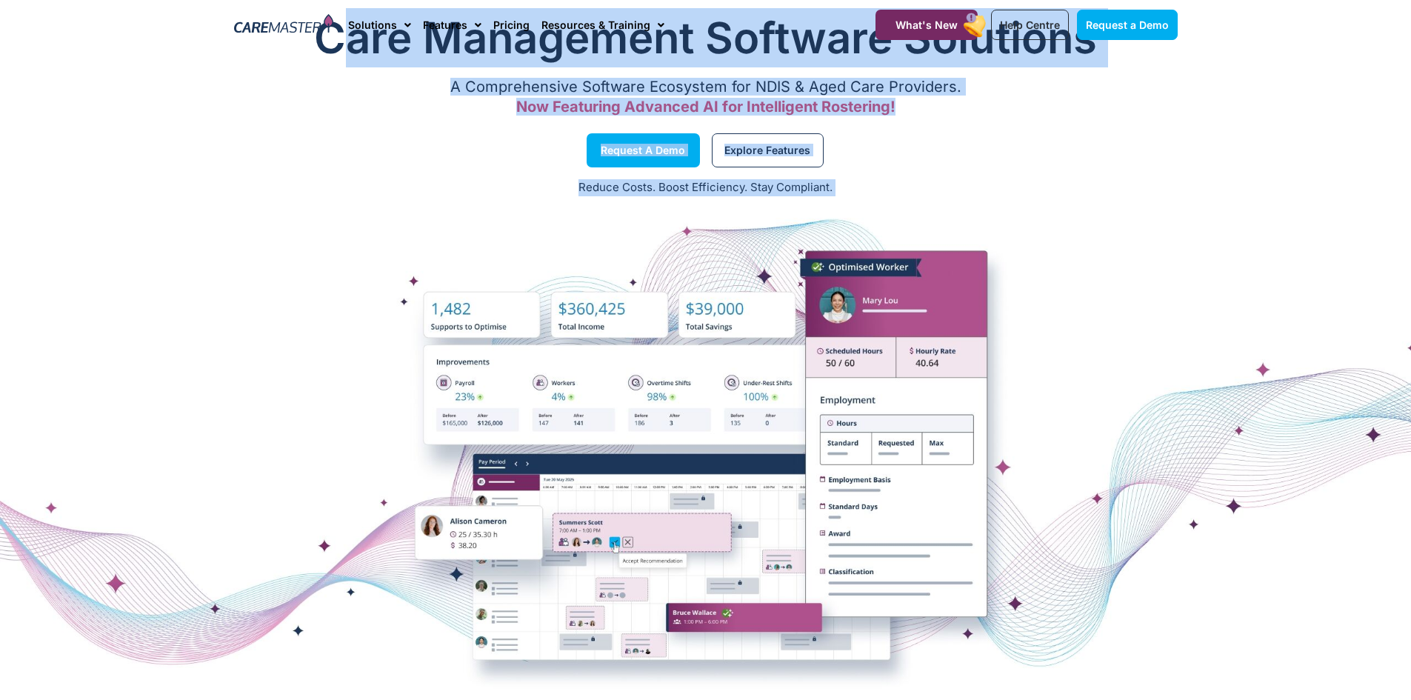
scroll to position [0, 0]
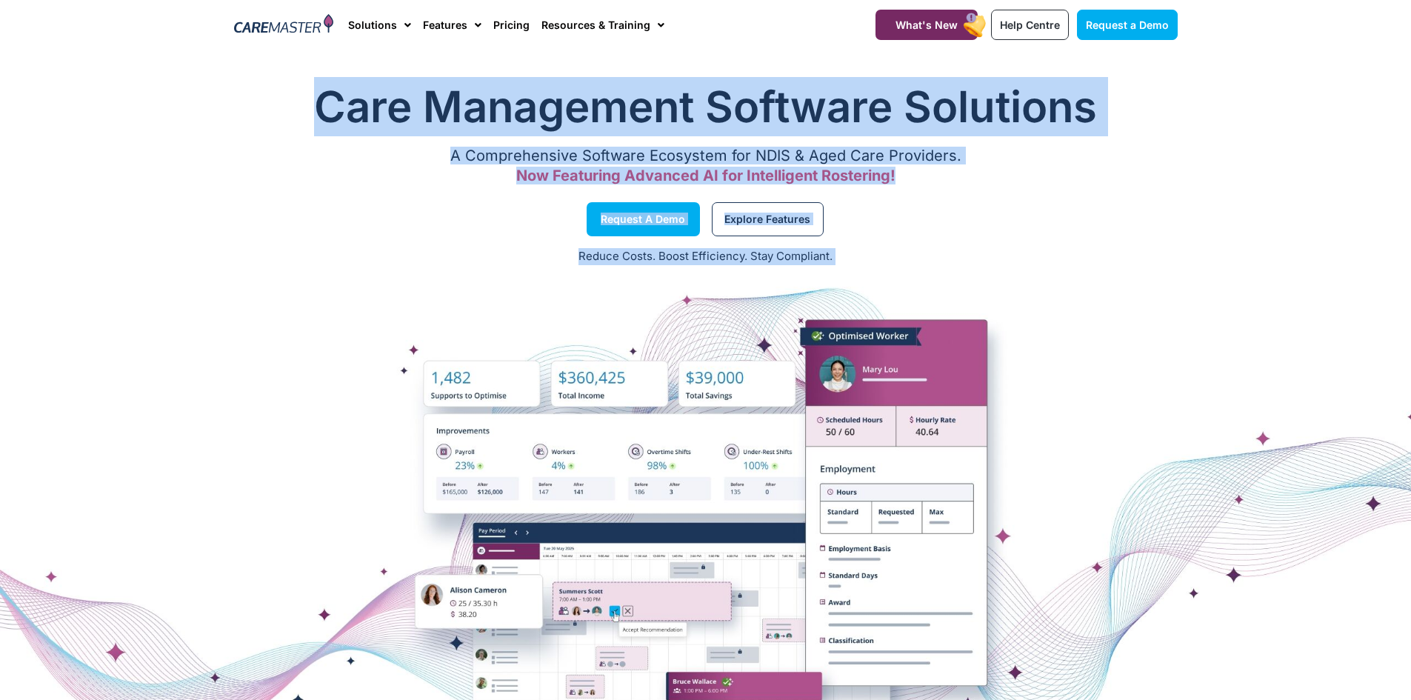
drag, startPoint x: 1125, startPoint y: 622, endPoint x: 332, endPoint y: 125, distance: 936.4
click at [331, 127] on h1 "Care Management Software Solutions" at bounding box center [706, 106] width 944 height 59
click at [305, 117] on h1 "Care Management Software Solutions" at bounding box center [706, 106] width 944 height 59
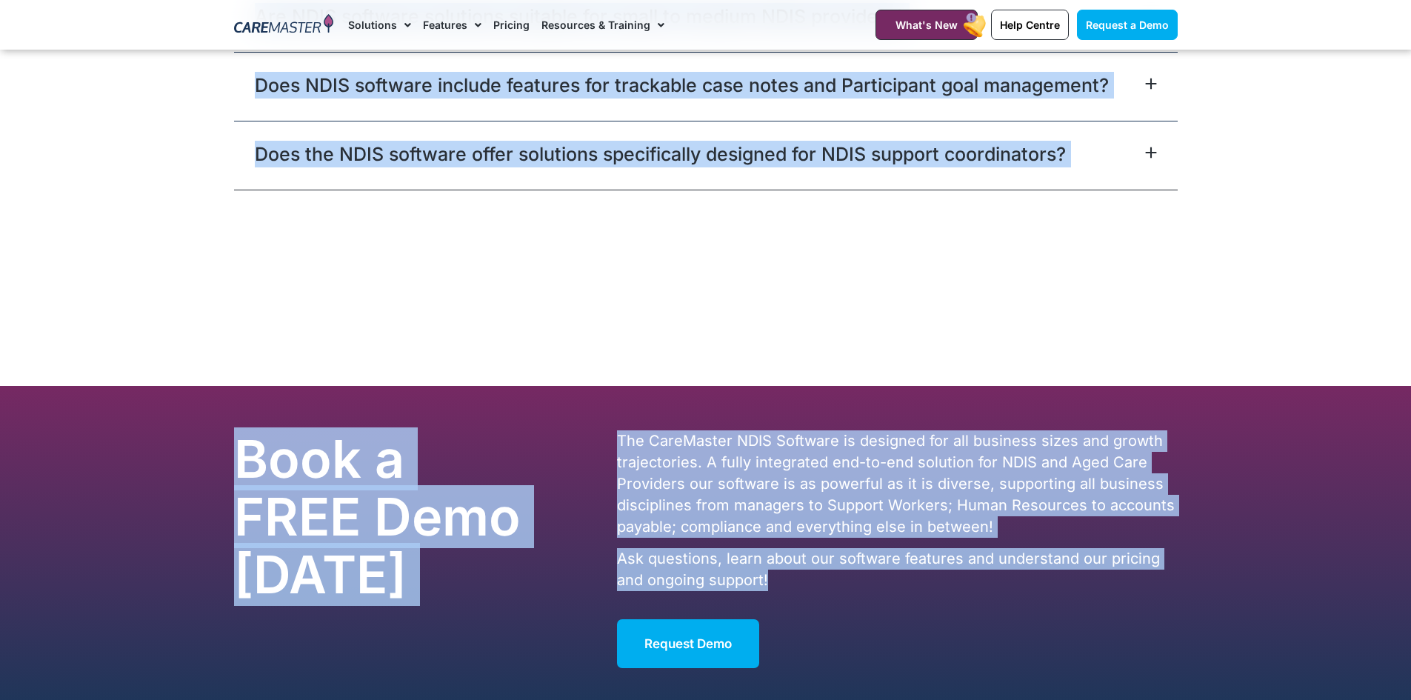
scroll to position [8744, 0]
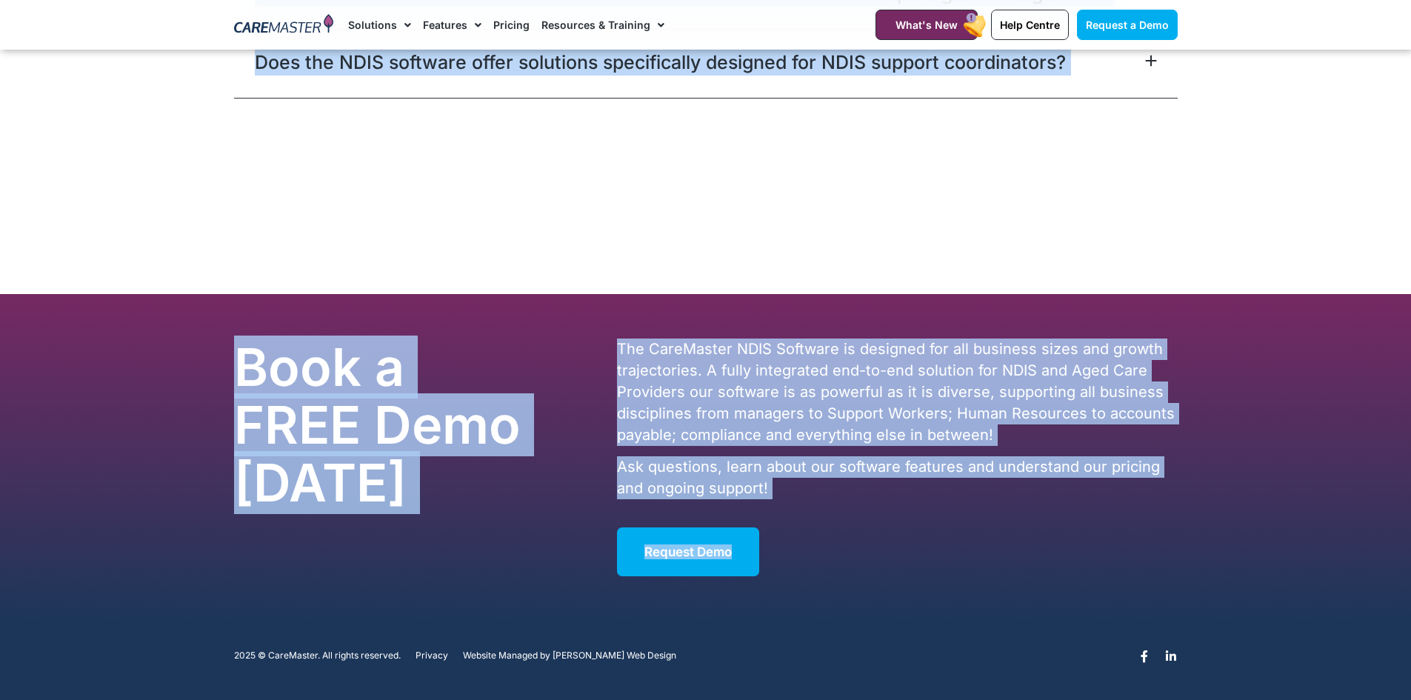
drag, startPoint x: 315, startPoint y: 97, endPoint x: 1314, endPoint y: 586, distance: 1112.1
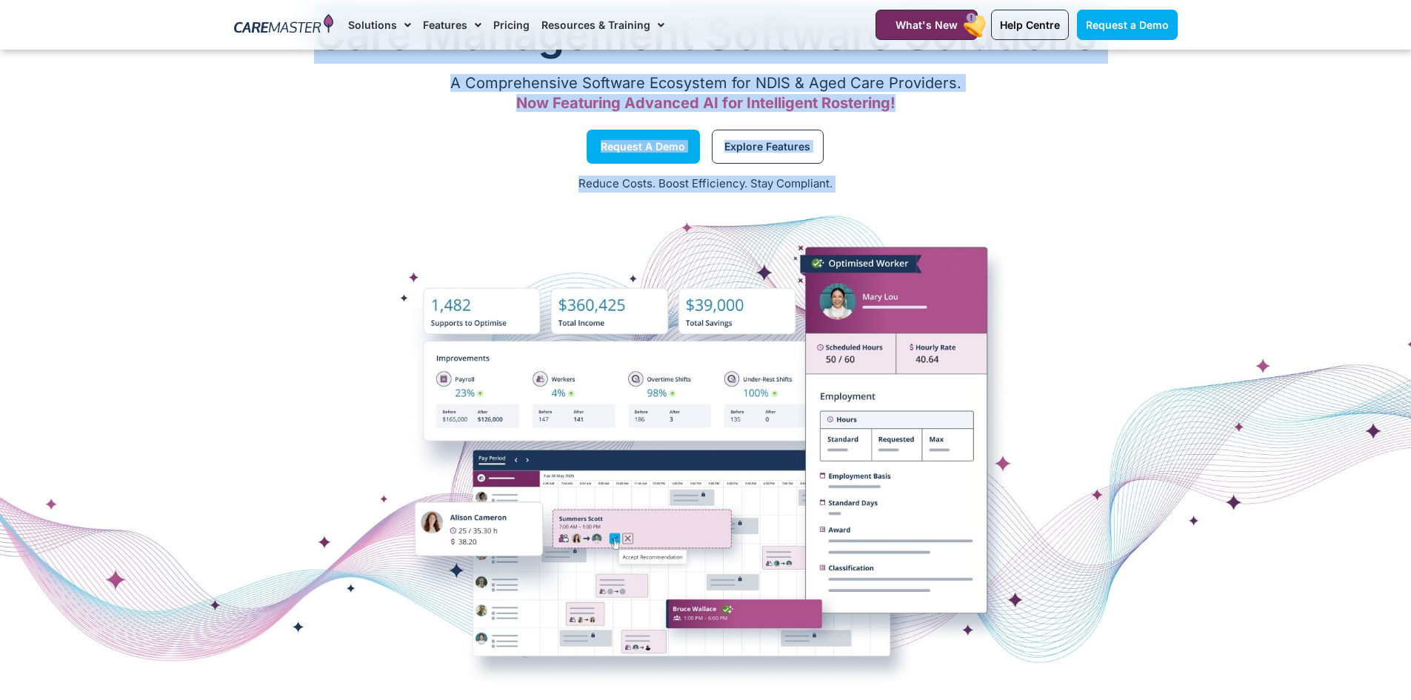
scroll to position [0, 0]
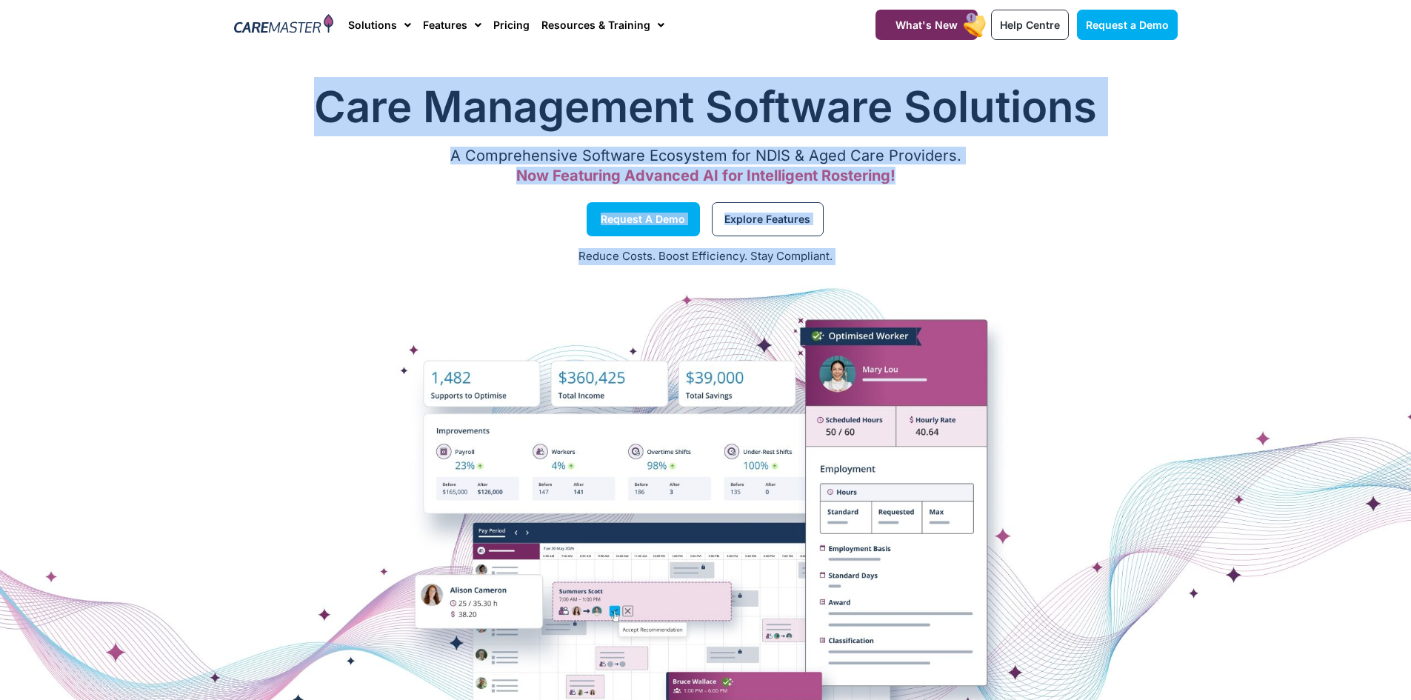
click at [1188, 208] on section "Request a Demo Explore Features" at bounding box center [705, 219] width 1411 height 56
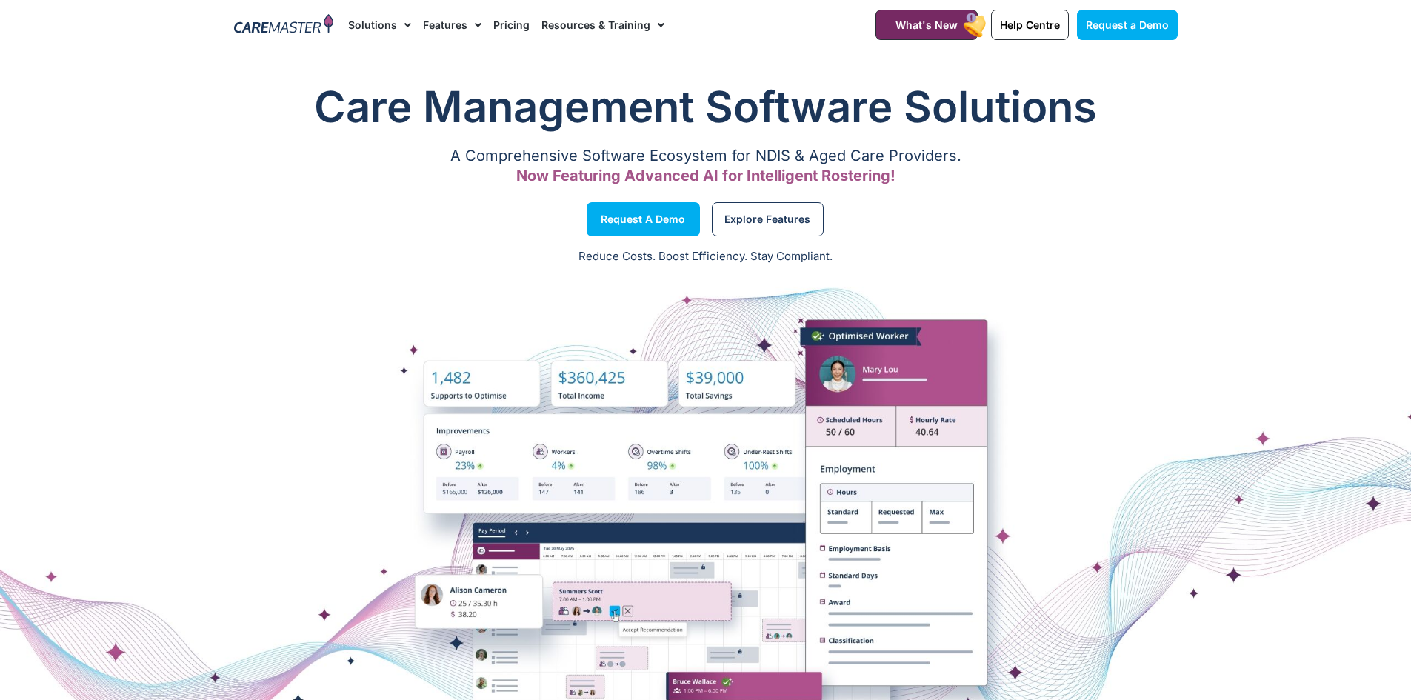
click at [510, 24] on link "Pricing" at bounding box center [511, 25] width 36 height 50
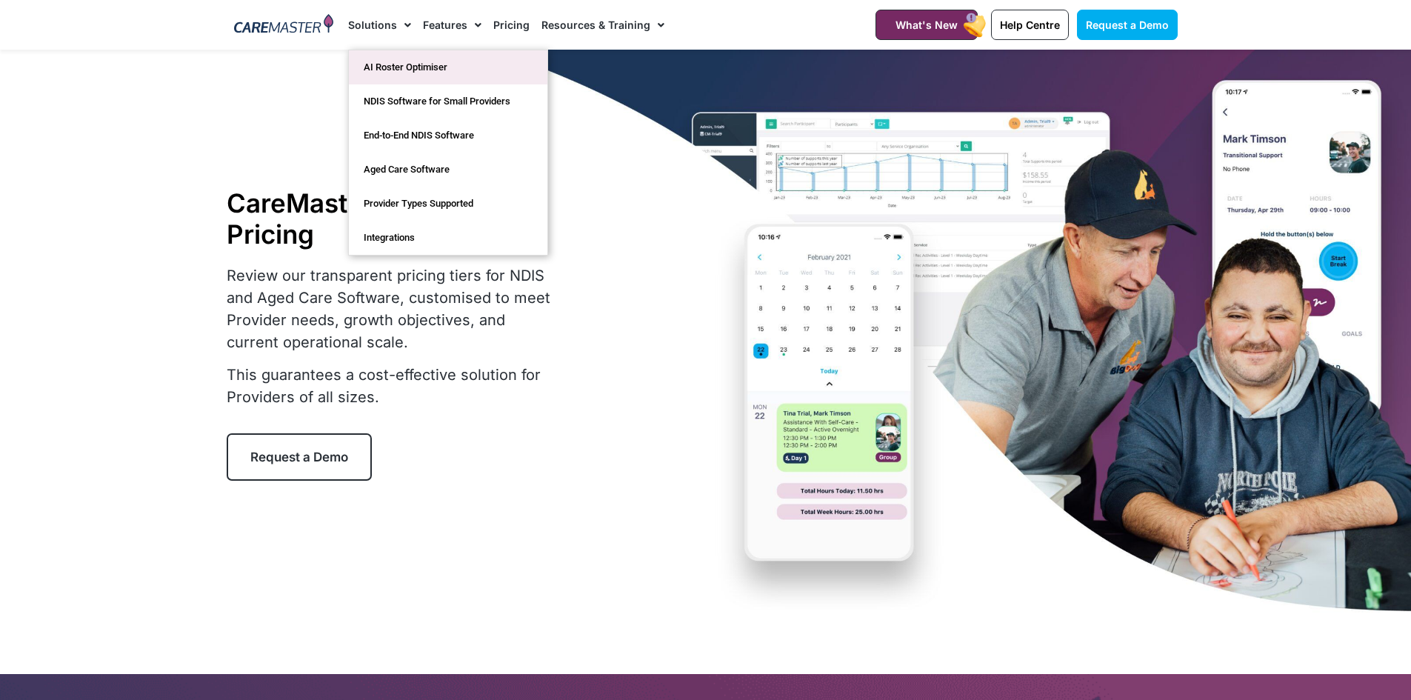
click at [402, 69] on link "AI Roster Optimiser" at bounding box center [448, 67] width 199 height 34
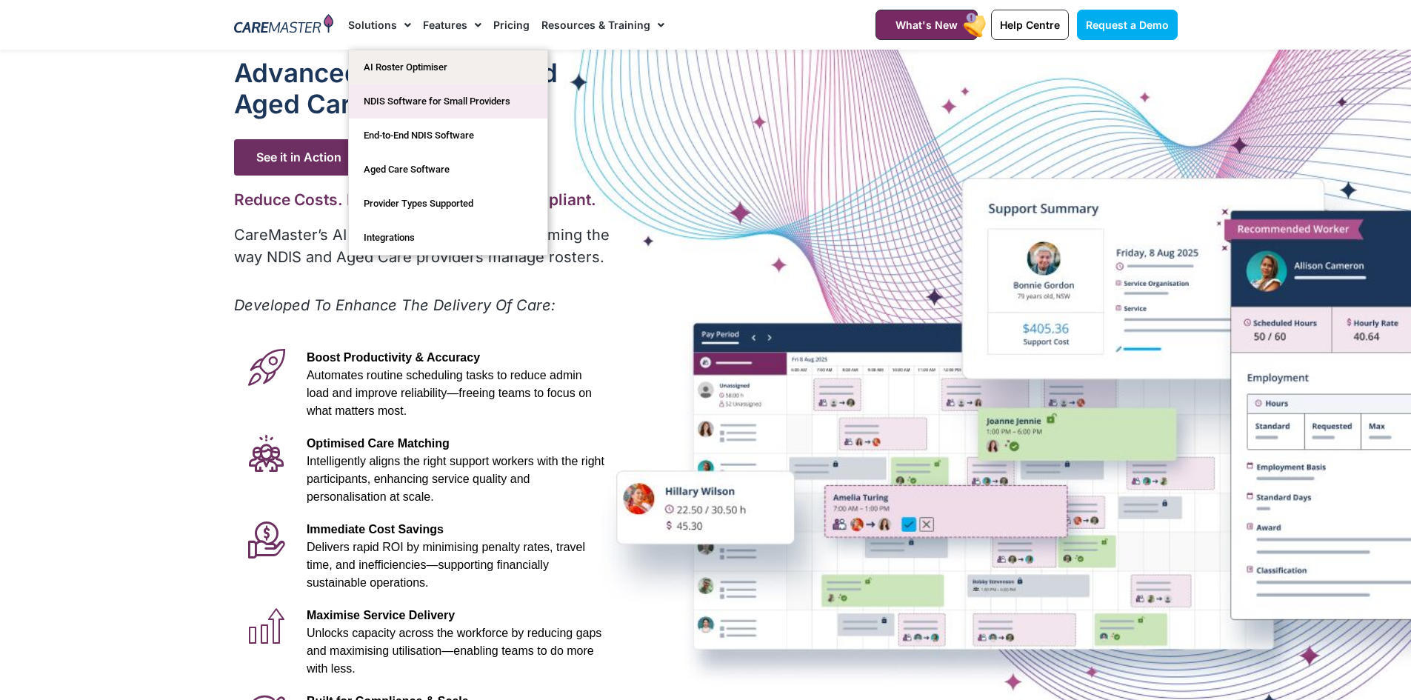
click at [423, 111] on link "NDIS Software for Small Providers" at bounding box center [448, 101] width 199 height 34
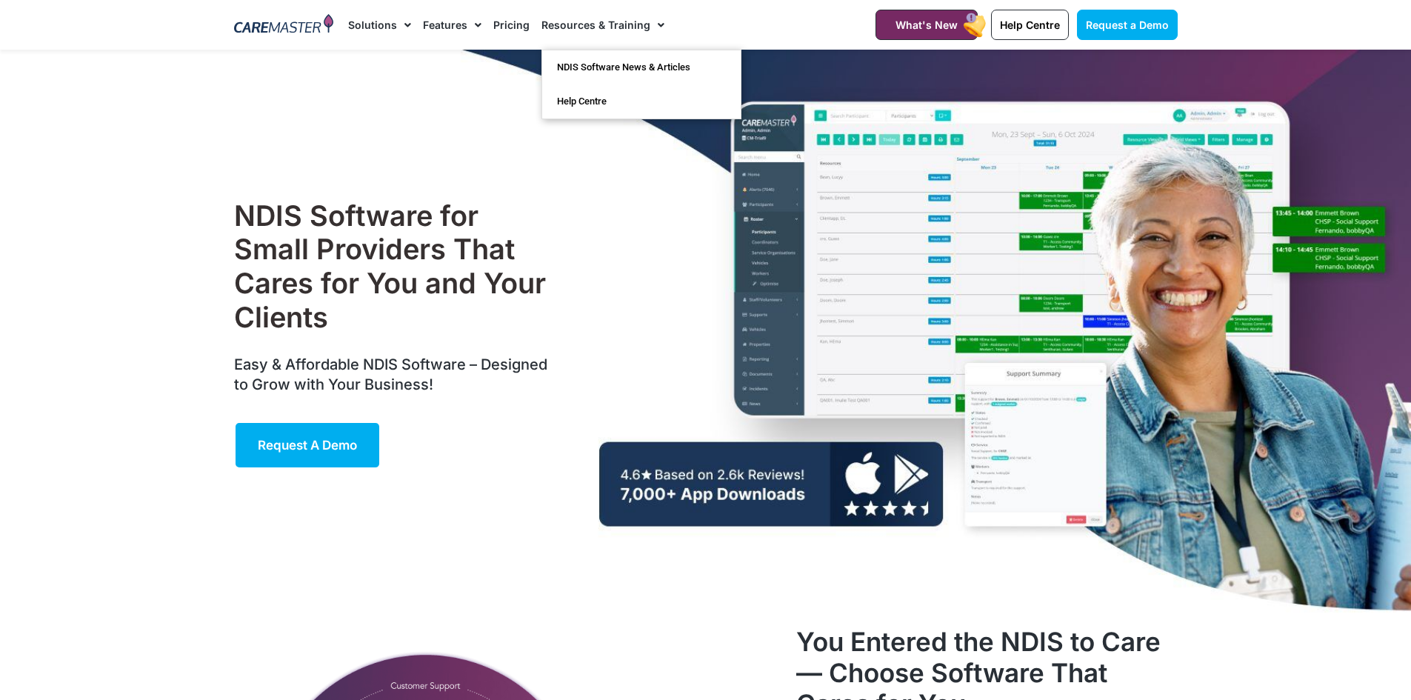
click at [500, 21] on link "Pricing" at bounding box center [511, 25] width 36 height 50
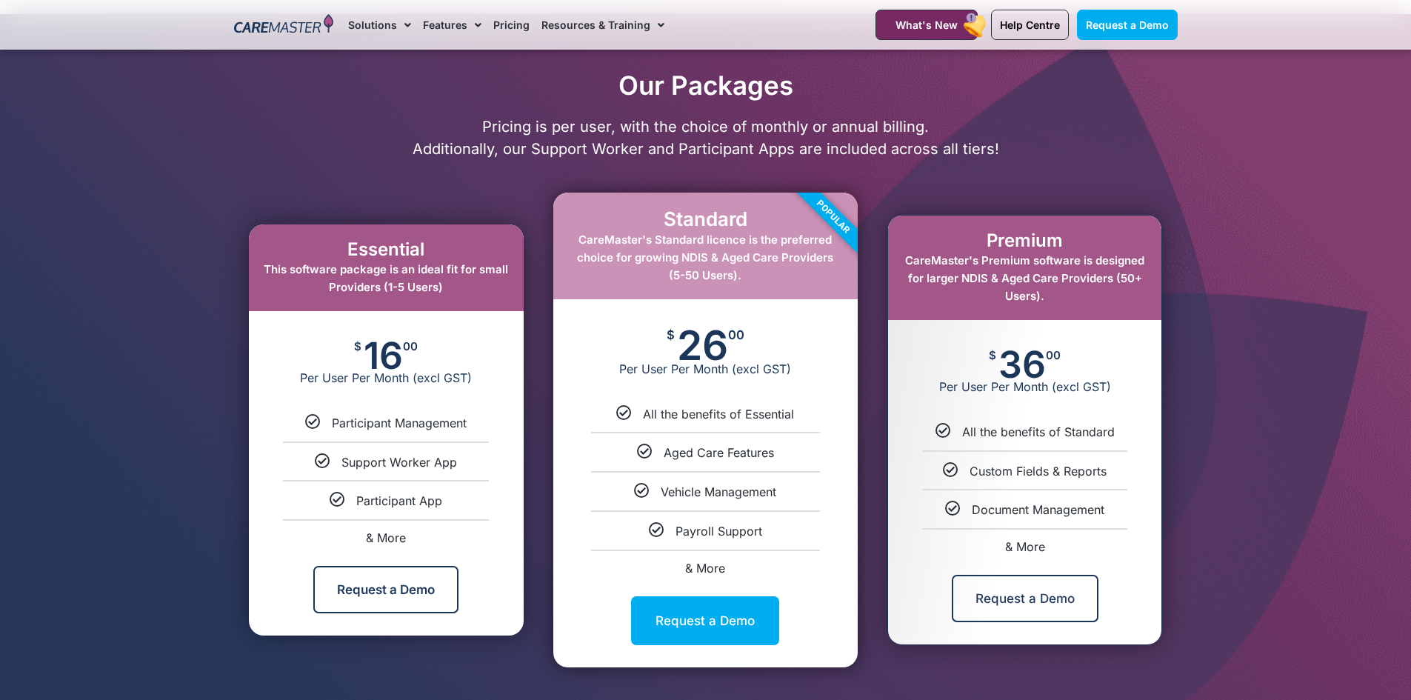
scroll to position [741, 0]
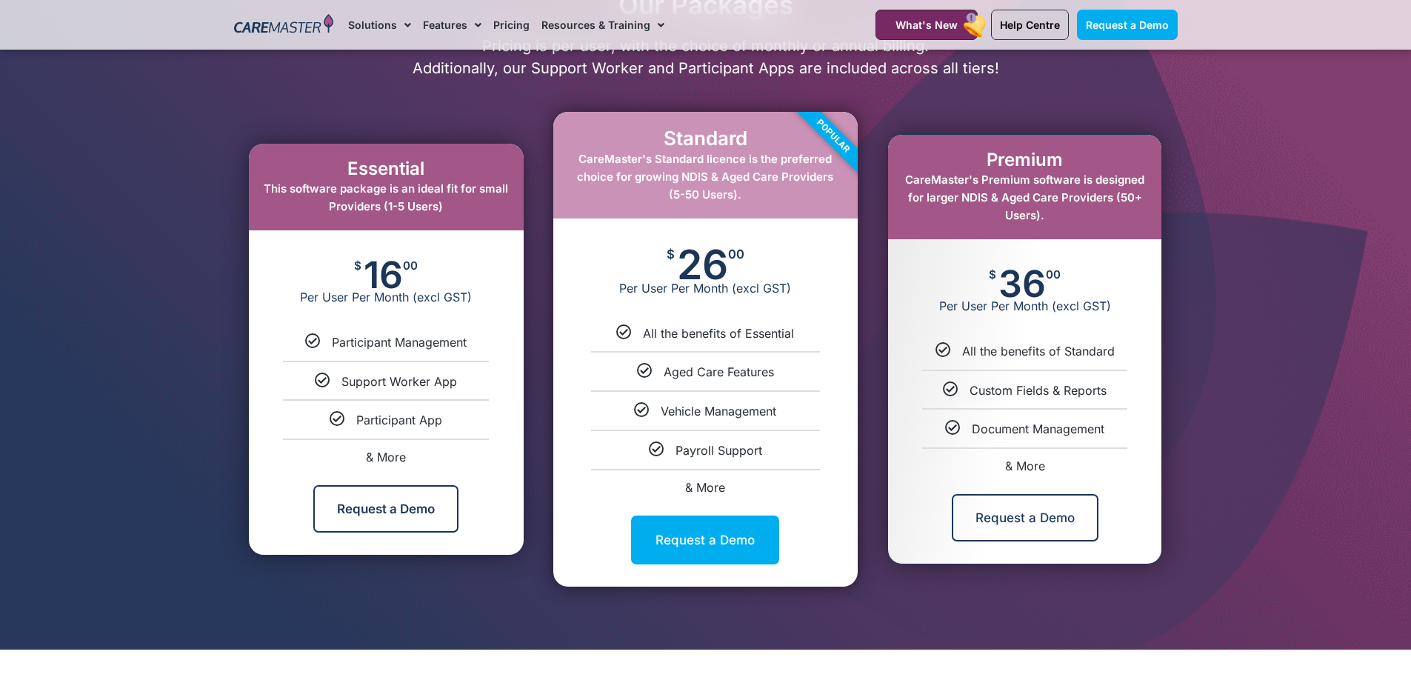
drag, startPoint x: 1091, startPoint y: 467, endPoint x: 206, endPoint y: 34, distance: 984.8
click at [297, 71] on p "Pricing is per user, with the choice of monthly or annual billing. Additionally…" at bounding box center [706, 57] width 959 height 44
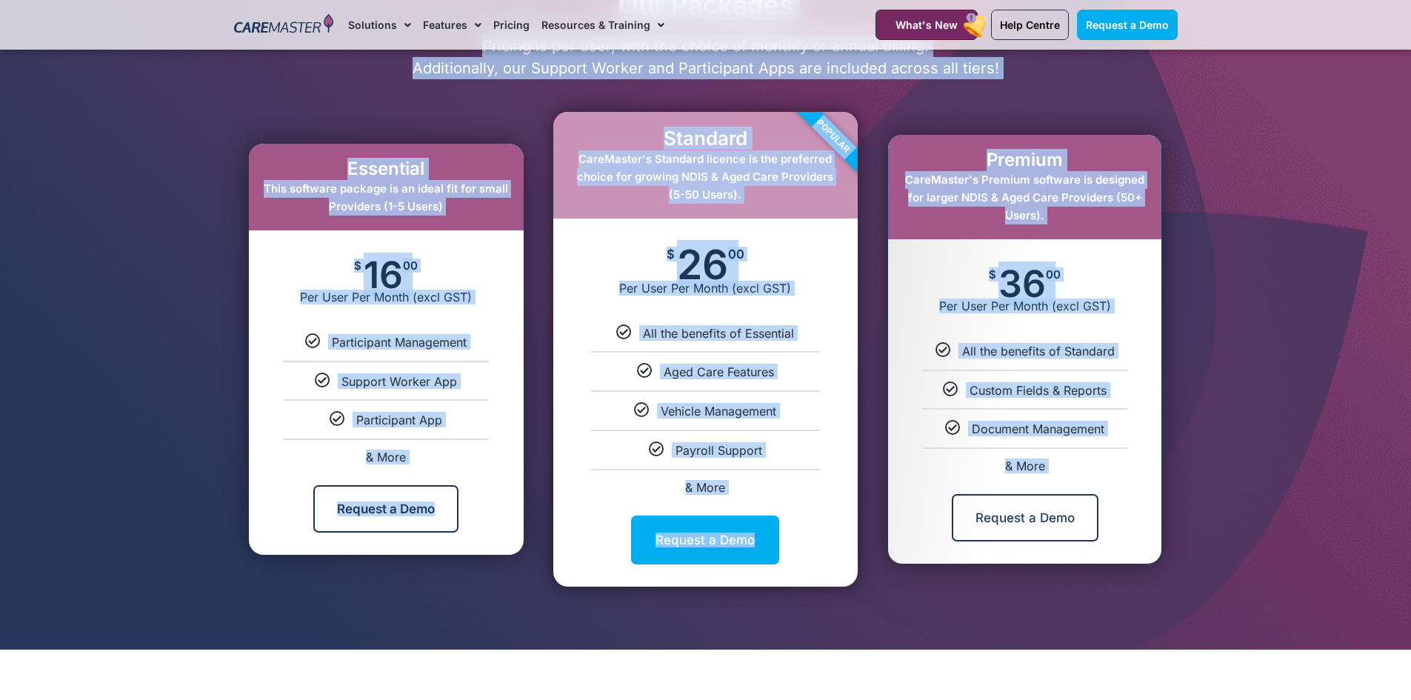
drag, startPoint x: 601, startPoint y: 373, endPoint x: 1186, endPoint y: 497, distance: 598.4
click at [1121, 478] on div "Our Packages Pricing is per user, with the choice of monthly or annual billing.…" at bounding box center [706, 291] width 959 height 605
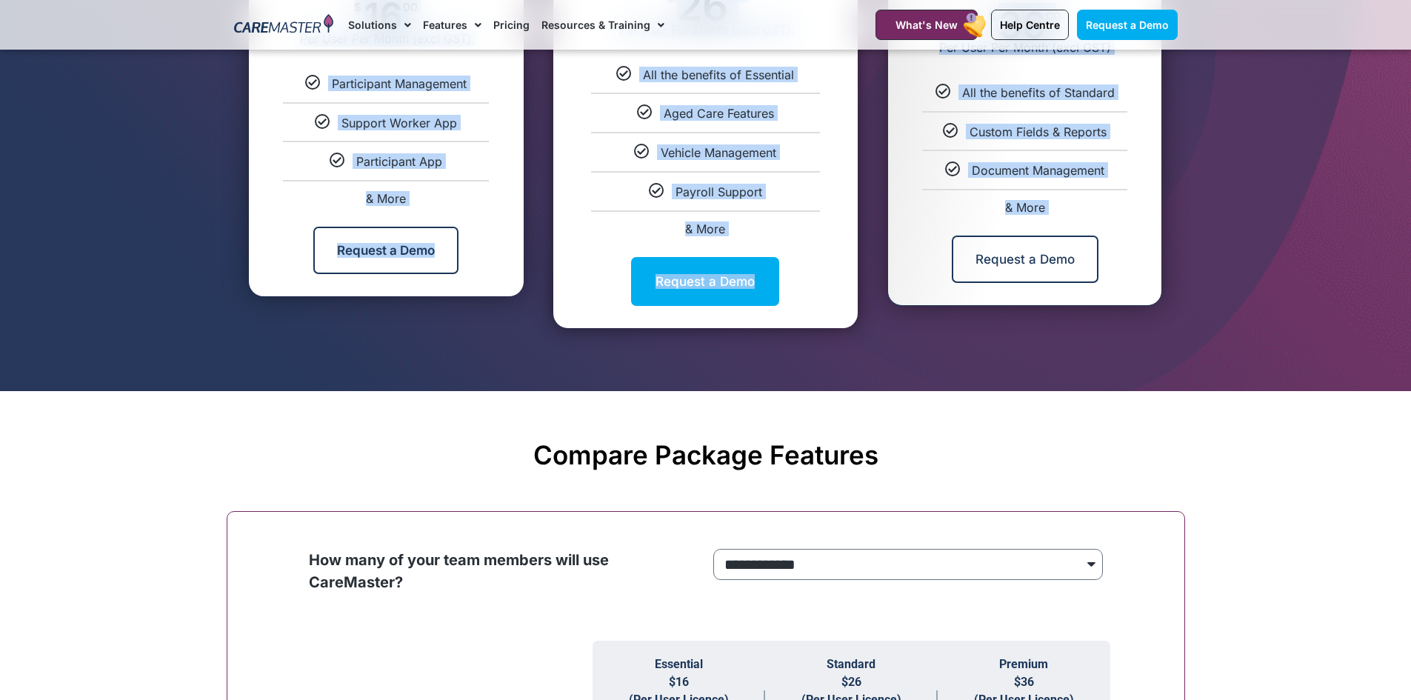
scroll to position [1037, 0]
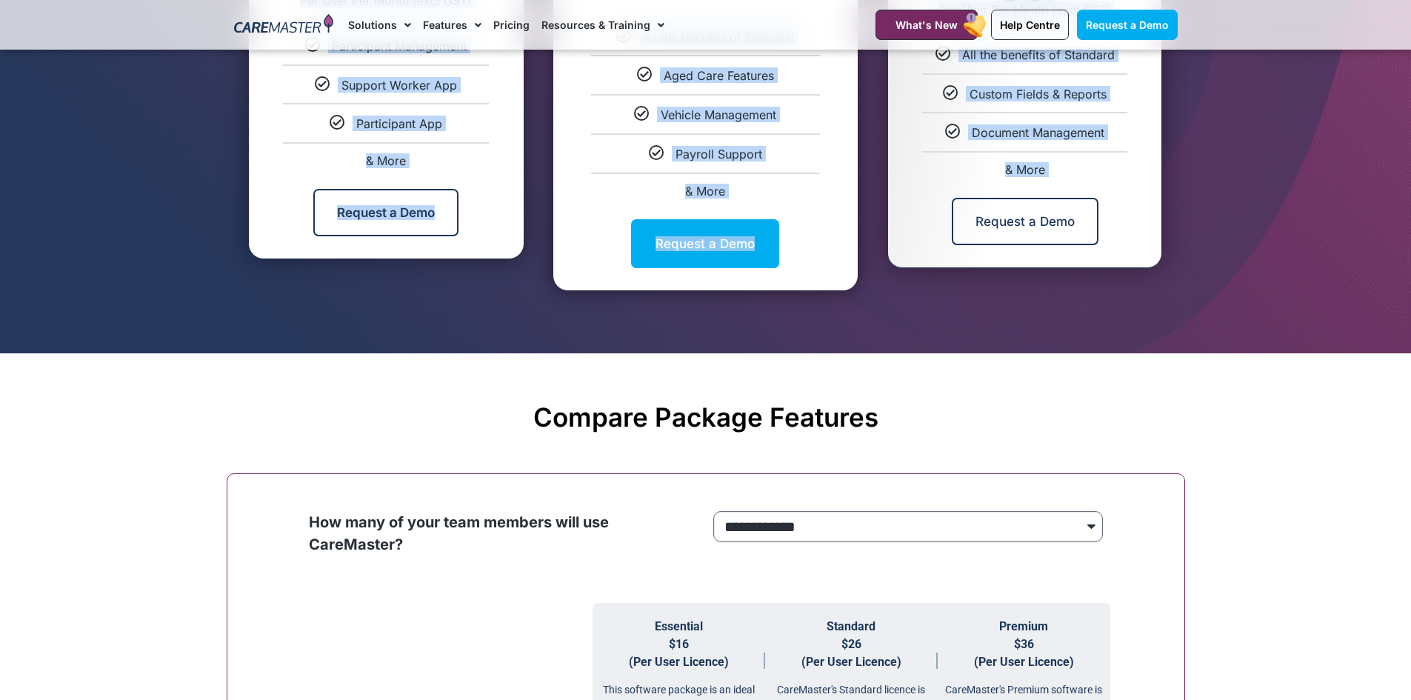
click at [862, 544] on div "**********" at bounding box center [908, 530] width 397 height 39
select select "***"
click at [714, 512] on select "**********" at bounding box center [909, 526] width 390 height 31
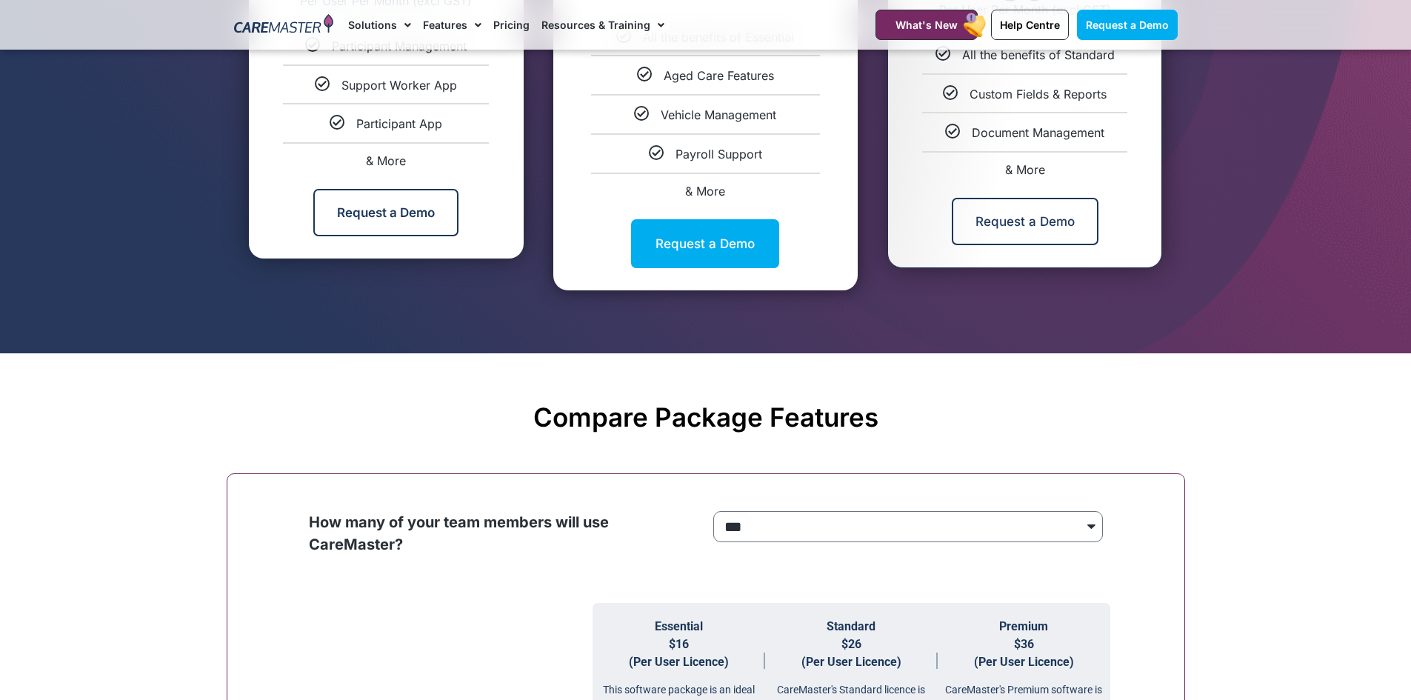
click at [885, 405] on h2 "Compare Package Features" at bounding box center [706, 417] width 944 height 31
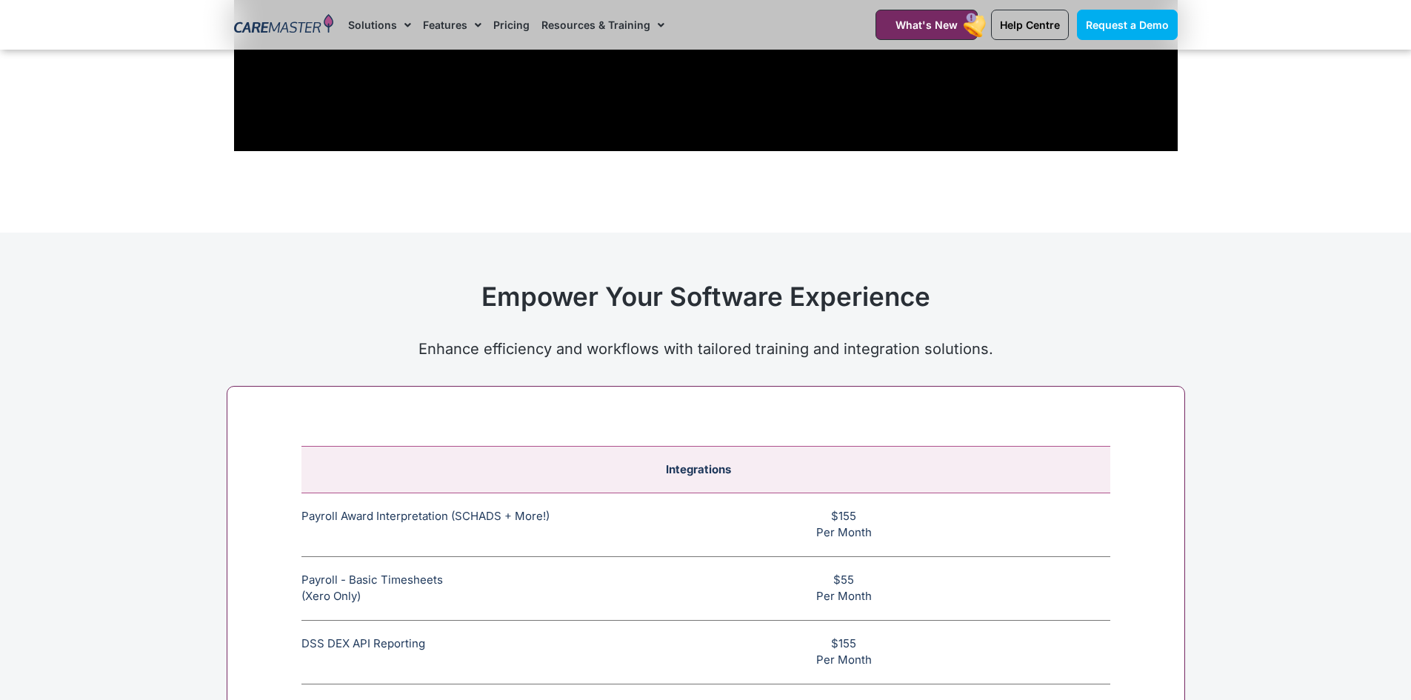
scroll to position [5483, 0]
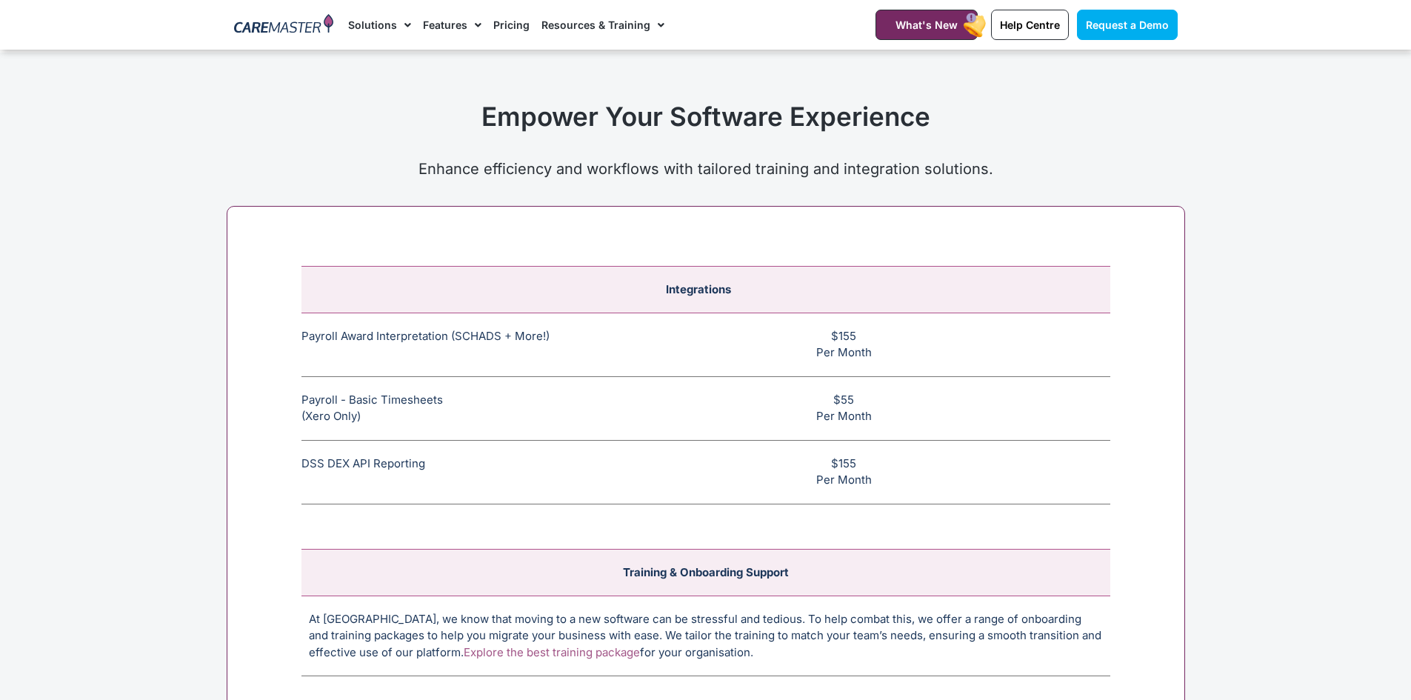
drag, startPoint x: 880, startPoint y: 494, endPoint x: 252, endPoint y: 310, distance: 654.6
click at [252, 310] on div "Integrations Payroll Award Interpretation (SCHADS + More!) The SCHADS Award int…" at bounding box center [706, 566] width 959 height 720
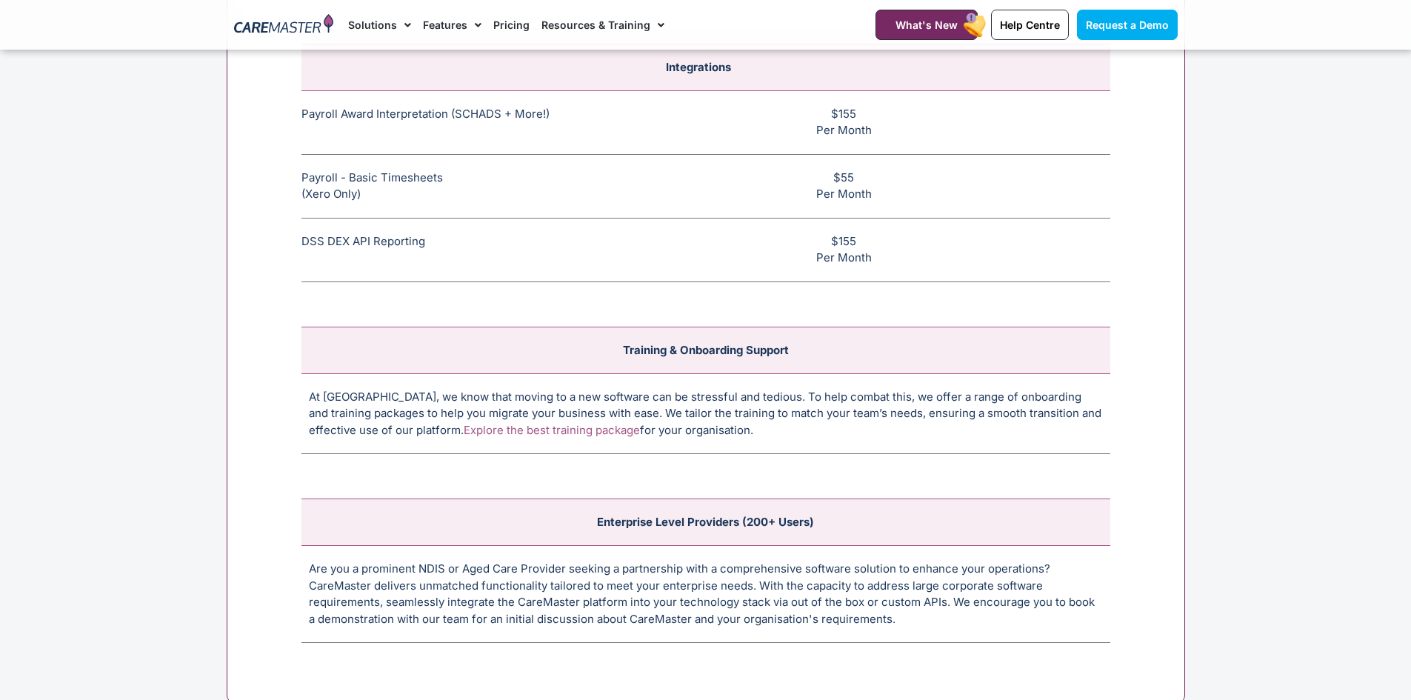
scroll to position [5853, 0]
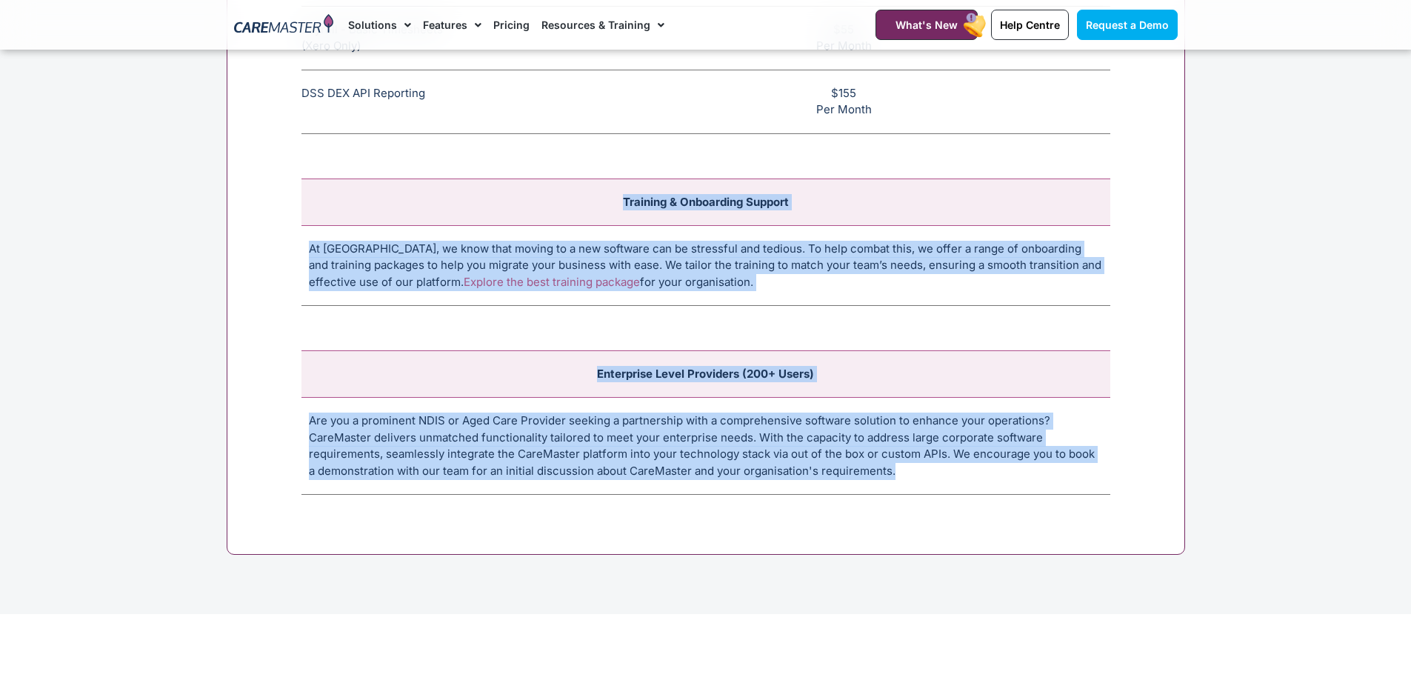
drag, startPoint x: 619, startPoint y: 204, endPoint x: 909, endPoint y: 479, distance: 400.4
click at [909, 479] on div "Integrations Payroll Award Interpretation (SCHADS + More!) The SCHADS Award int…" at bounding box center [706, 196] width 959 height 720
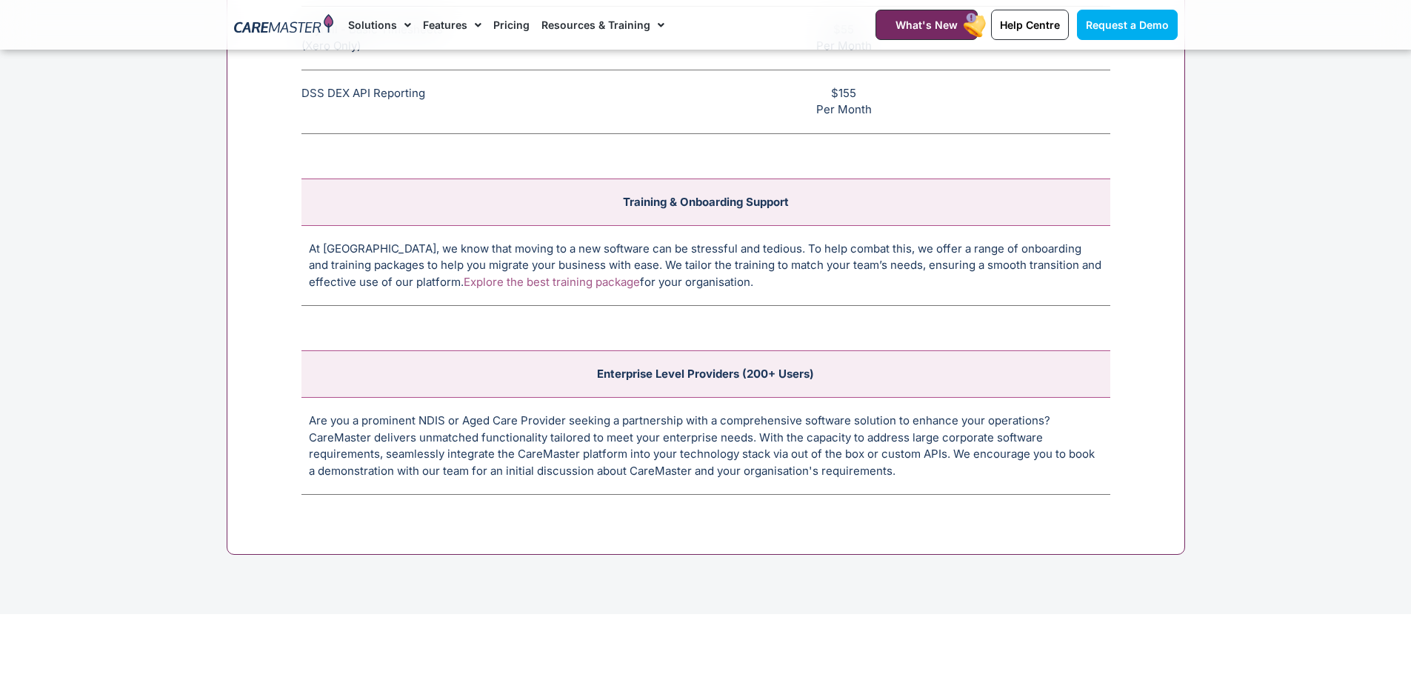
click at [908, 517] on div "Integrations Payroll Award Interpretation (SCHADS + More!) The SCHADS Award int…" at bounding box center [706, 196] width 959 height 720
drag, startPoint x: 289, startPoint y: 425, endPoint x: 1000, endPoint y: 512, distance: 716.6
click at [1000, 512] on div "Integrations Payroll Award Interpretation (SCHADS + More!) The SCHADS Award int…" at bounding box center [706, 196] width 959 height 720
click at [1010, 502] on div "Integrations Payroll Award Interpretation (SCHADS + More!) The SCHADS Award int…" at bounding box center [706, 196] width 959 height 720
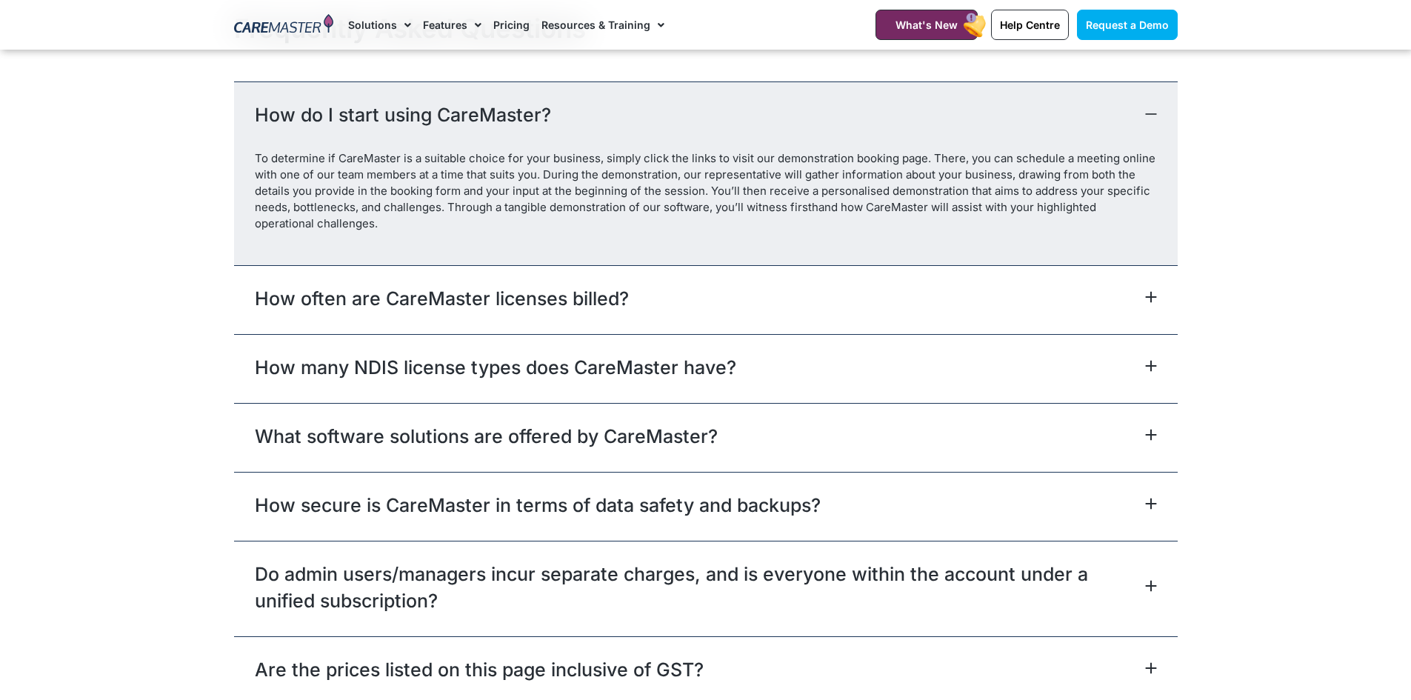
scroll to position [6520, 0]
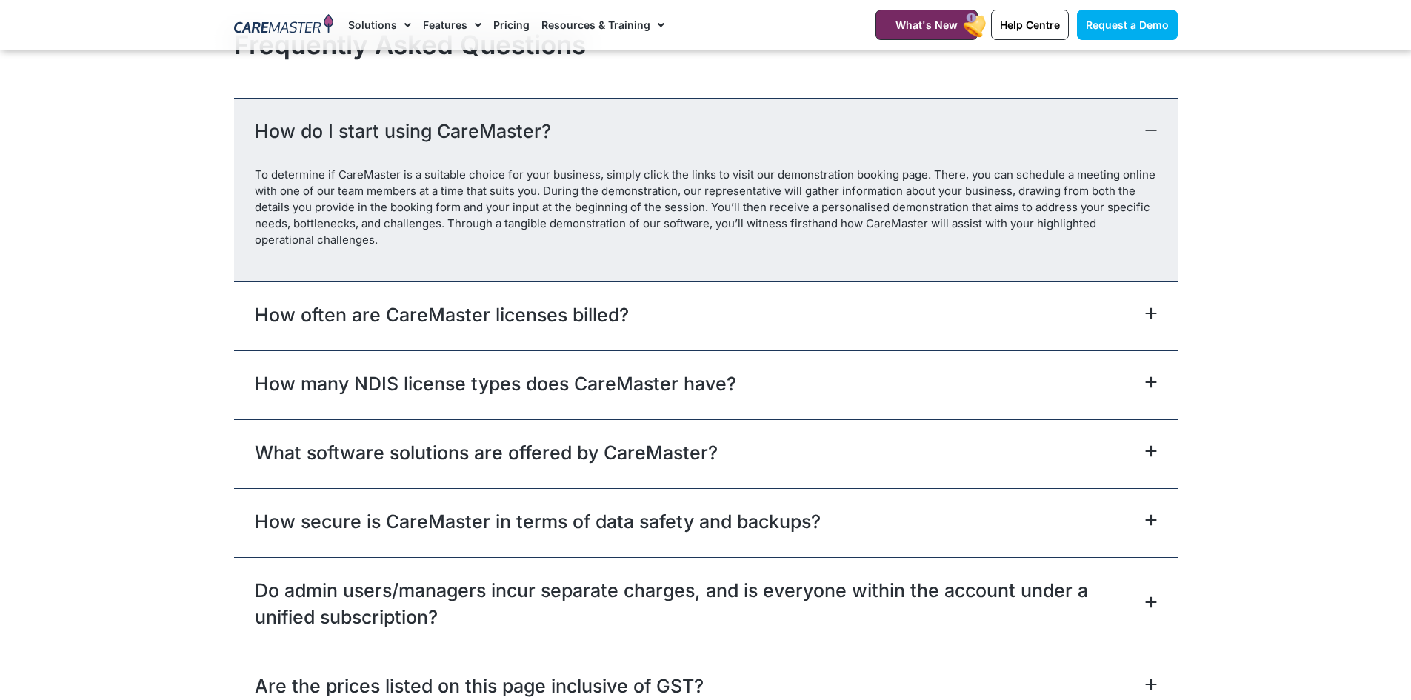
click at [575, 279] on div "To determine if CareMaster is a suitable choice for your business, simply click…" at bounding box center [706, 224] width 944 height 114
click at [579, 312] on link "How often are CareMaster licenses billed?" at bounding box center [442, 315] width 374 height 27
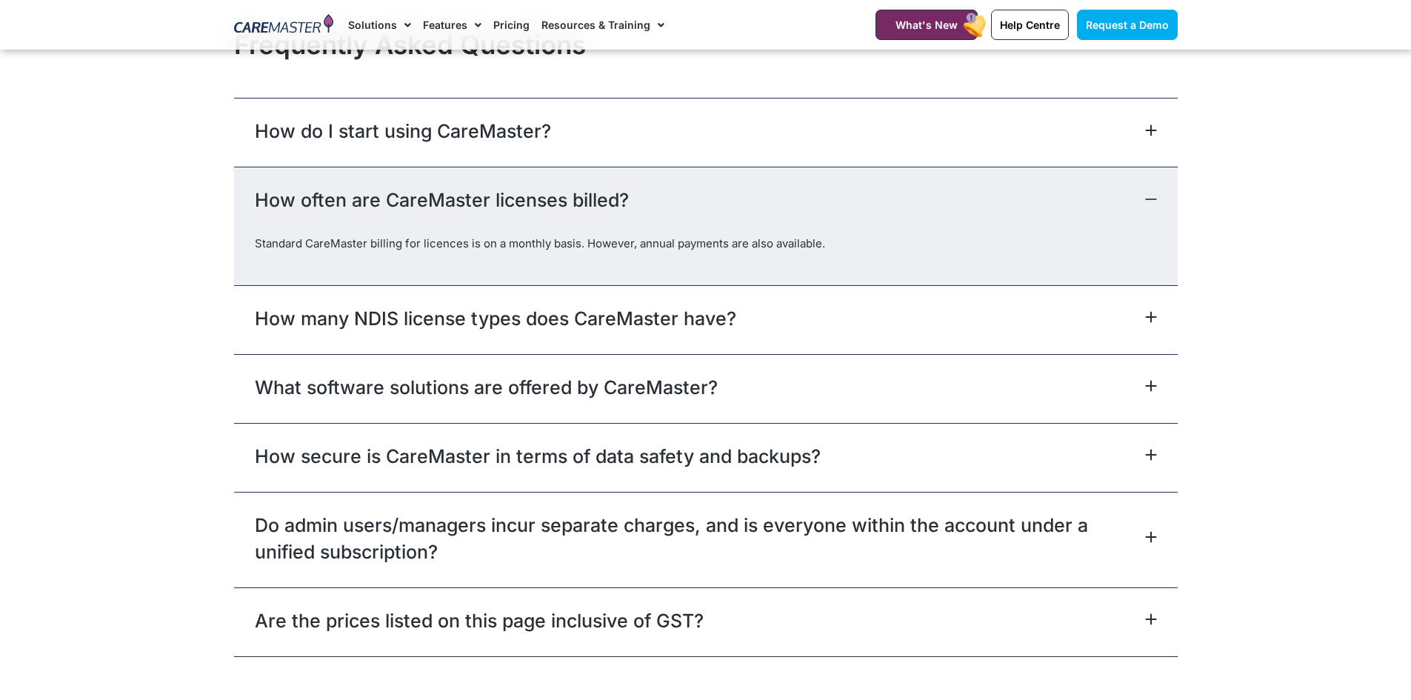
click at [720, 348] on div "How many NDIS license types does CareMaster have?" at bounding box center [706, 319] width 944 height 69
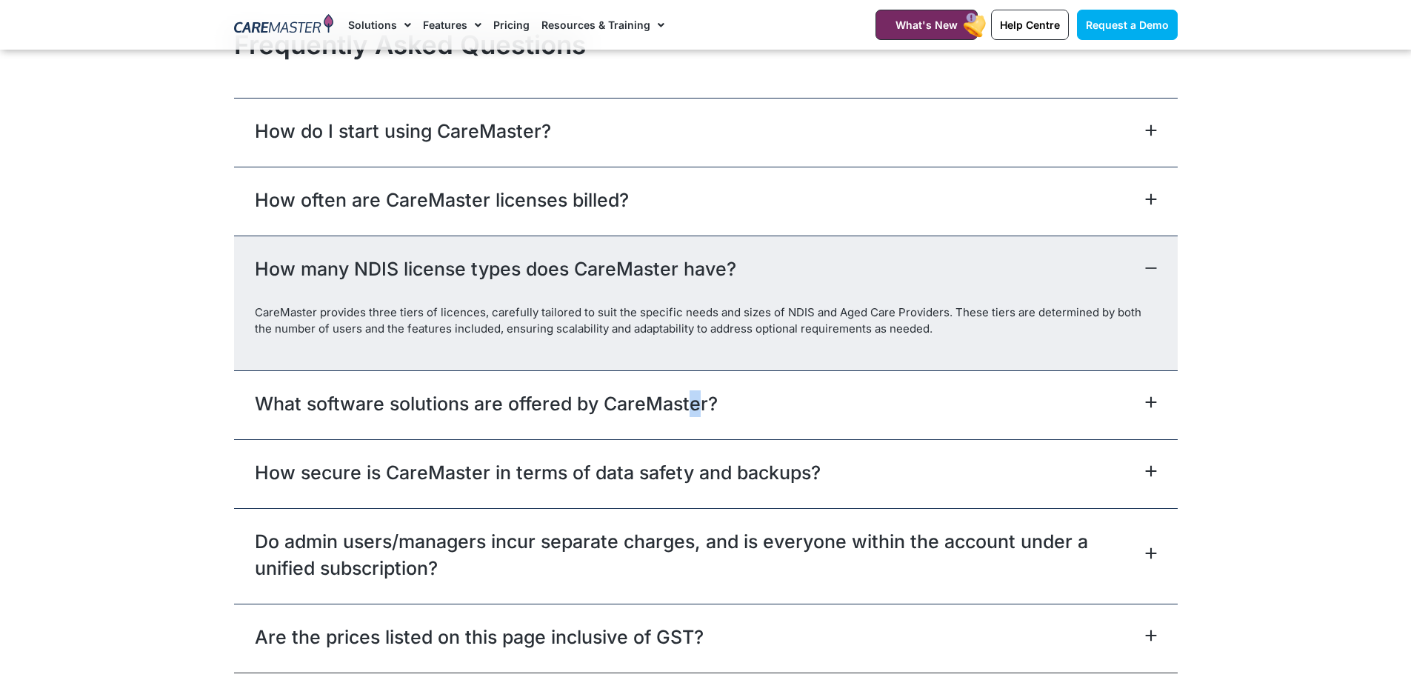
click at [693, 410] on link "What software solutions are offered by CareMaster?" at bounding box center [486, 403] width 463 height 27
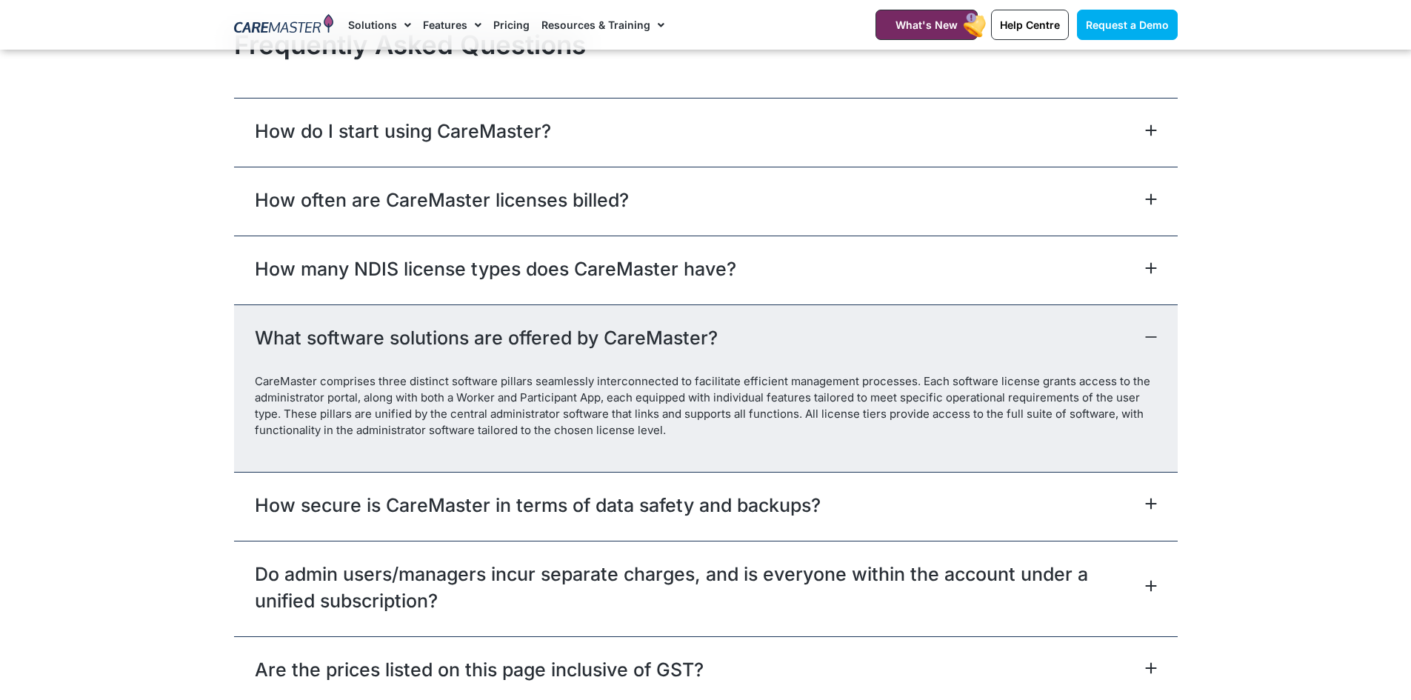
click at [694, 533] on div "How secure is CareMaster in terms of data safety and backups?" at bounding box center [706, 506] width 944 height 69
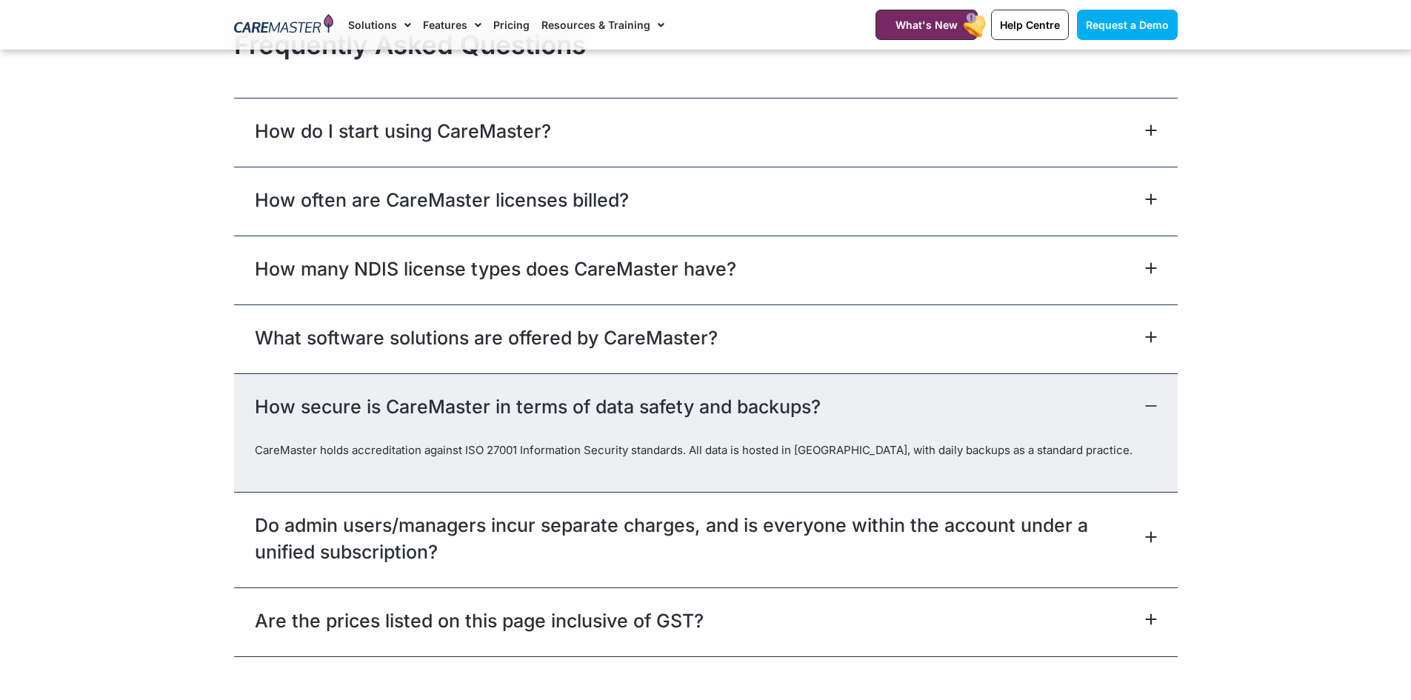
click at [696, 524] on link "Do admin users/managers incur separate charges, and is everyone within the acco…" at bounding box center [698, 538] width 887 height 53
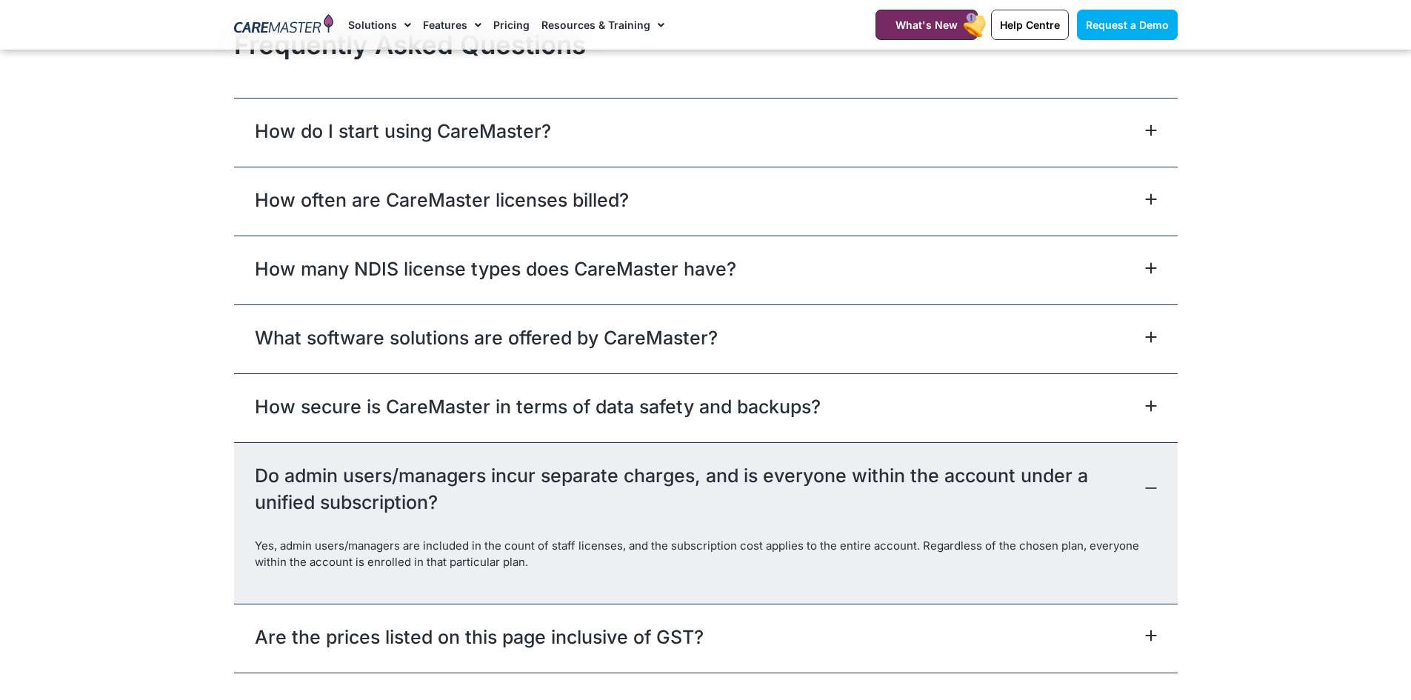
click at [697, 620] on div "Are the prices listed on this page inclusive of GST?" at bounding box center [706, 638] width 944 height 69
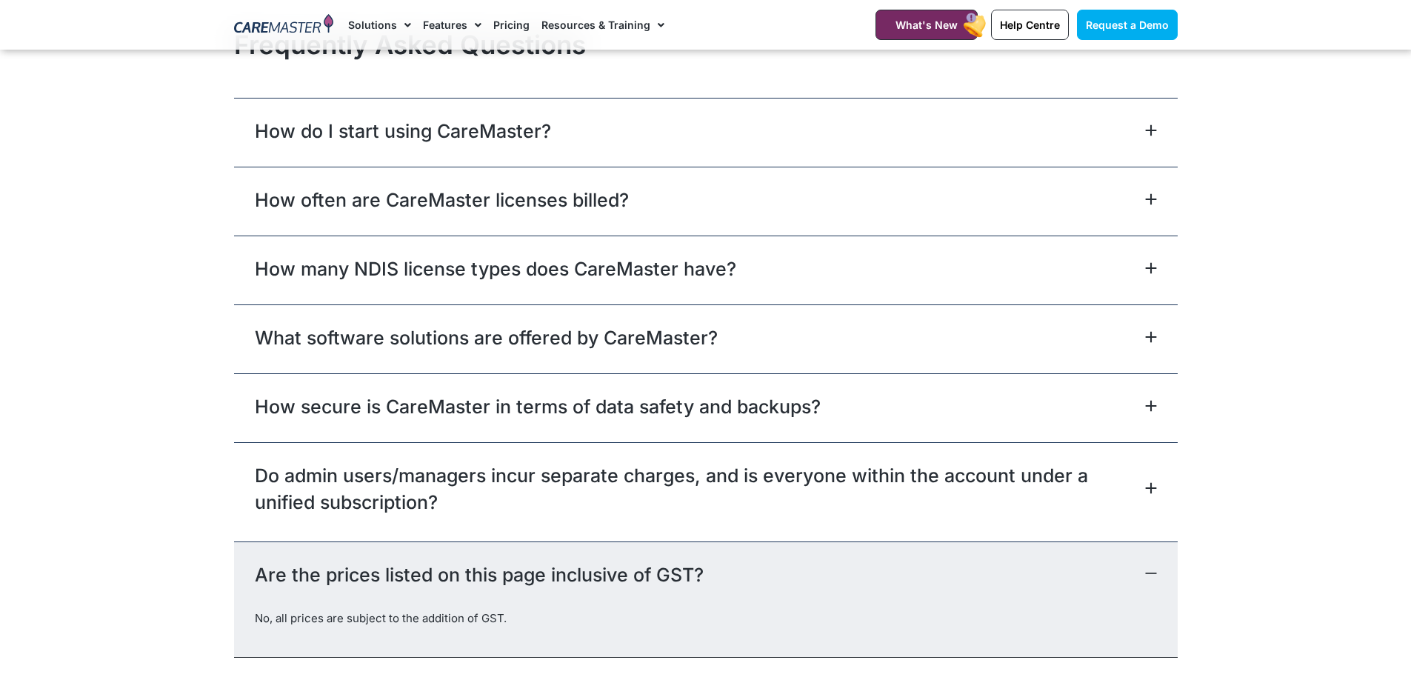
click at [674, 394] on div "How secure is CareMaster in terms of data safety and backups?" at bounding box center [706, 407] width 944 height 69
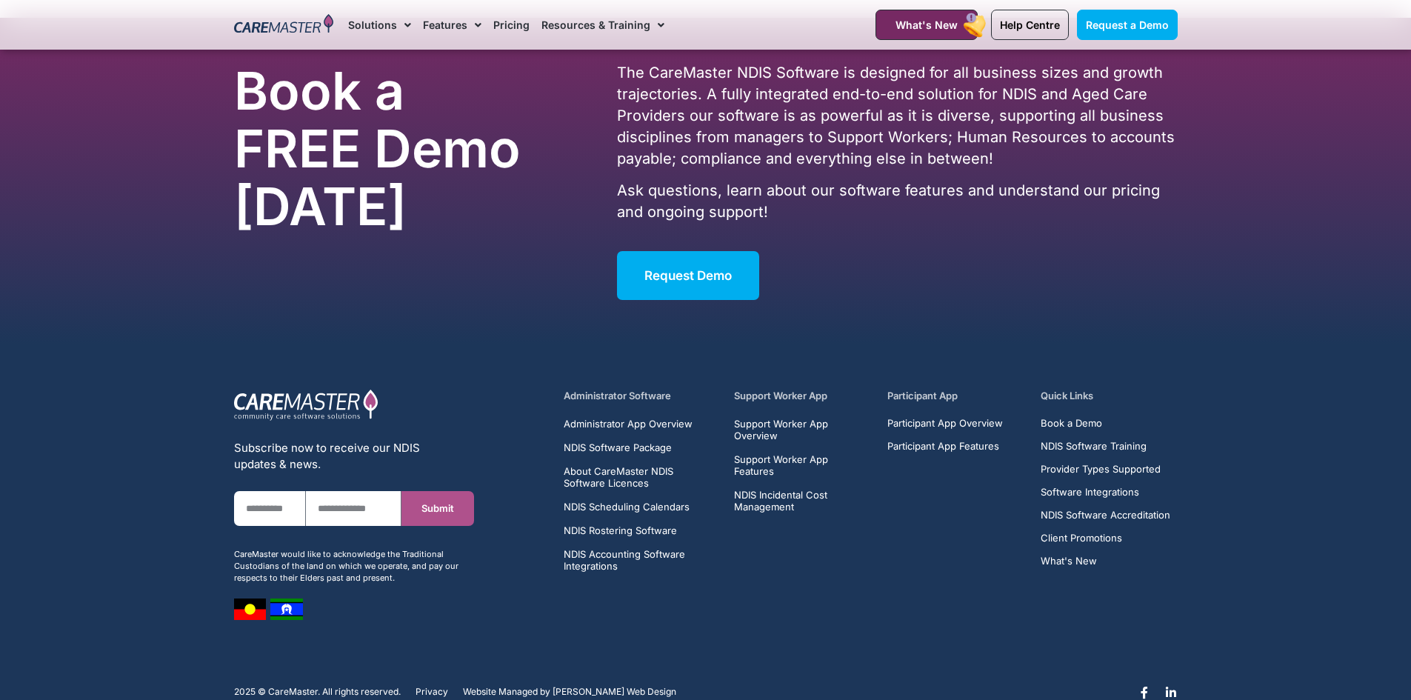
scroll to position [7243, 0]
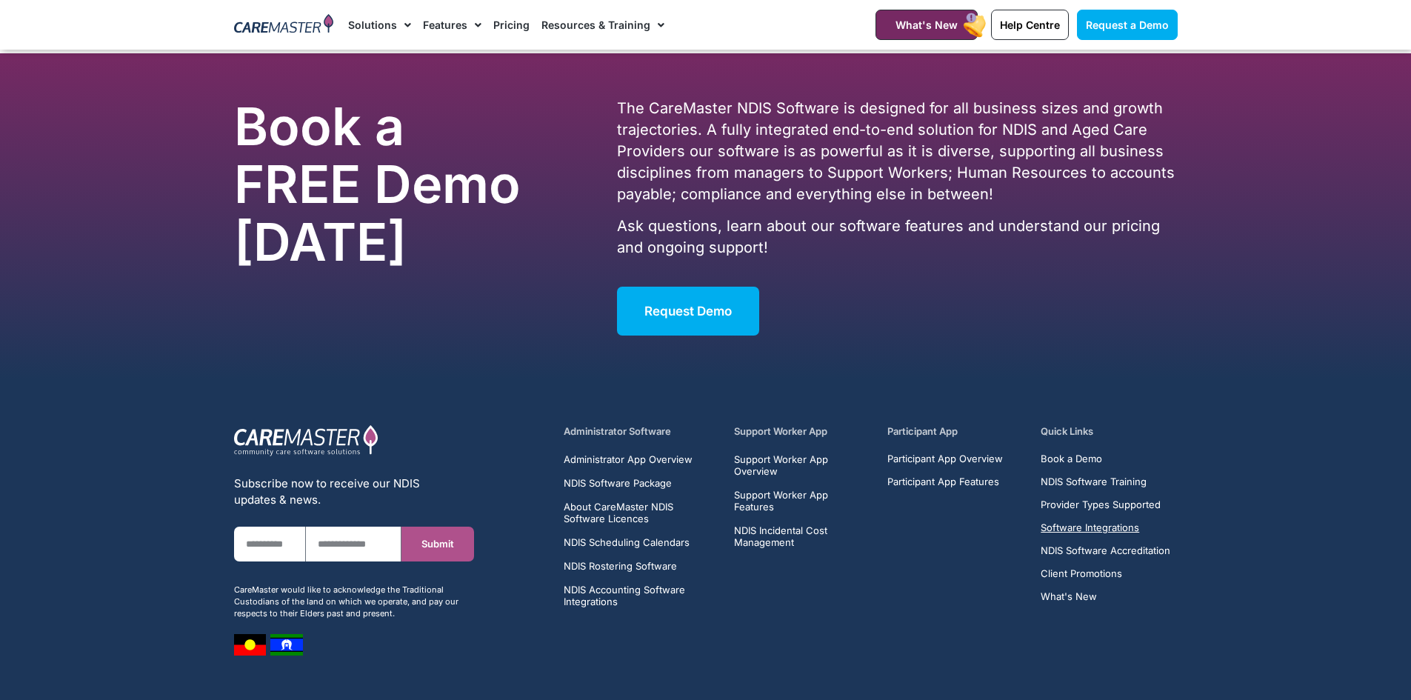
click at [1085, 532] on span "Software Integrations" at bounding box center [1090, 527] width 99 height 11
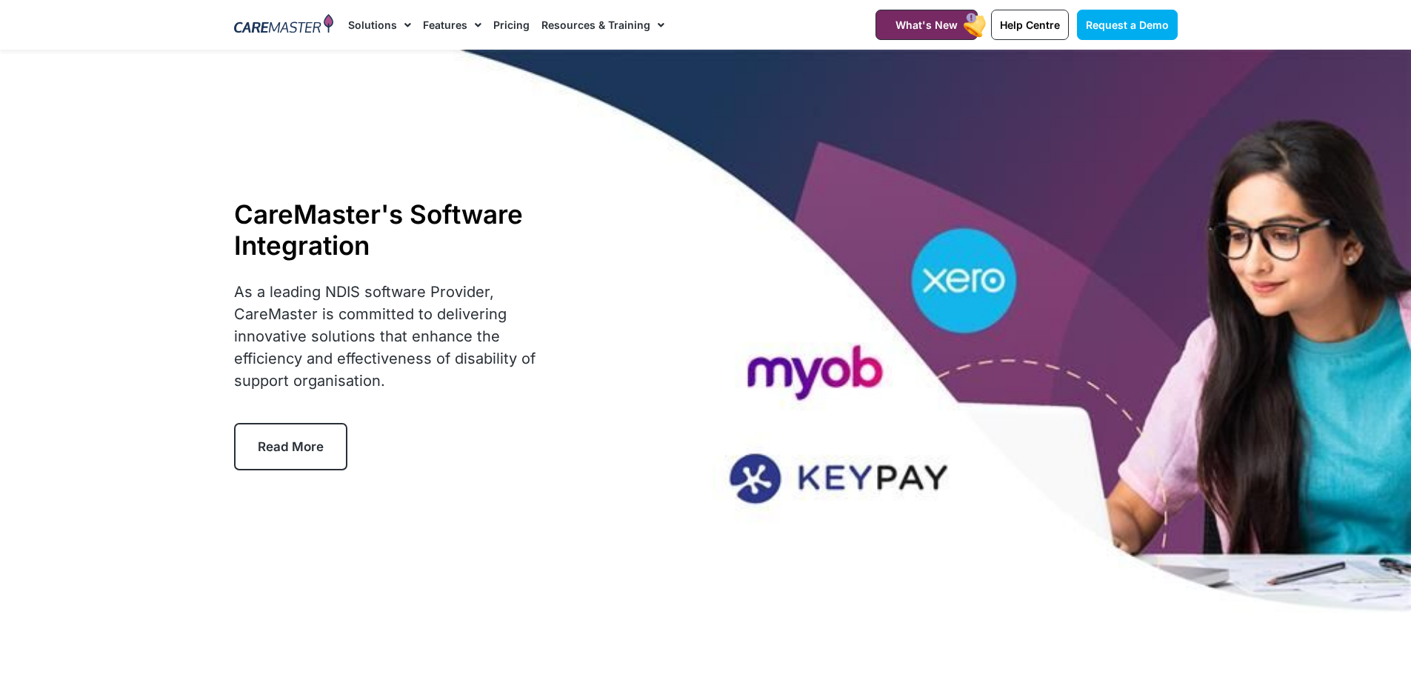
click at [507, 15] on link "Pricing" at bounding box center [511, 25] width 36 height 50
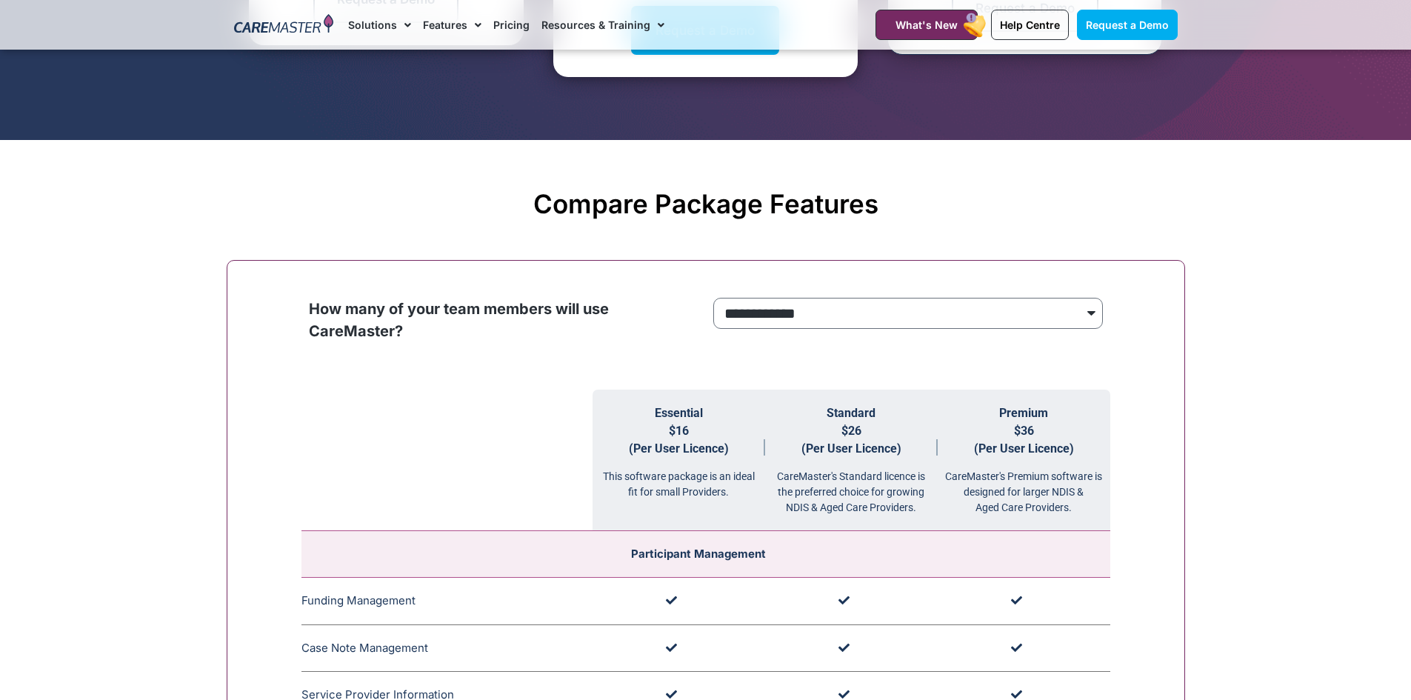
scroll to position [1334, 0]
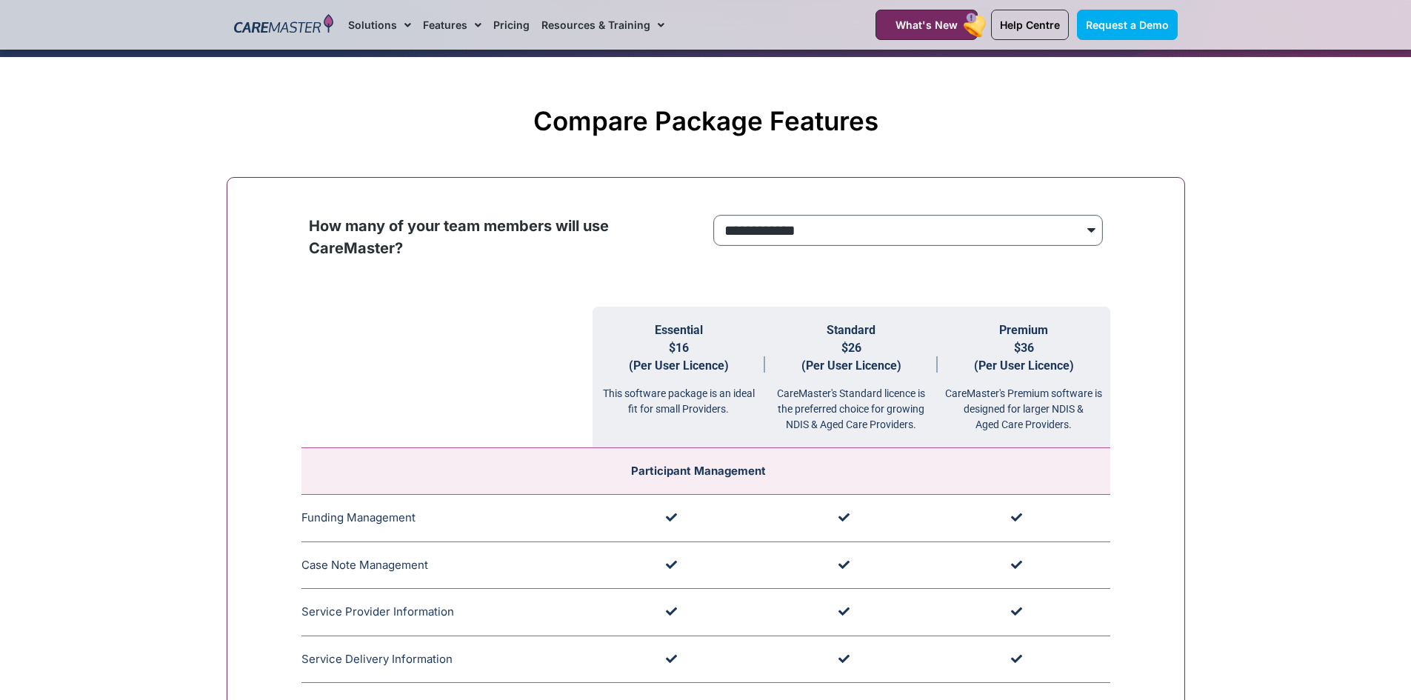
click at [763, 225] on select "**********" at bounding box center [909, 230] width 390 height 31
select select "***"
click at [714, 216] on select "**********" at bounding box center [909, 230] width 390 height 31
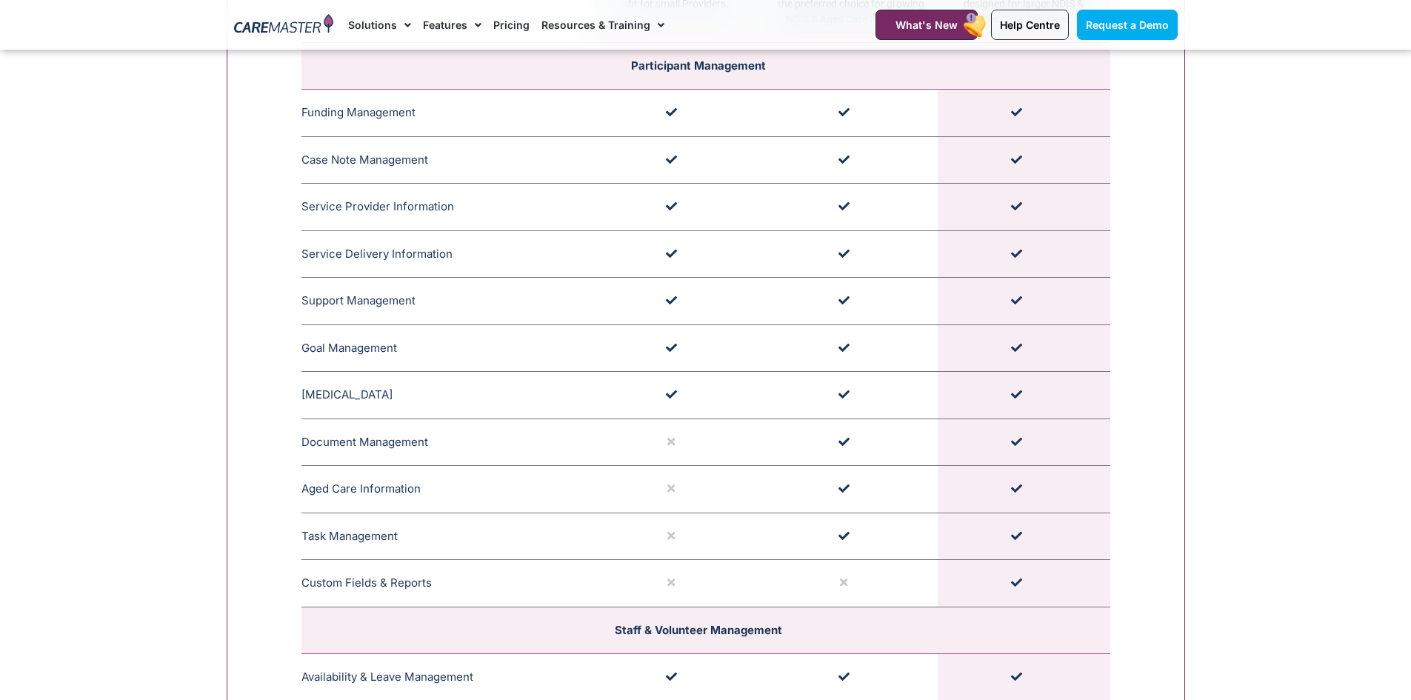
scroll to position [1704, 0]
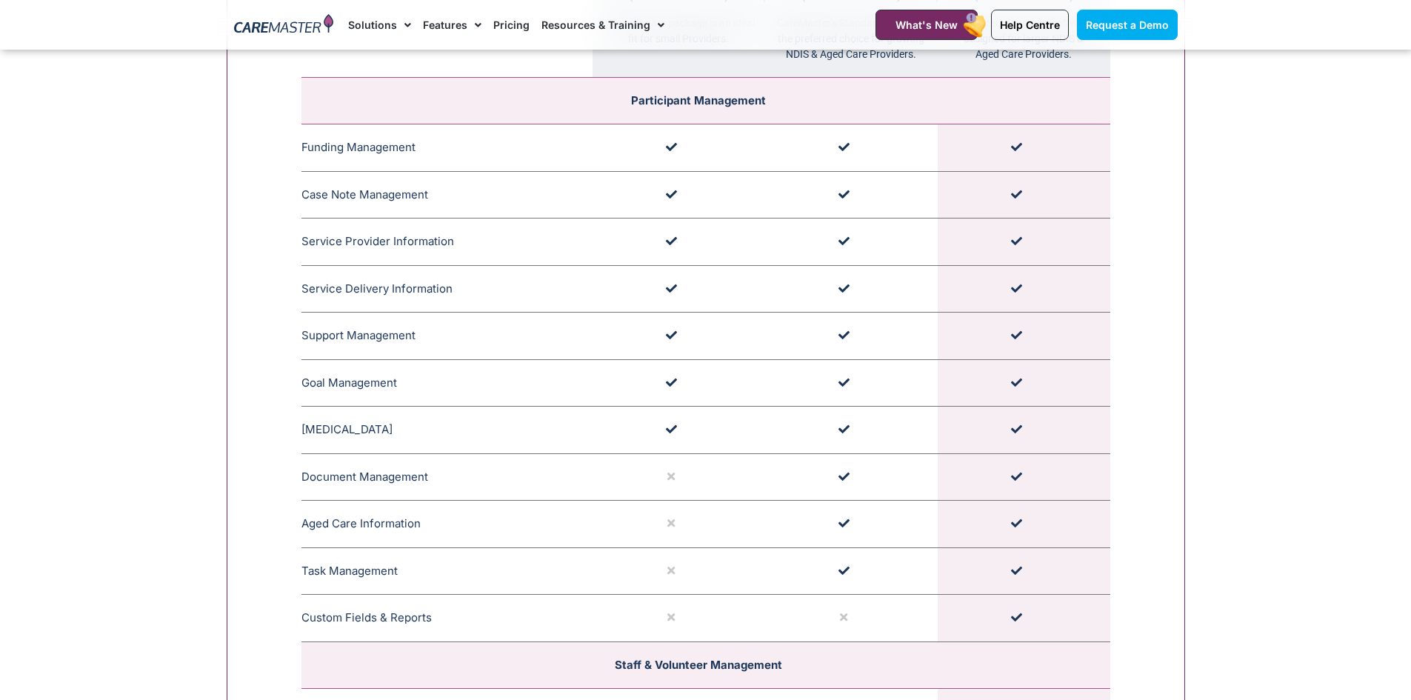
click at [505, 35] on link "Pricing" at bounding box center [511, 25] width 36 height 50
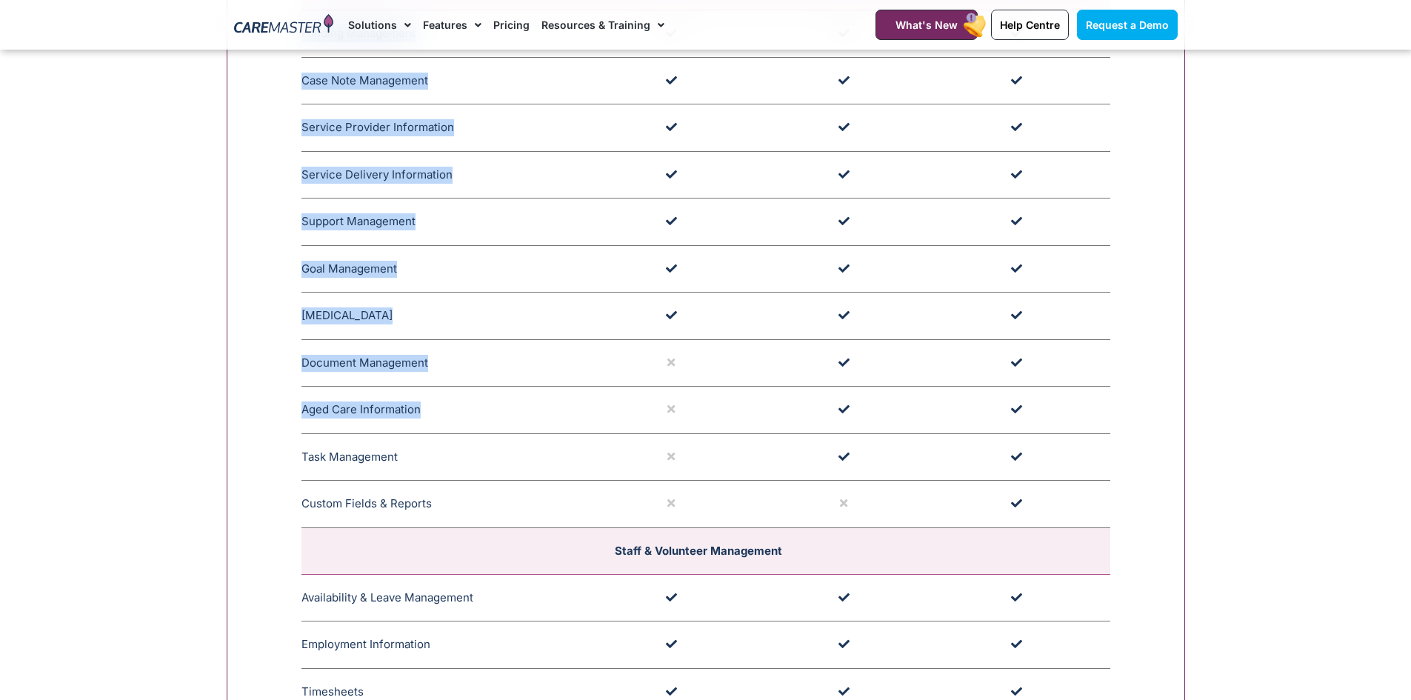
scroll to position [1852, 0]
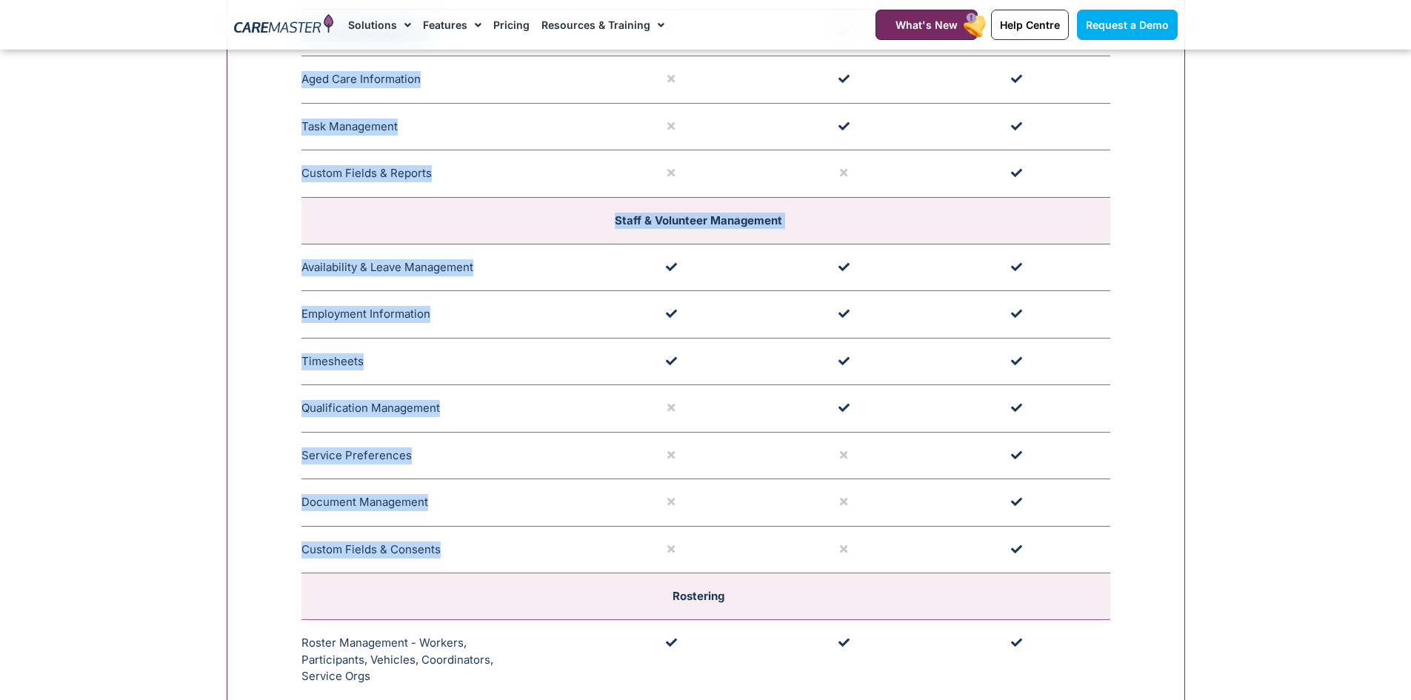
drag, startPoint x: 294, startPoint y: 215, endPoint x: 1014, endPoint y: 531, distance: 786.6
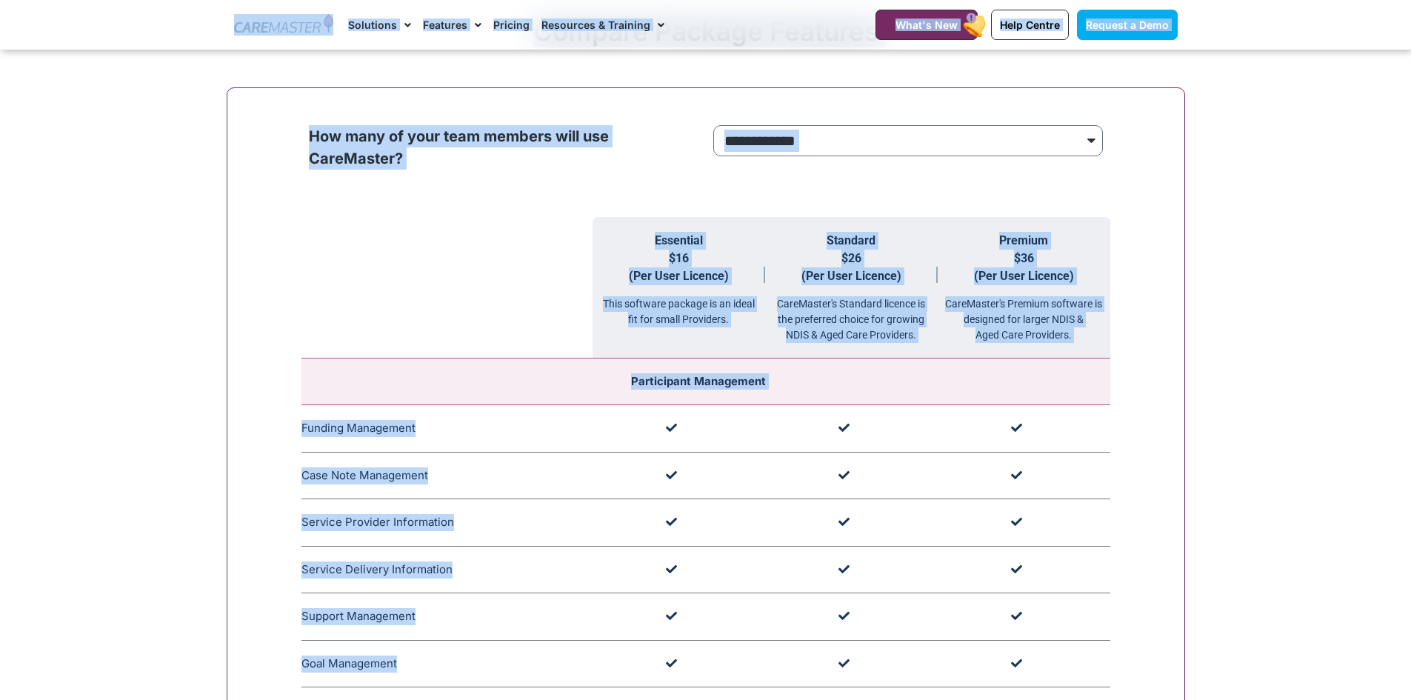
scroll to position [1365, 0]
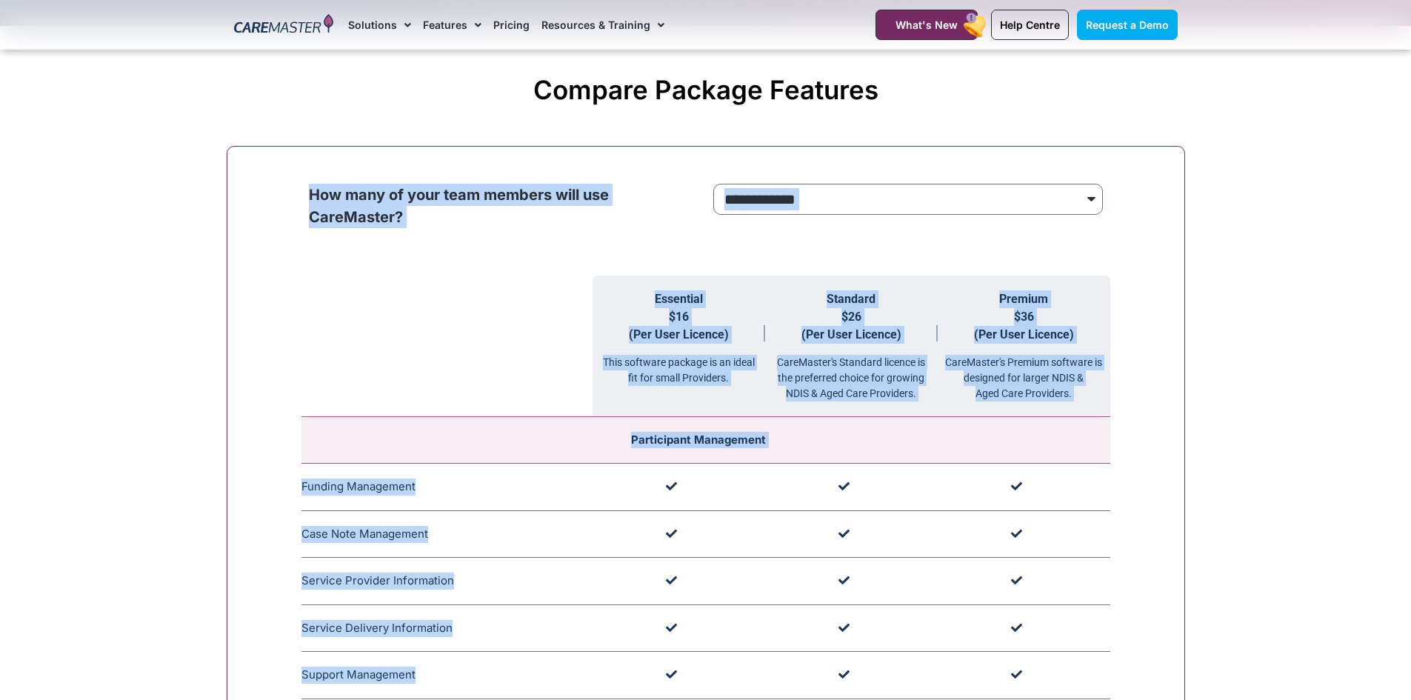
drag, startPoint x: 1050, startPoint y: 342, endPoint x: 303, endPoint y: 149, distance: 771.3
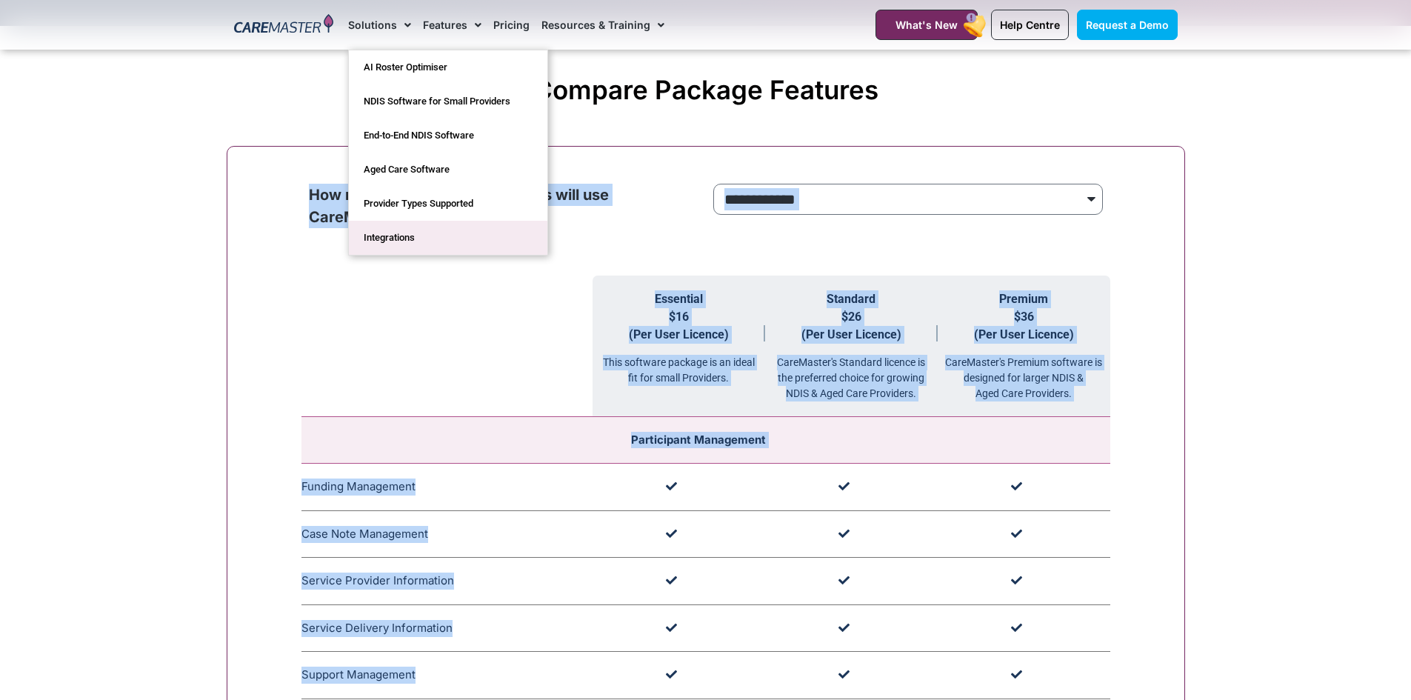
click at [473, 226] on link "Integrations" at bounding box center [448, 238] width 199 height 34
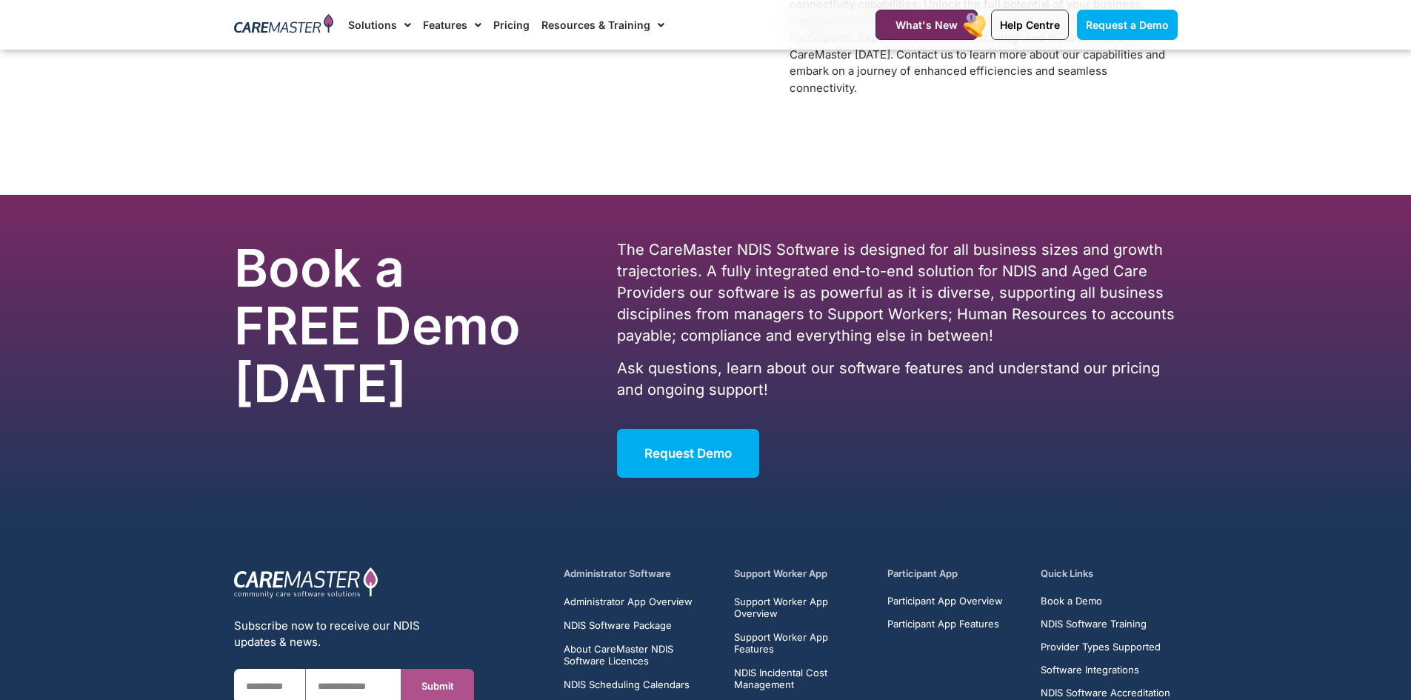
scroll to position [6867, 0]
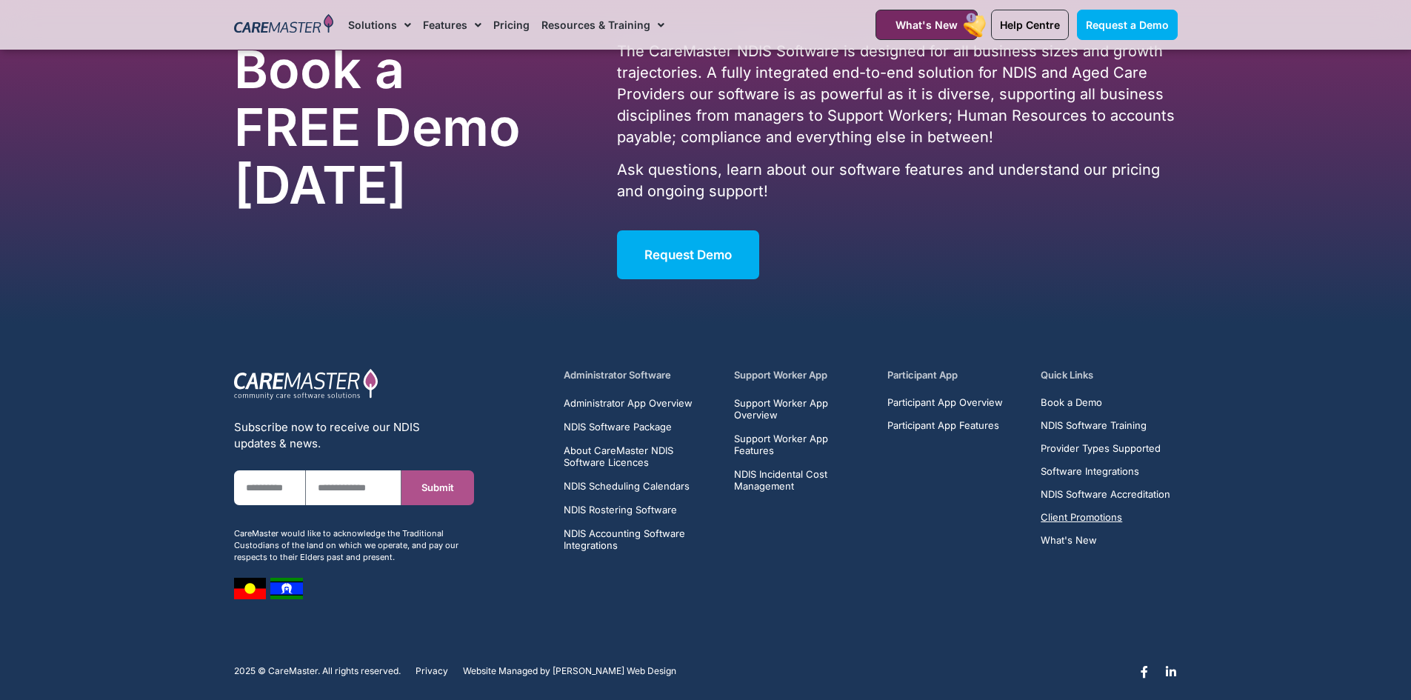
click at [1091, 512] on span "Client Promotions" at bounding box center [1082, 517] width 82 height 11
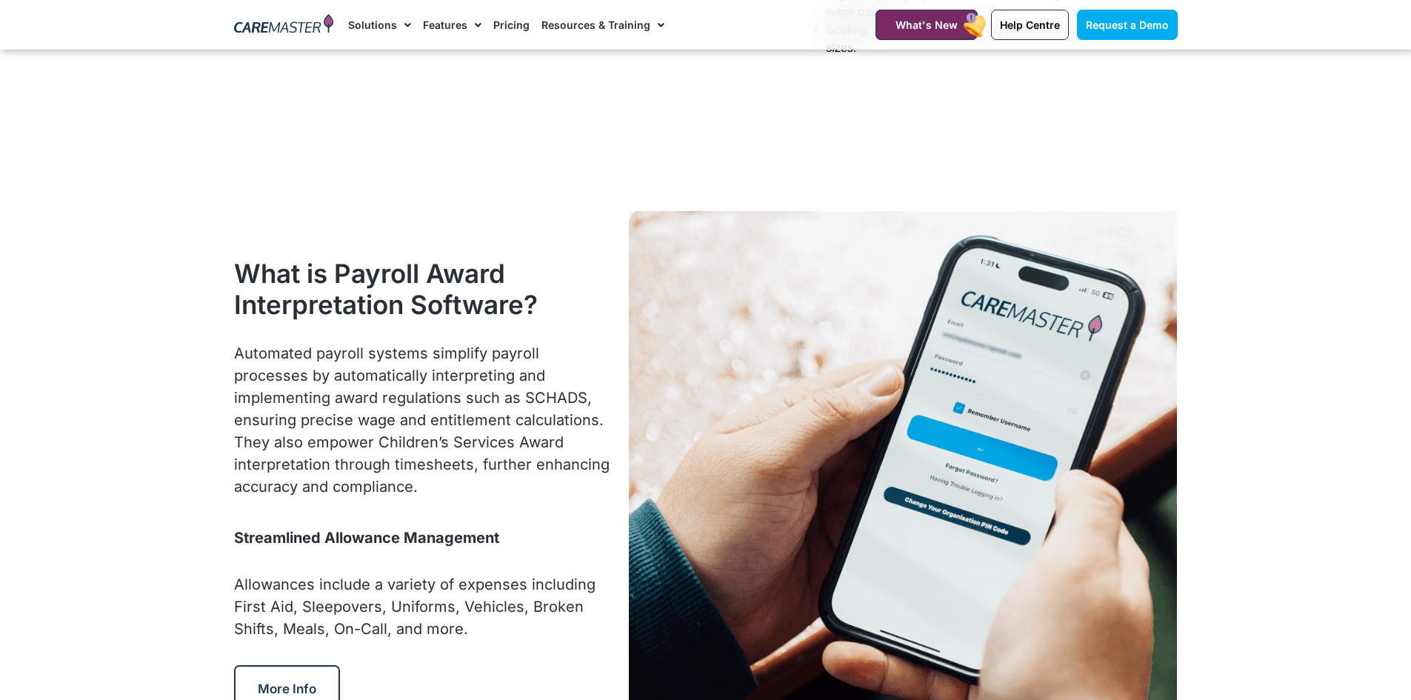
scroll to position [1131, 0]
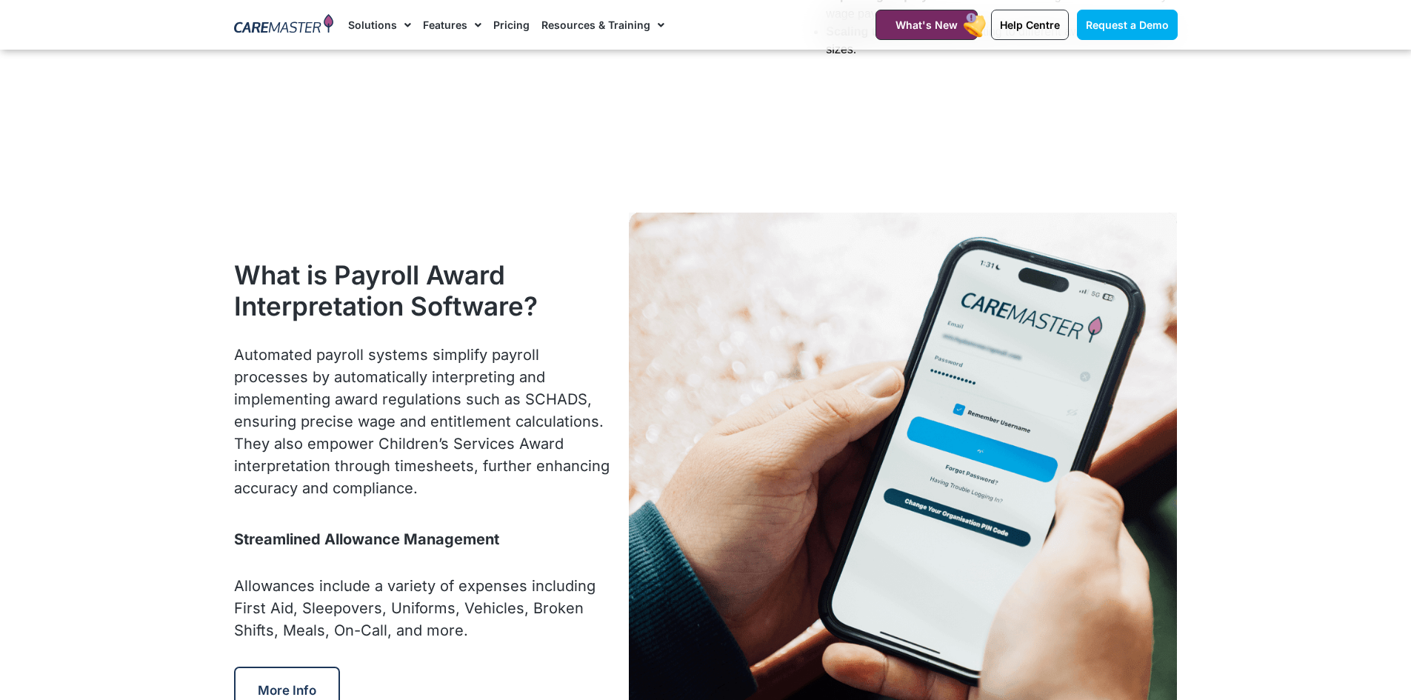
click at [908, 421] on img at bounding box center [903, 487] width 548 height 548
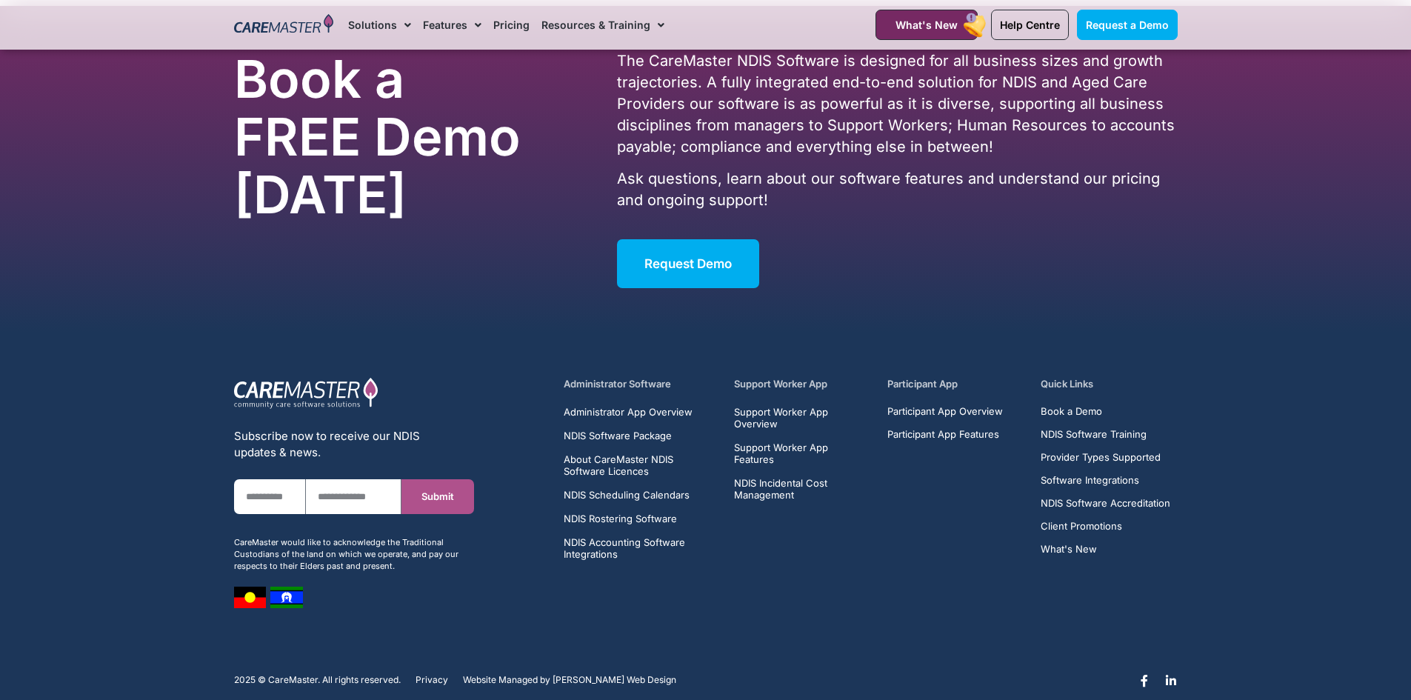
scroll to position [3131, 0]
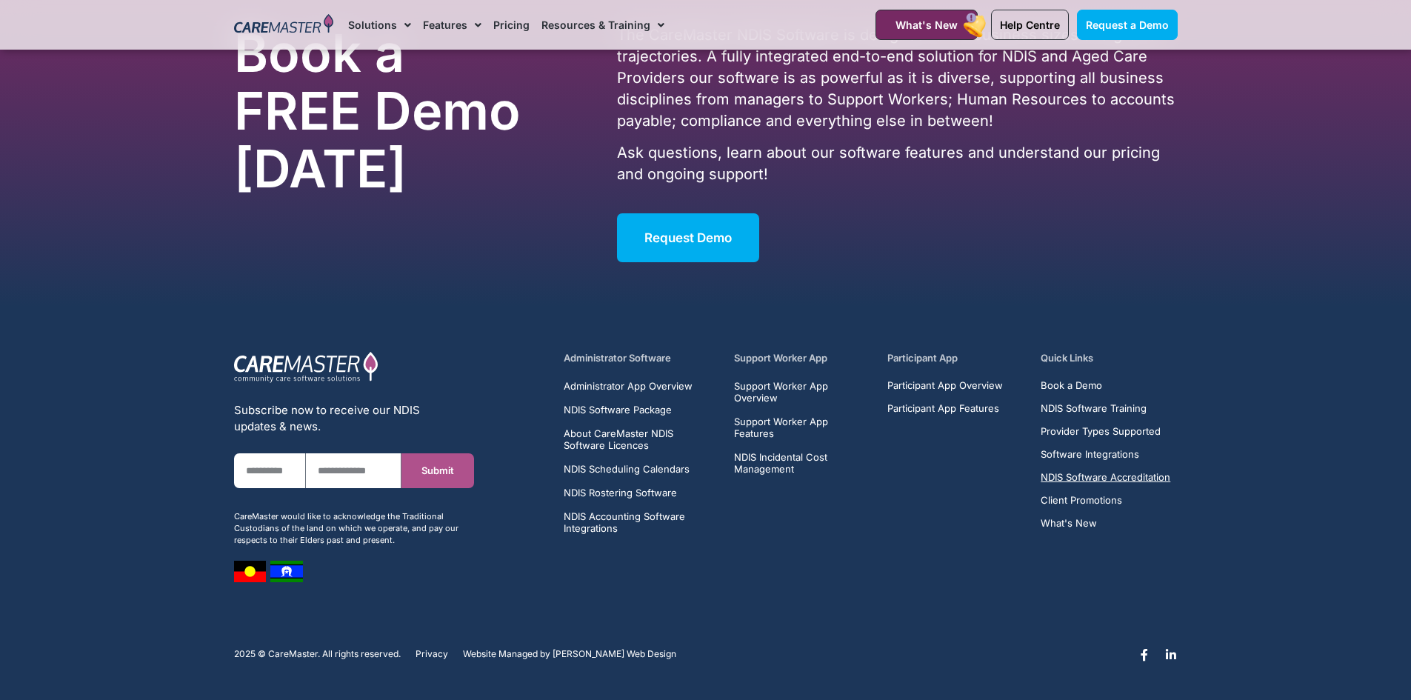
click at [1078, 478] on span "NDIS Software Accreditation" at bounding box center [1106, 477] width 130 height 11
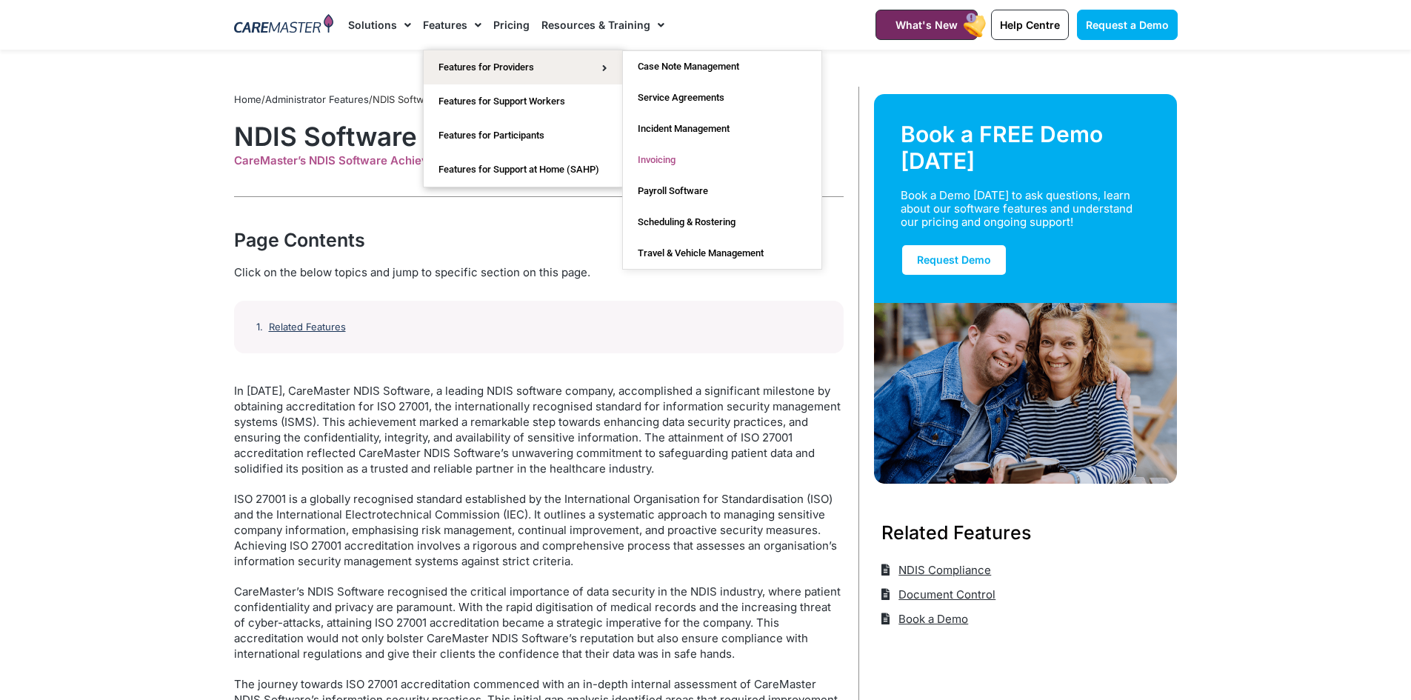
click at [662, 164] on link "Invoicing" at bounding box center [722, 159] width 199 height 31
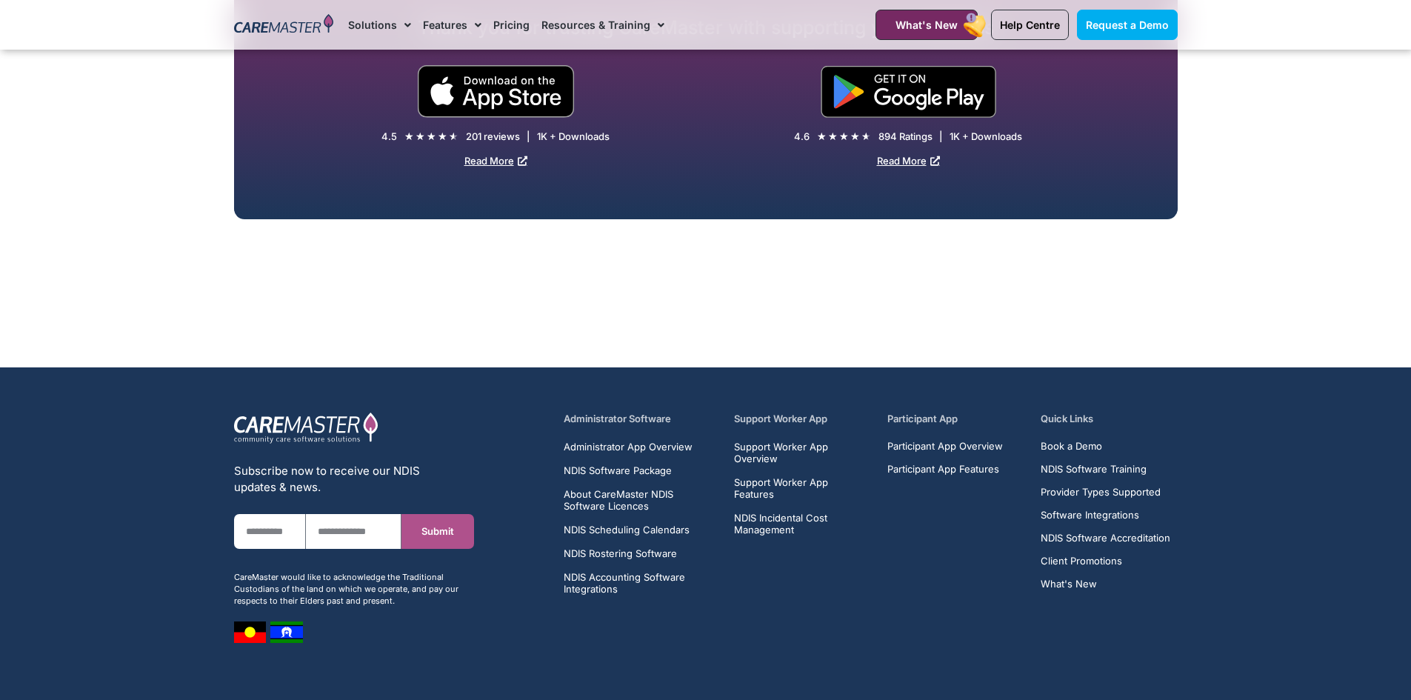
scroll to position [3613, 0]
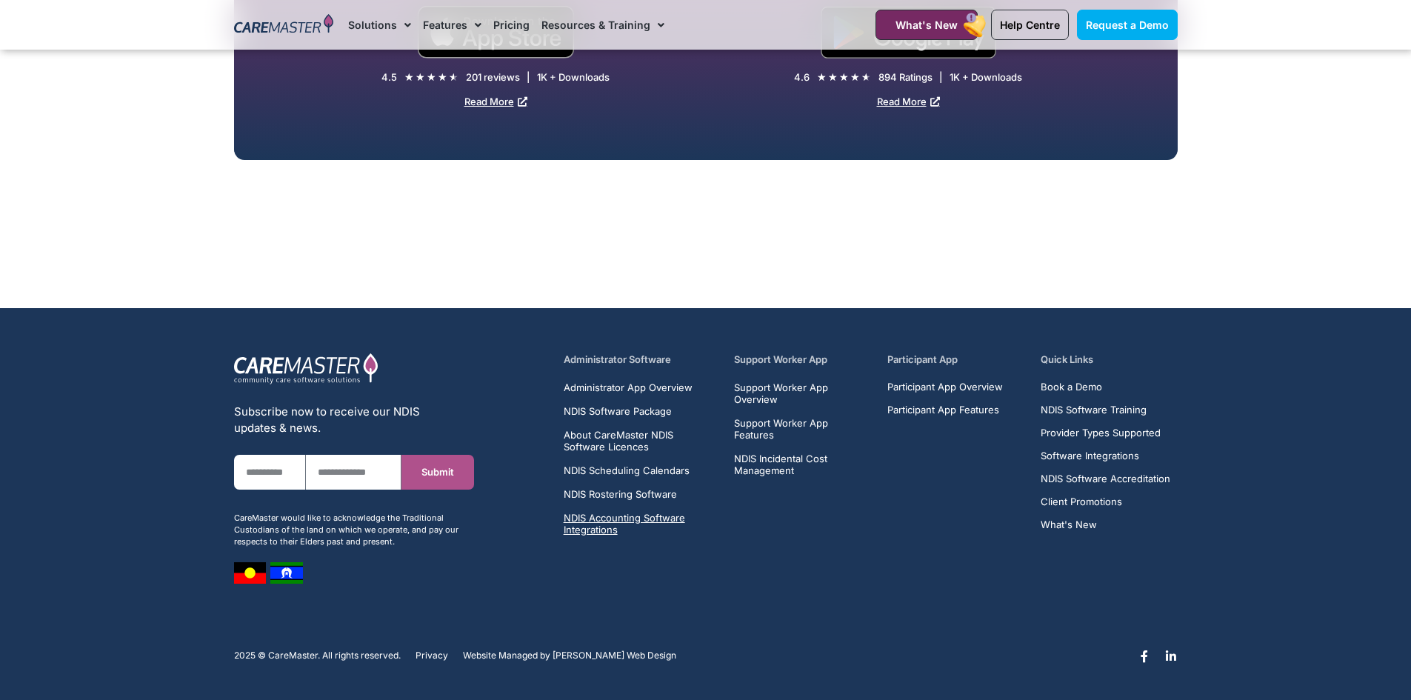
click at [602, 525] on span "NDIS Accounting Software Integrations" at bounding box center [640, 524] width 153 height 24
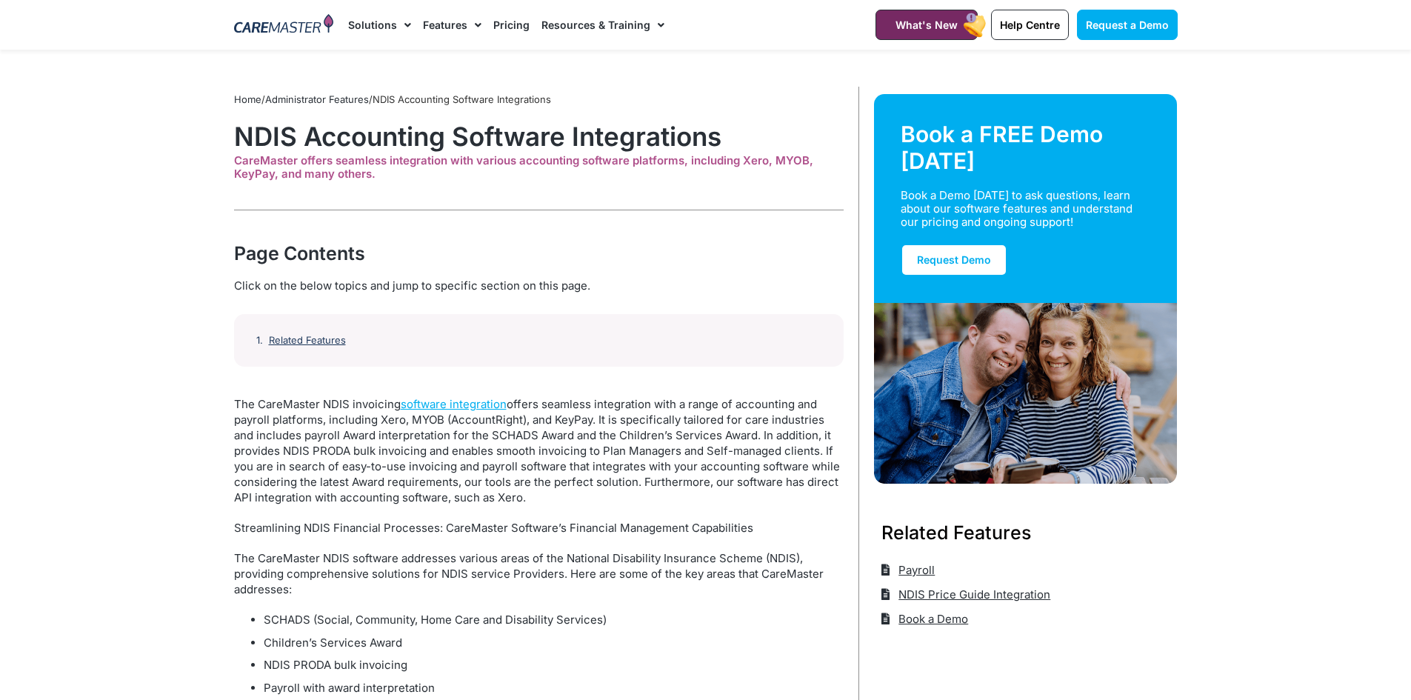
click at [299, 30] on img at bounding box center [284, 25] width 100 height 22
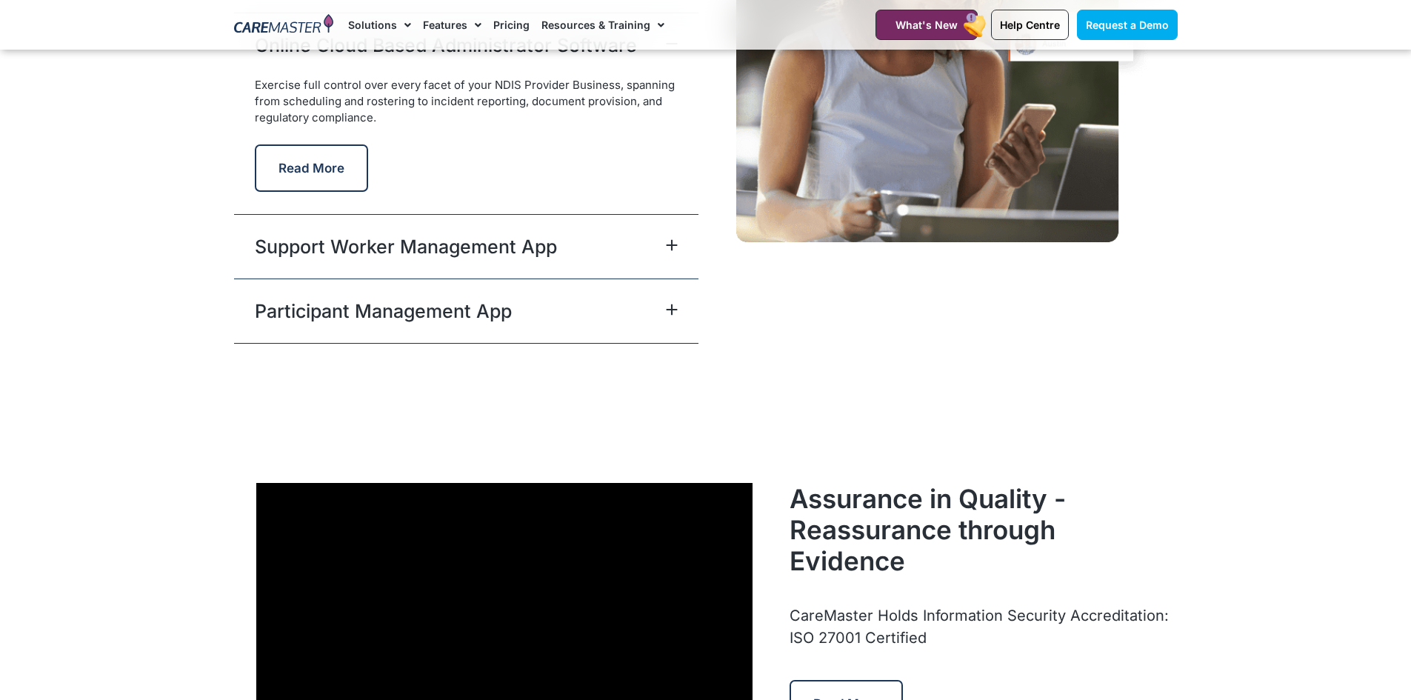
scroll to position [3631, 0]
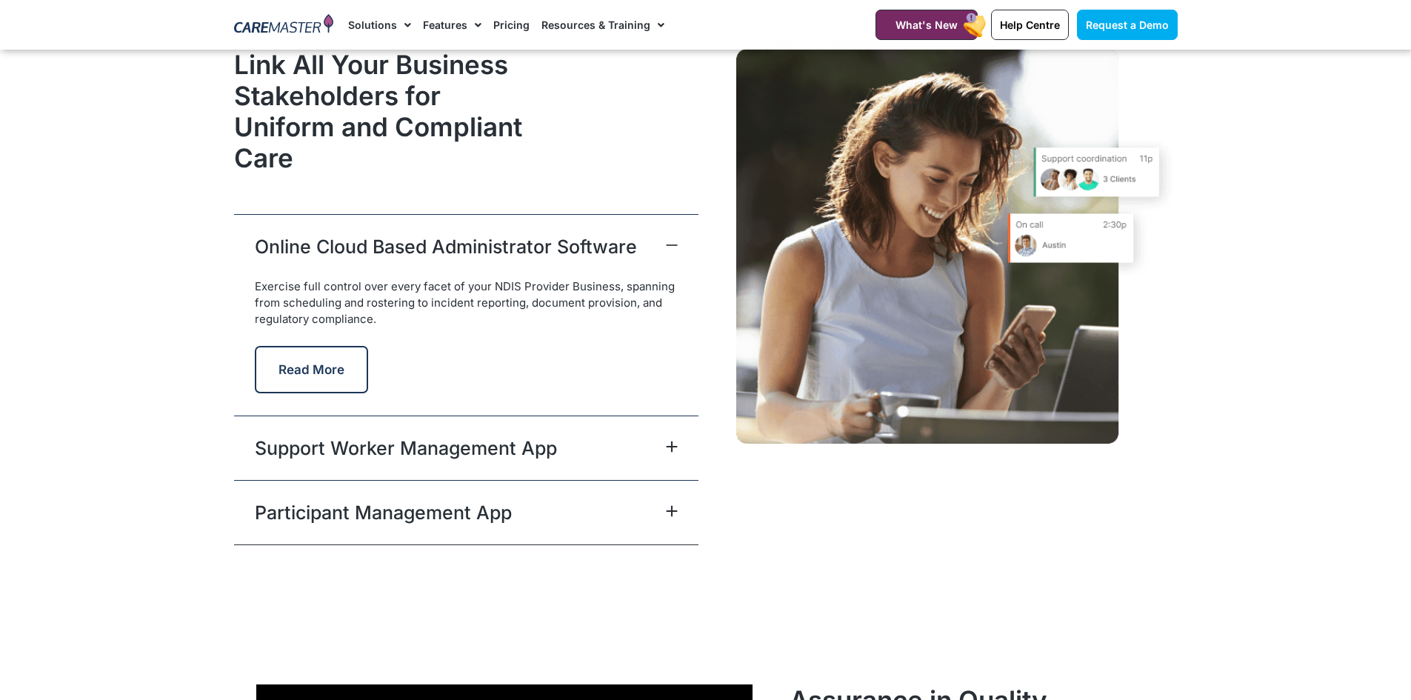
click at [684, 440] on div "Support Worker Management App" at bounding box center [466, 448] width 465 height 64
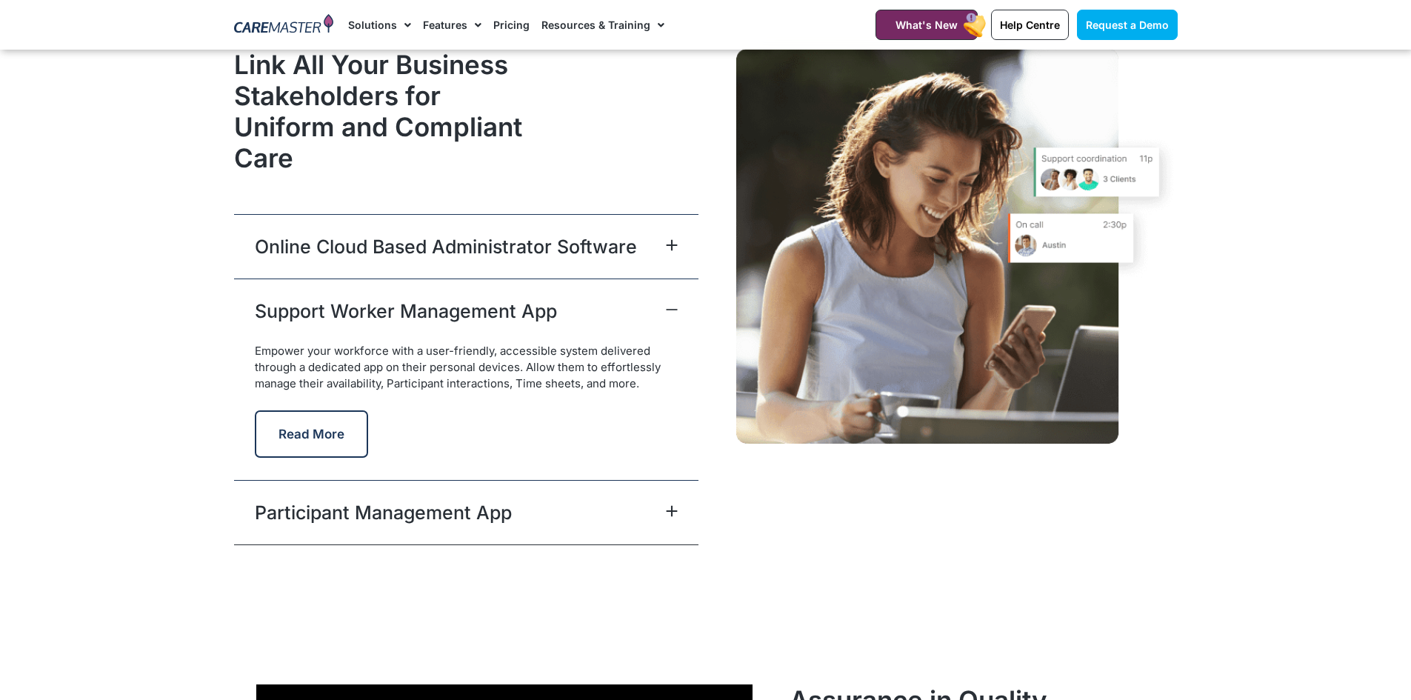
click at [668, 512] on icon at bounding box center [672, 511] width 12 height 12
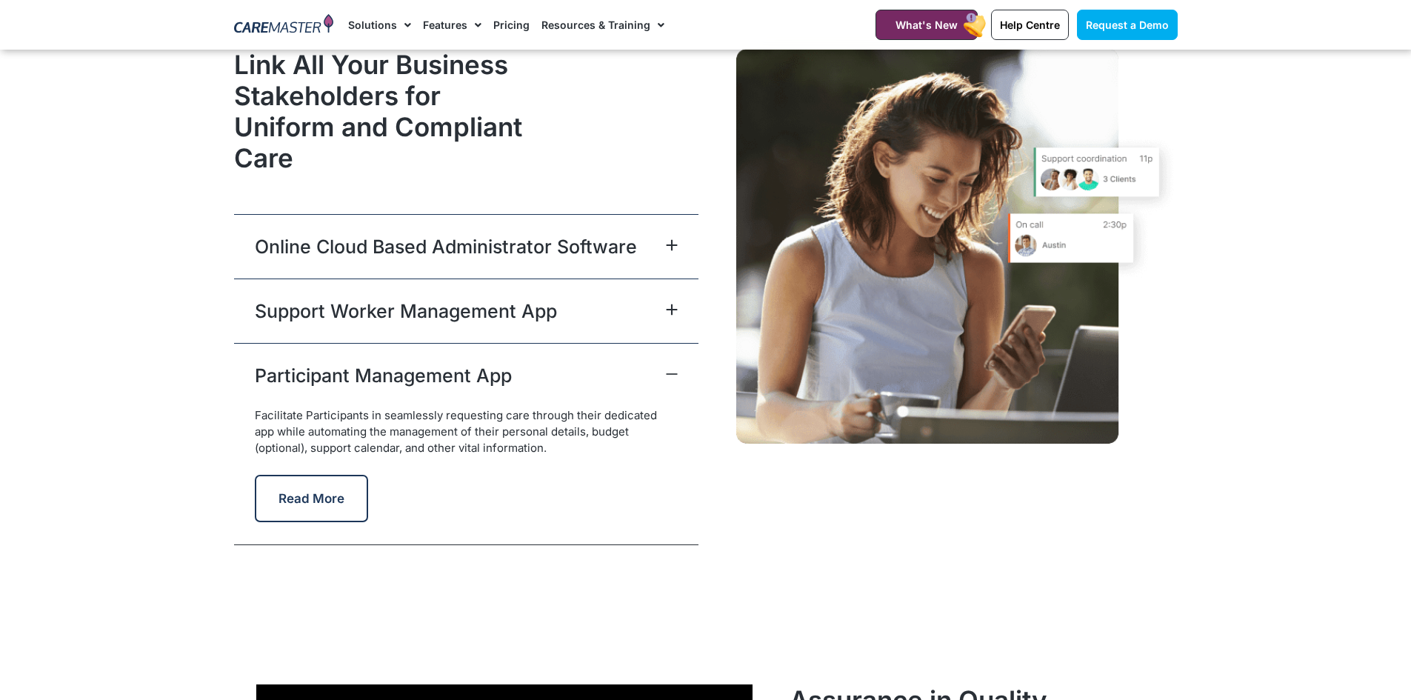
click at [664, 379] on span at bounding box center [669, 375] width 18 height 14
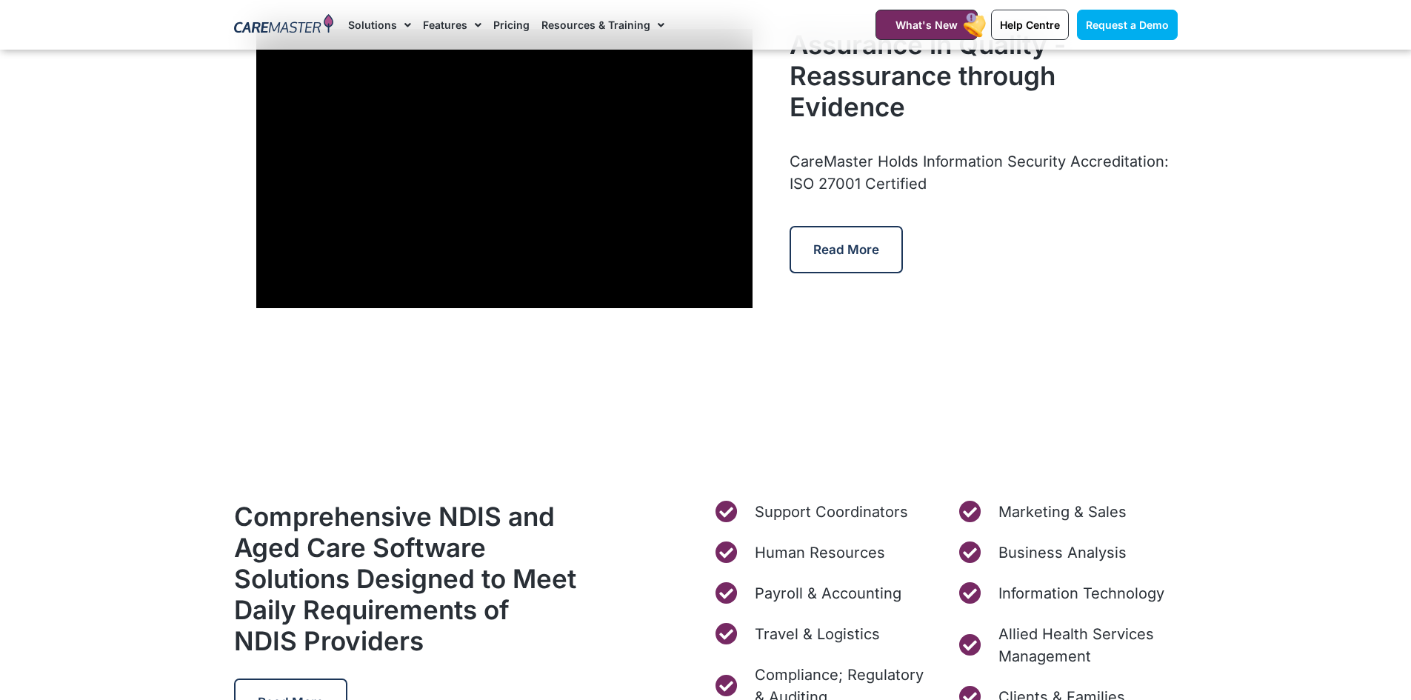
scroll to position [3853, 0]
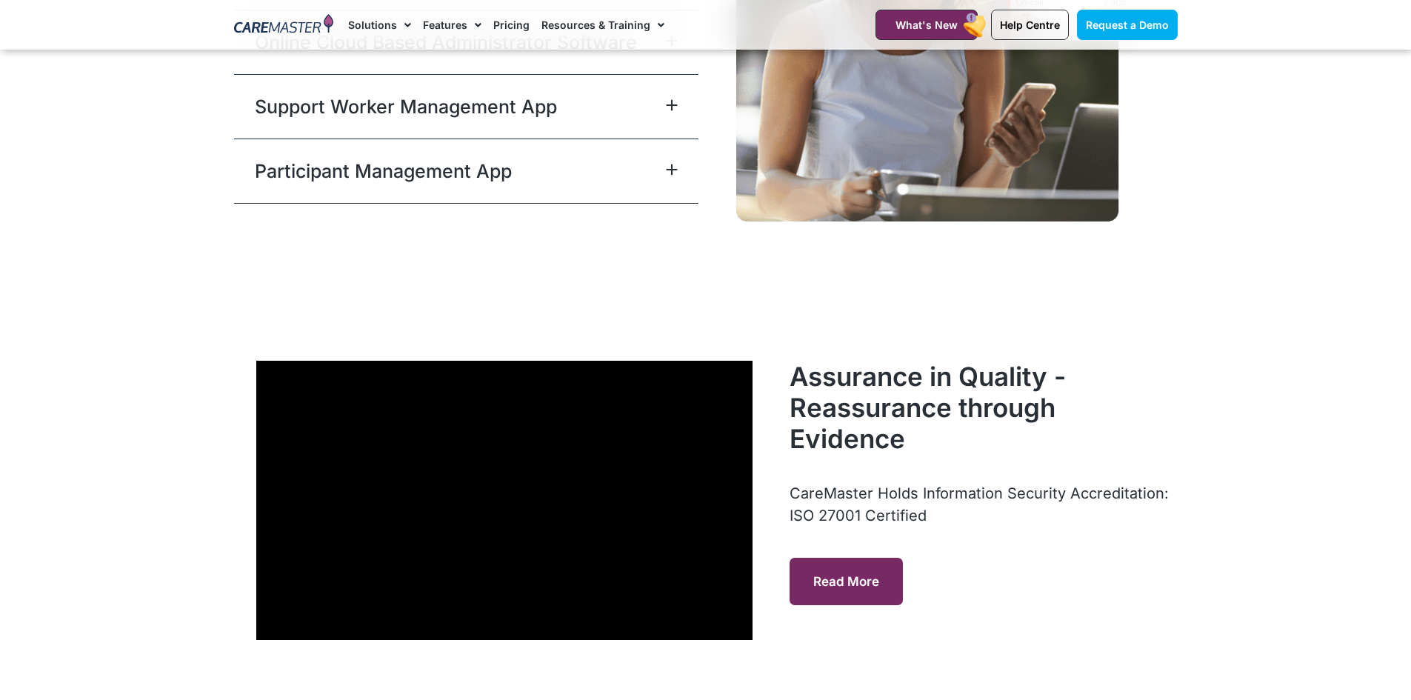
click at [830, 585] on span "Read More" at bounding box center [847, 581] width 66 height 15
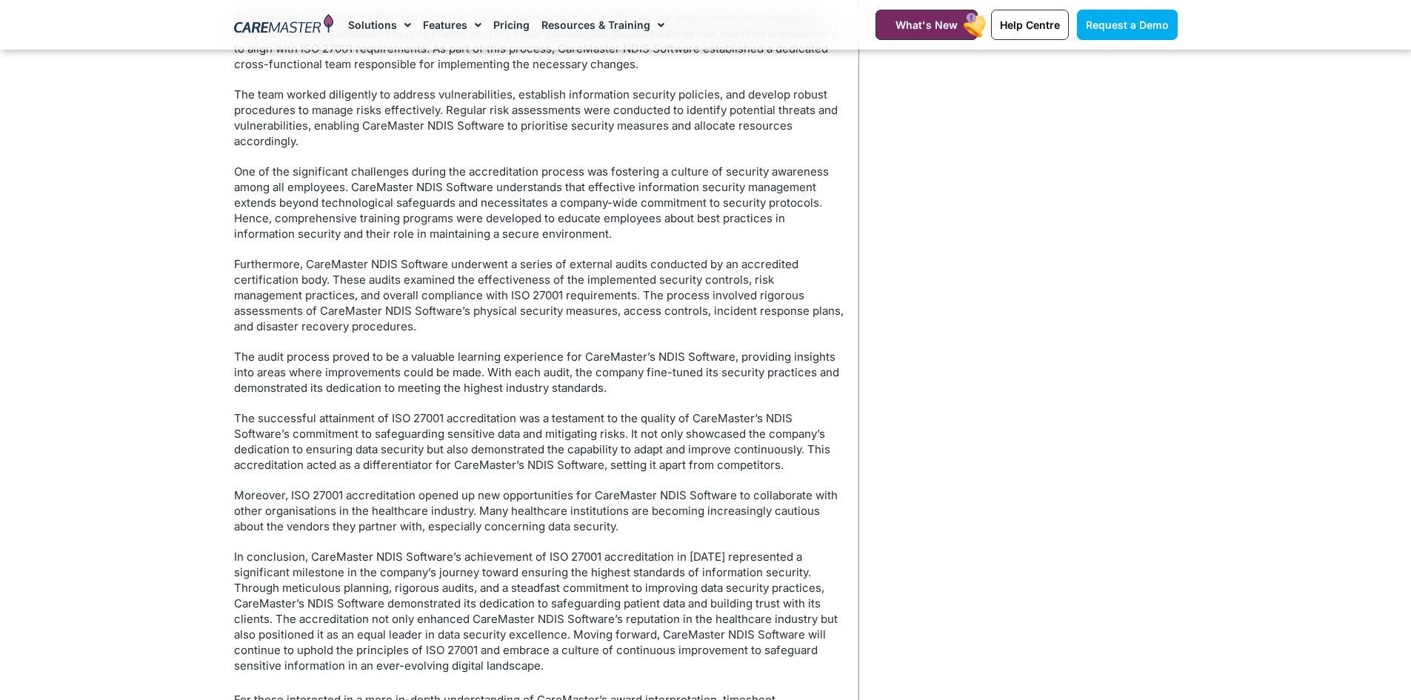
scroll to position [667, 0]
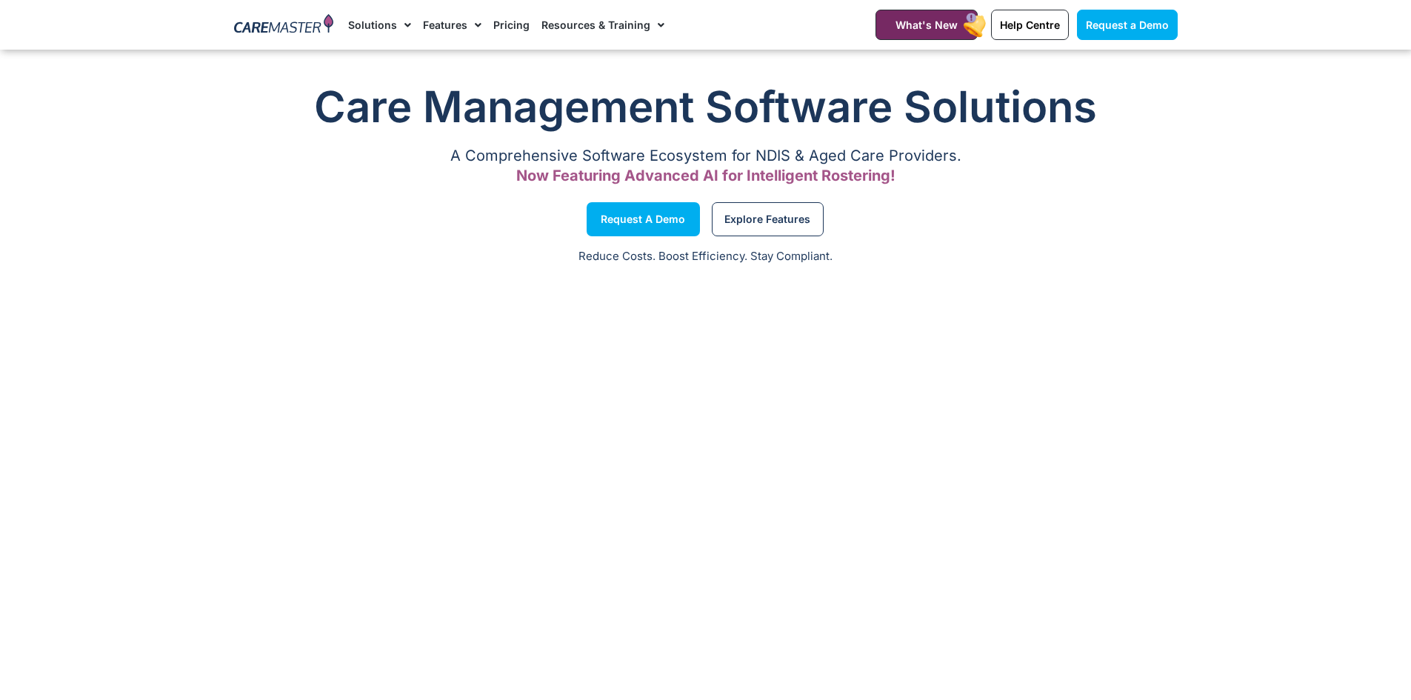
scroll to position [4003, 0]
